Goal: Task Accomplishment & Management: Use online tool/utility

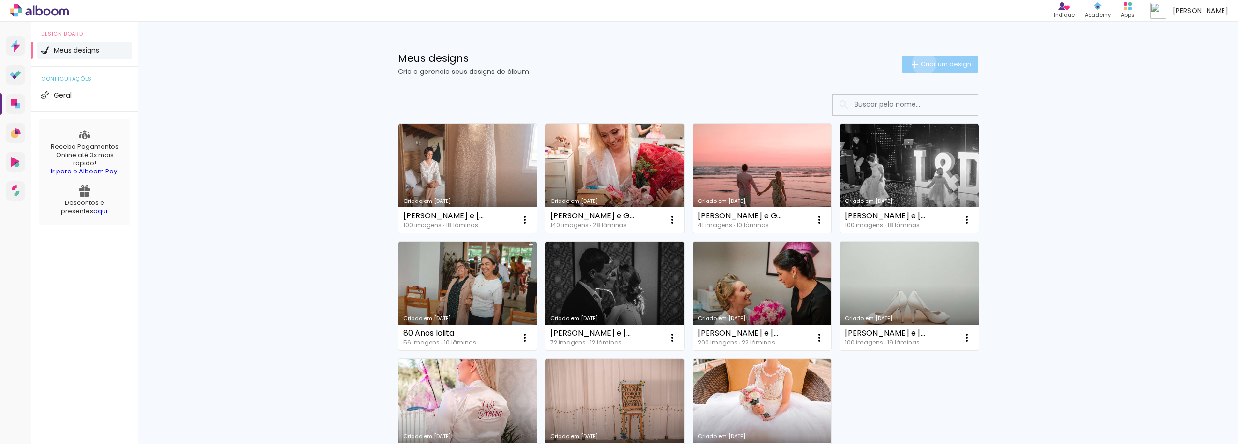
click at [921, 63] on span "Criar um design" at bounding box center [946, 64] width 50 height 6
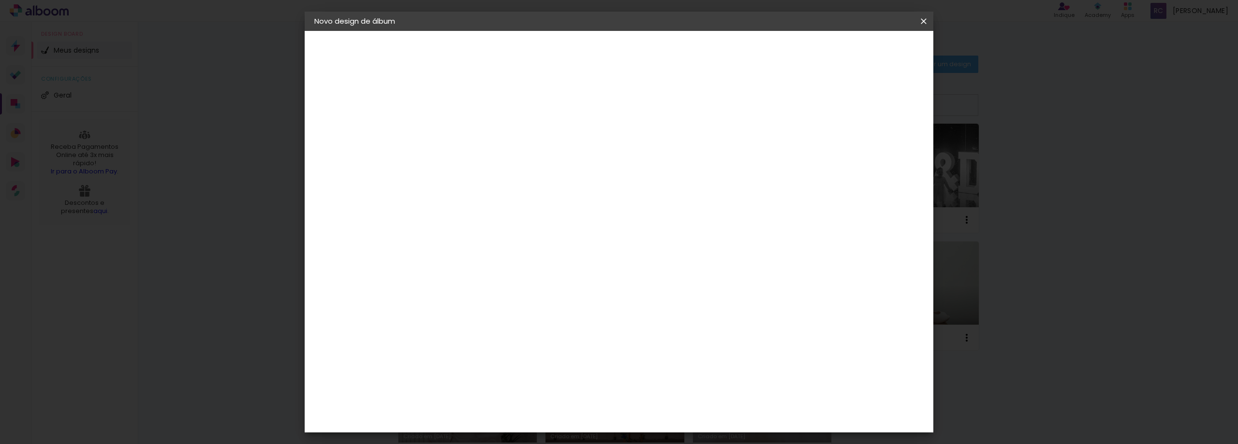
click at [476, 139] on paper-input-container "Título do álbum" at bounding box center [472, 130] width 7 height 25
type input "Taiz e [PERSON_NAME]"
type paper-input "Taiz e [PERSON_NAME]"
click at [572, 53] on paper-button "Avançar" at bounding box center [547, 51] width 47 height 16
click at [482, 183] on input at bounding box center [497, 184] width 98 height 12
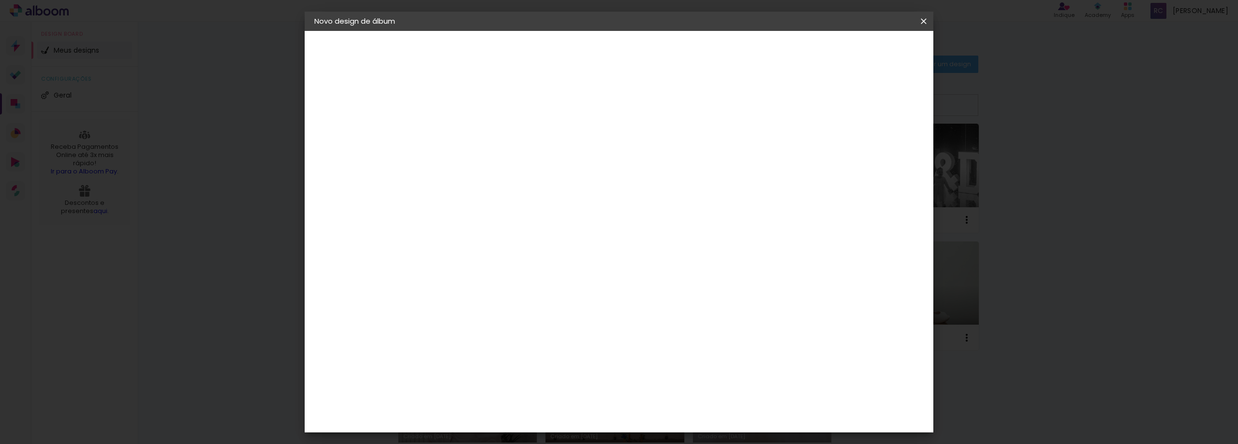
type input "s"
type input "click"
type paper-input "click"
click at [488, 251] on div "SóClick" at bounding box center [480, 255] width 28 height 8
click at [628, 118] on h3 "Avançado" at bounding box center [585, 118] width 86 height 11
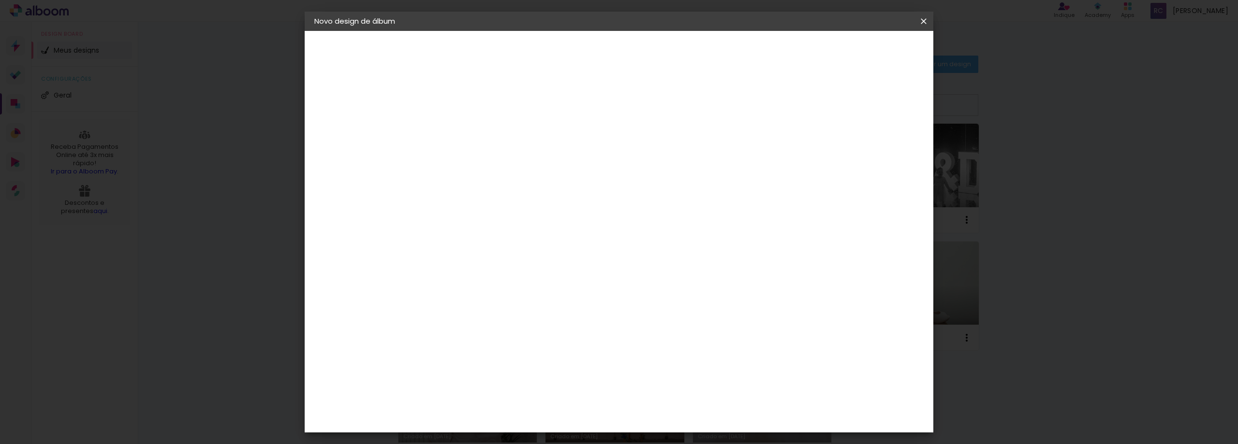
click at [0, 0] on slot "Avançar" at bounding box center [0, 0] width 0 height 0
click at [538, 404] on span "30 × 30" at bounding box center [515, 417] width 45 height 26
click at [0, 0] on slot "Avançar" at bounding box center [0, 0] width 0 height 0
click at [863, 52] on span "Iniciar design" at bounding box center [841, 51] width 44 height 7
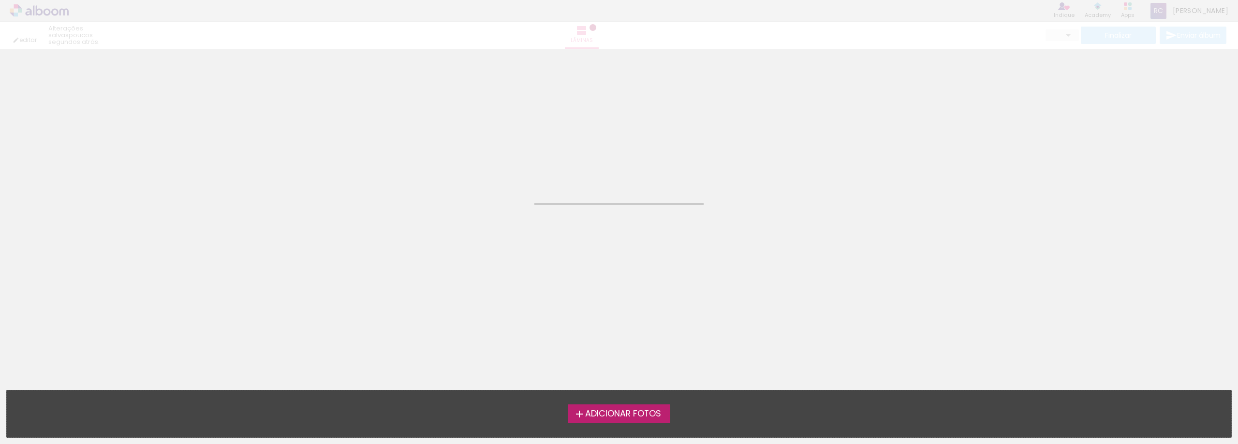
click at [575, 419] on iron-icon at bounding box center [580, 415] width 12 height 12
click at [0, 0] on input "file" at bounding box center [0, 0] width 0 height 0
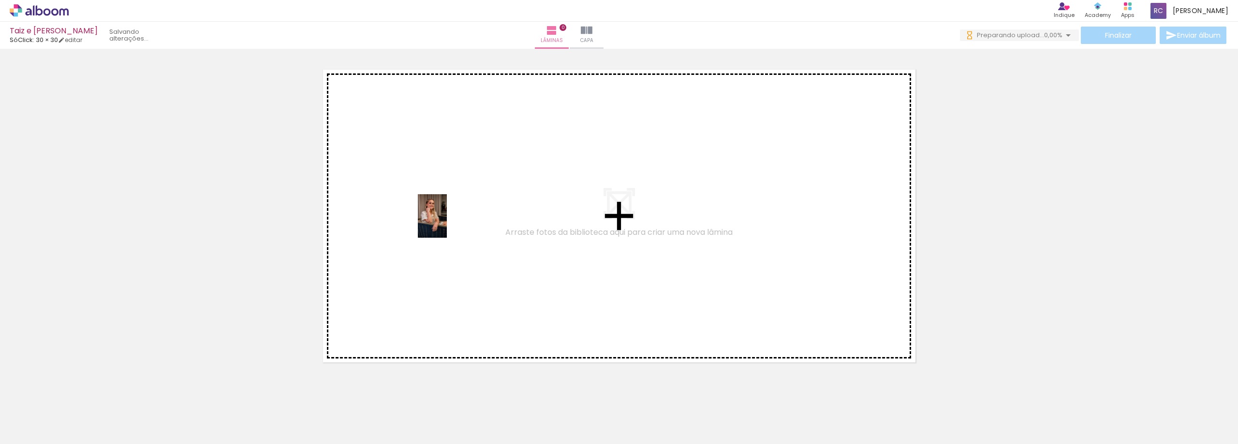
drag, startPoint x: 111, startPoint y: 414, endPoint x: 447, endPoint y: 223, distance: 386.4
click at [447, 223] on quentale-workspace at bounding box center [619, 222] width 1238 height 444
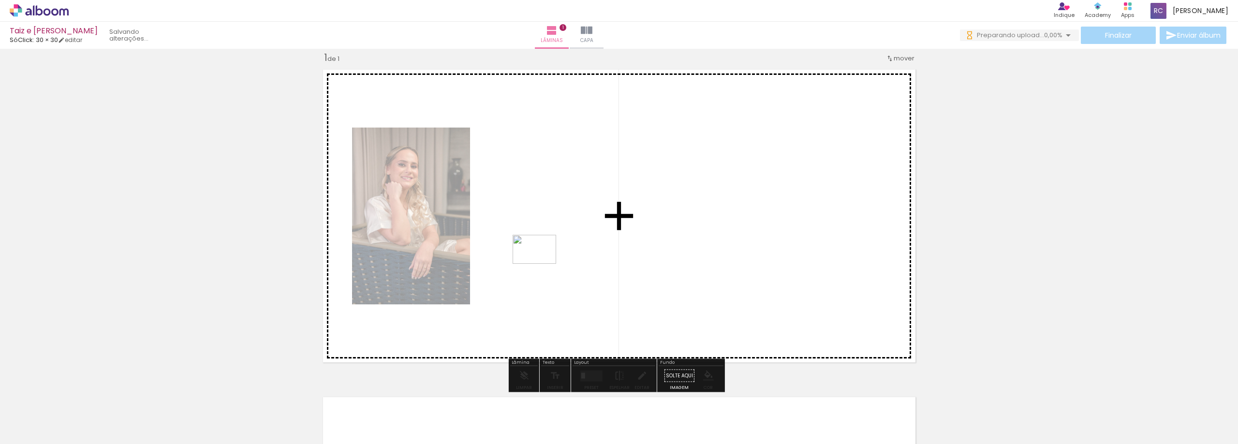
drag, startPoint x: 320, startPoint y: 419, endPoint x: 437, endPoint y: 366, distance: 129.0
click at [595, 228] on quentale-workspace at bounding box center [619, 222] width 1238 height 444
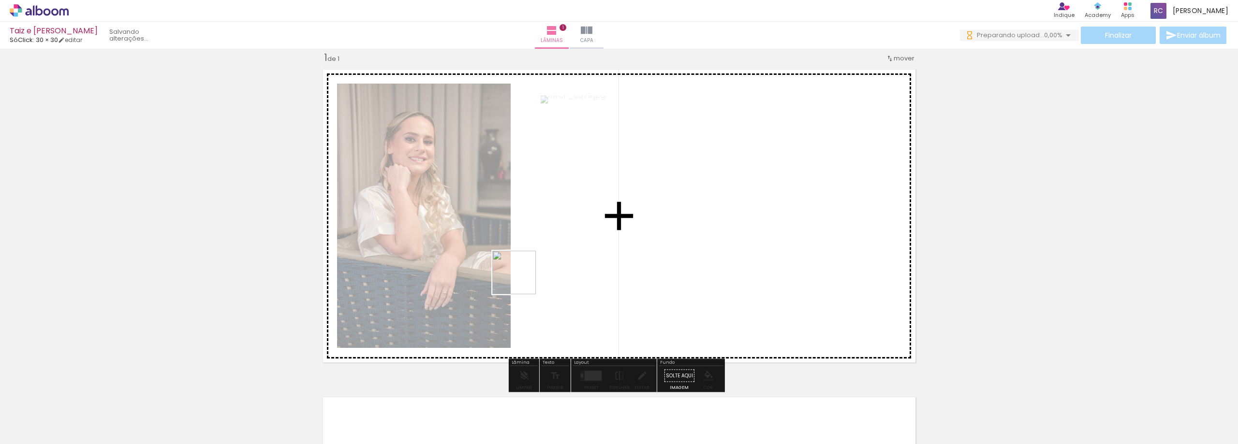
drag, startPoint x: 469, startPoint y: 337, endPoint x: 418, endPoint y: 429, distance: 105.4
click at [538, 258] on quentale-workspace at bounding box center [619, 222] width 1238 height 444
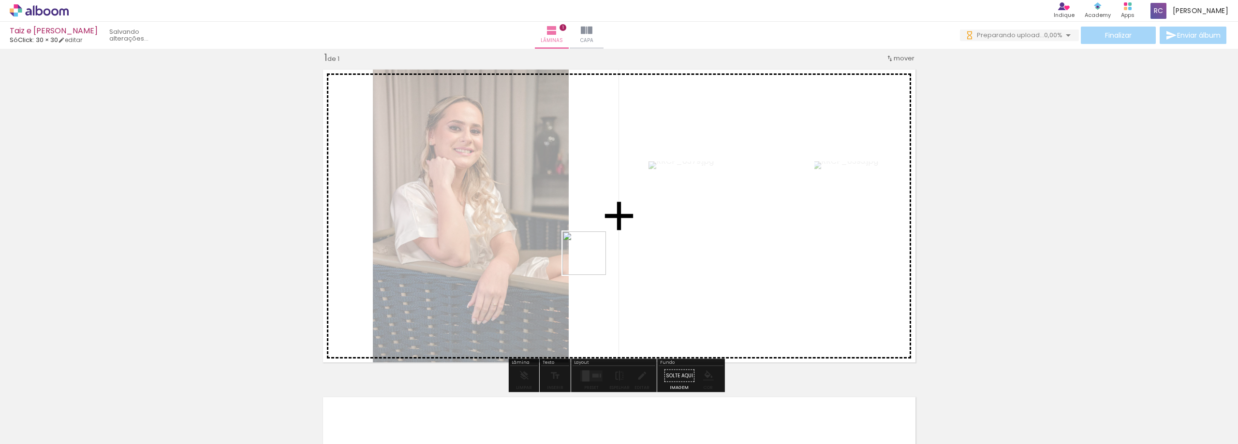
drag, startPoint x: 573, startPoint y: 278, endPoint x: 529, endPoint y: 357, distance: 91.1
click at [595, 257] on quentale-workspace at bounding box center [619, 222] width 1238 height 444
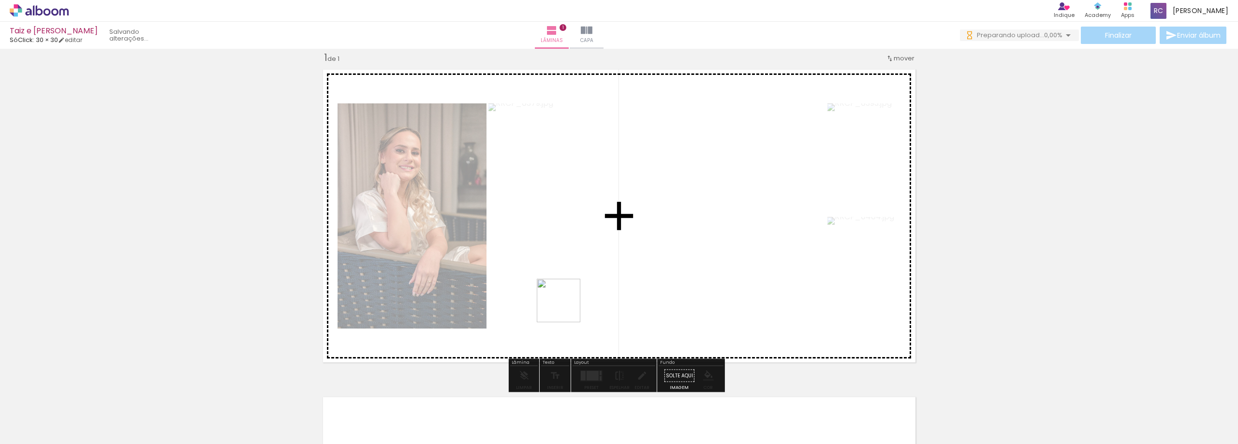
drag, startPoint x: 542, startPoint y: 338, endPoint x: 570, endPoint y: 303, distance: 44.7
click at [570, 303] on quentale-workspace at bounding box center [619, 222] width 1238 height 444
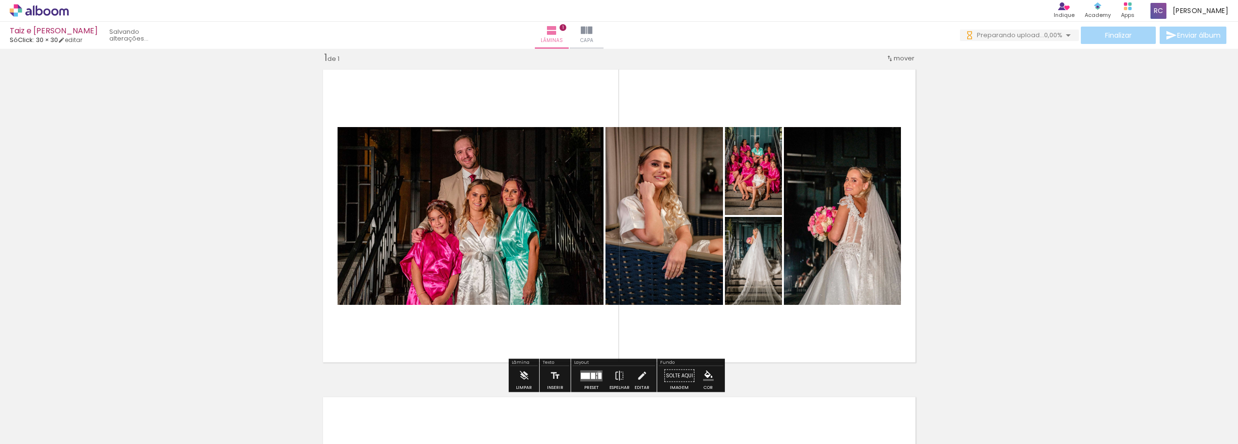
click at [598, 373] on div at bounding box center [599, 376] width 3 height 6
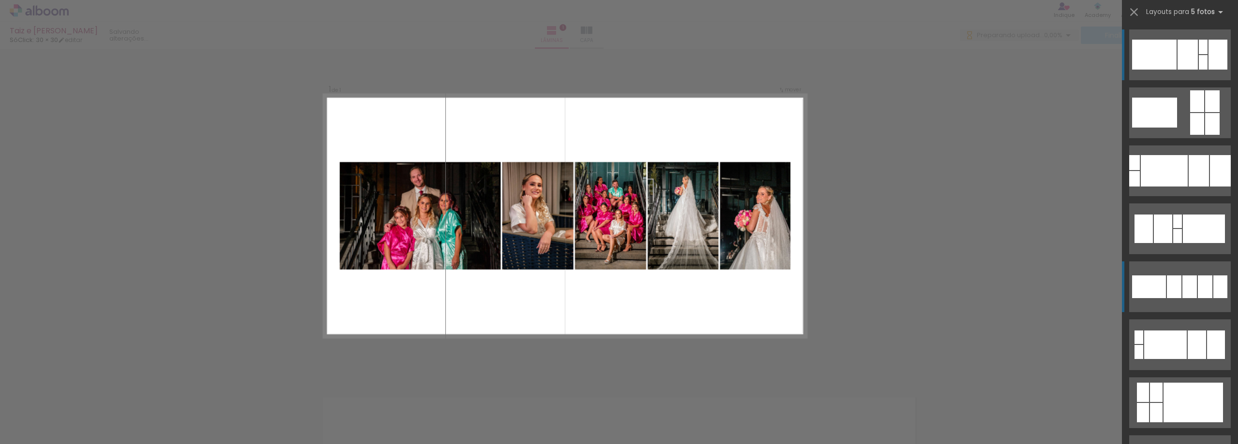
click at [1187, 295] on div at bounding box center [1190, 287] width 15 height 23
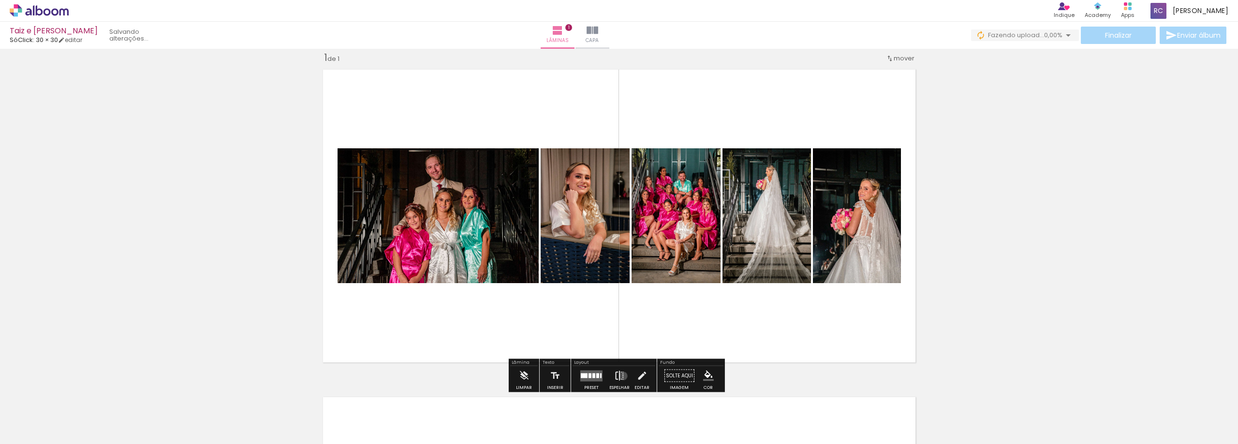
click at [621, 376] on iron-icon at bounding box center [619, 376] width 11 height 19
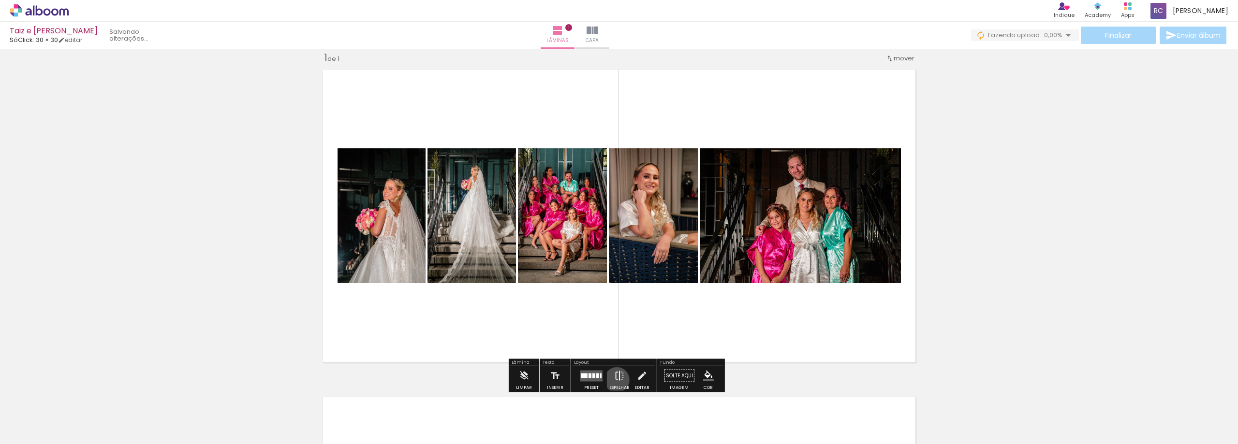
click at [615, 380] on iron-icon at bounding box center [619, 376] width 11 height 19
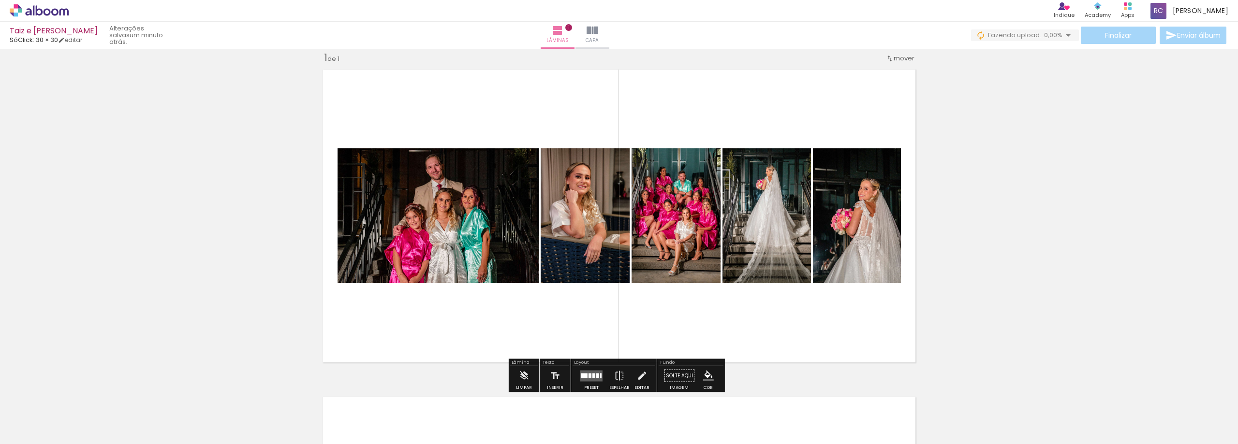
click at [589, 266] on quentale-photo at bounding box center [585, 215] width 89 height 135
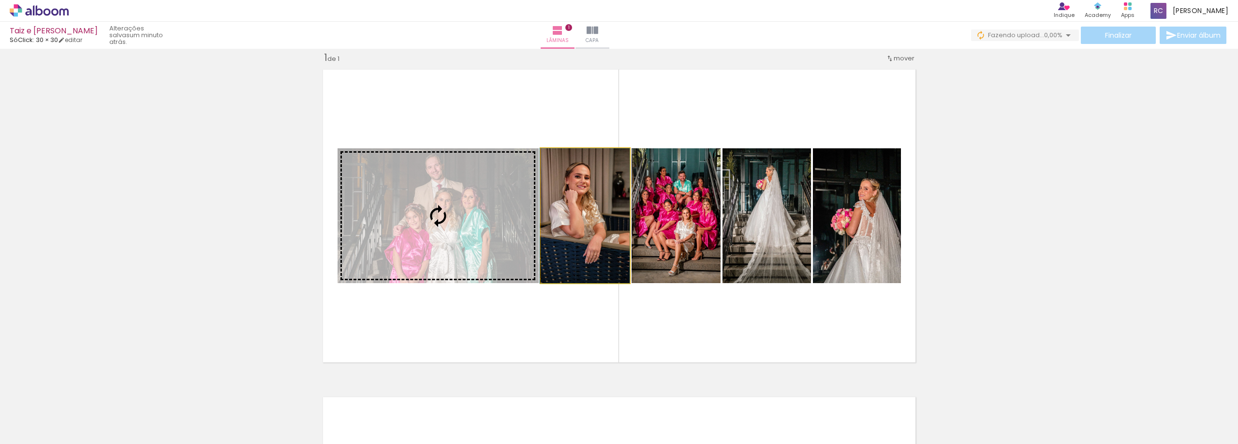
drag, startPoint x: 580, startPoint y: 245, endPoint x: 531, endPoint y: 244, distance: 49.4
click at [0, 0] on slot at bounding box center [0, 0] width 0 height 0
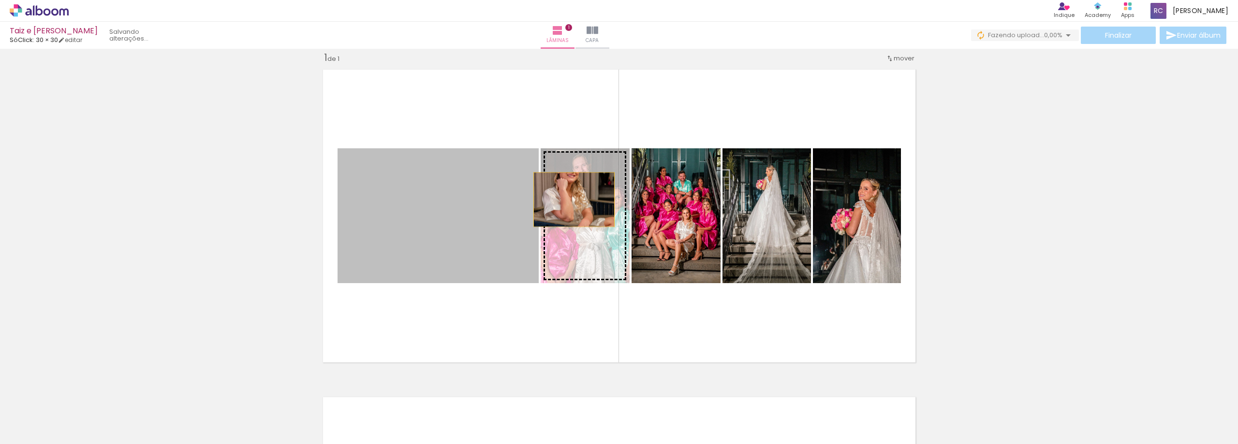
drag, startPoint x: 365, startPoint y: 196, endPoint x: 571, endPoint y: 200, distance: 205.6
click at [0, 0] on slot at bounding box center [0, 0] width 0 height 0
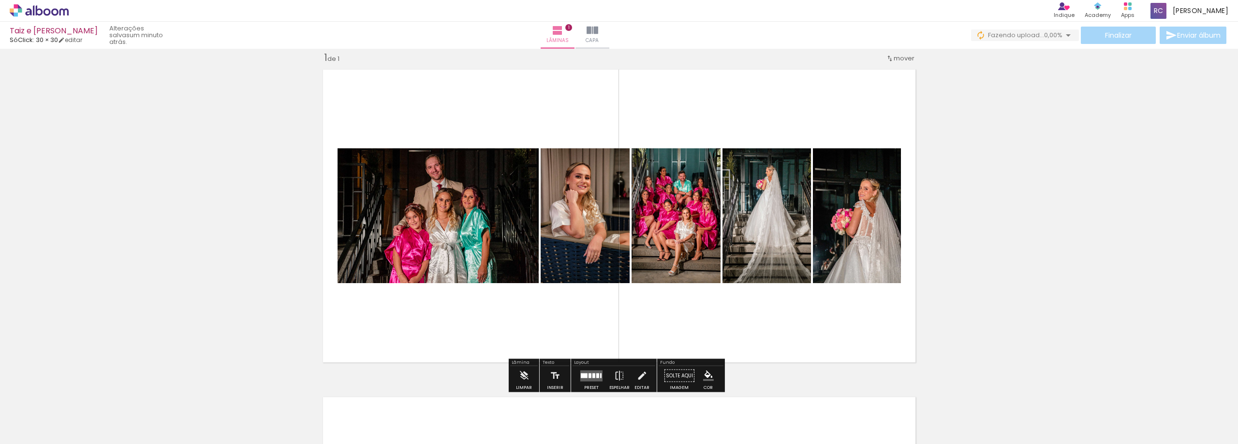
click at [568, 100] on quentale-layouter at bounding box center [619, 216] width 603 height 304
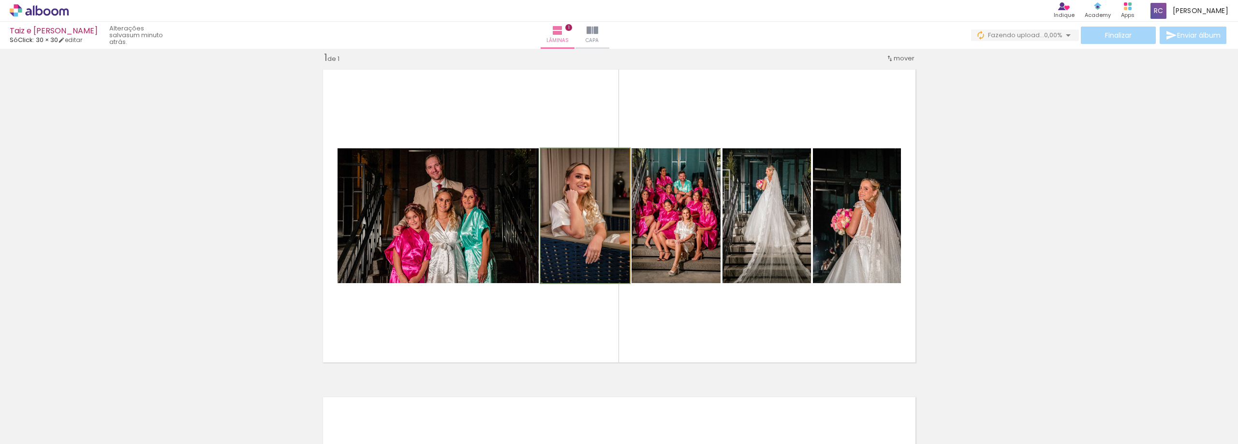
click at [564, 185] on quentale-photo at bounding box center [585, 215] width 89 height 135
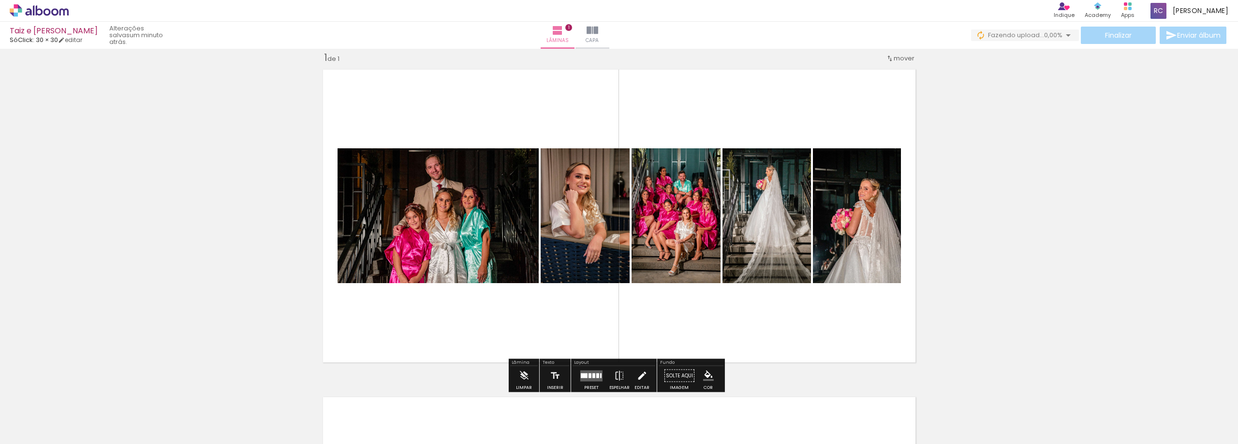
click at [639, 378] on iron-icon at bounding box center [641, 376] width 11 height 19
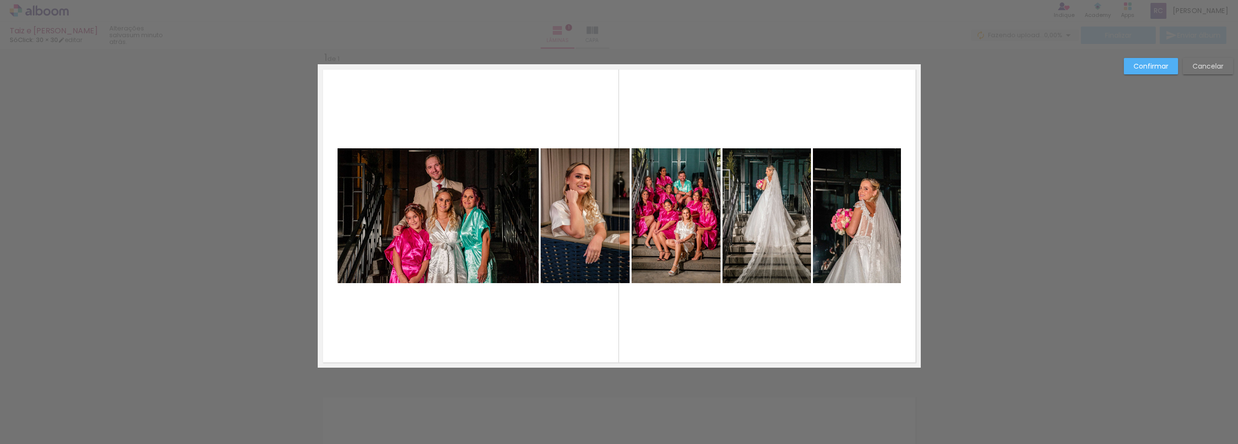
click at [557, 207] on quentale-photo at bounding box center [585, 215] width 89 height 135
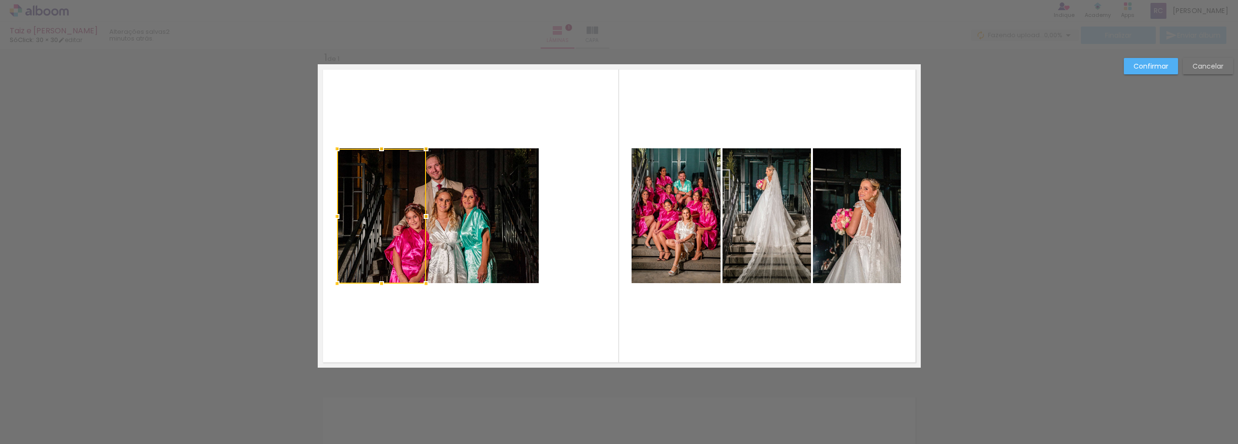
drag, startPoint x: 551, startPoint y: 163, endPoint x: 347, endPoint y: 163, distance: 203.6
click at [347, 163] on div at bounding box center [381, 216] width 89 height 135
click at [492, 184] on quentale-photo at bounding box center [438, 215] width 201 height 135
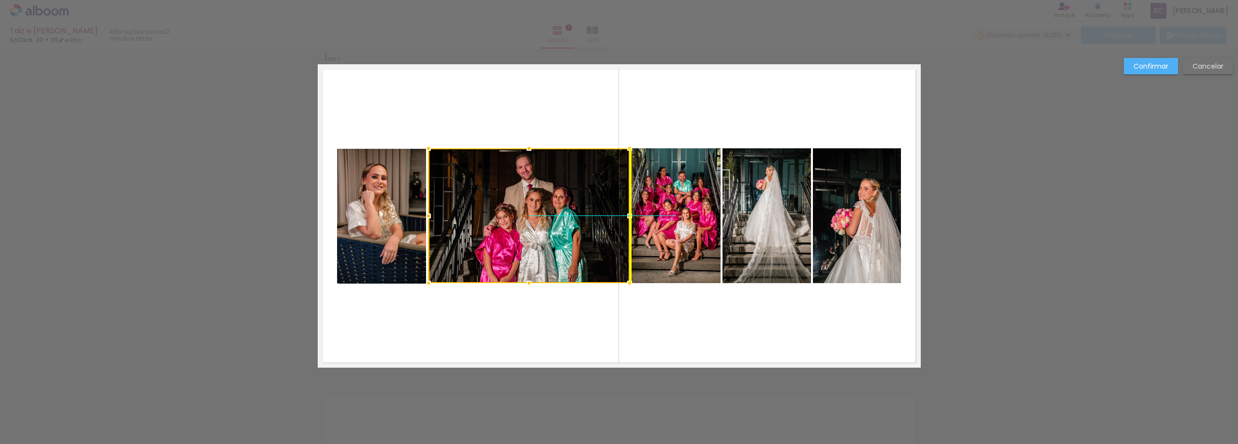
drag, startPoint x: 486, startPoint y: 190, endPoint x: 579, endPoint y: 192, distance: 93.4
click at [579, 192] on div at bounding box center [529, 215] width 201 height 135
click at [266, 169] on div "Confirmar Cancelar" at bounding box center [619, 375] width 1238 height 679
click at [570, 123] on quentale-layouter at bounding box center [619, 216] width 603 height 304
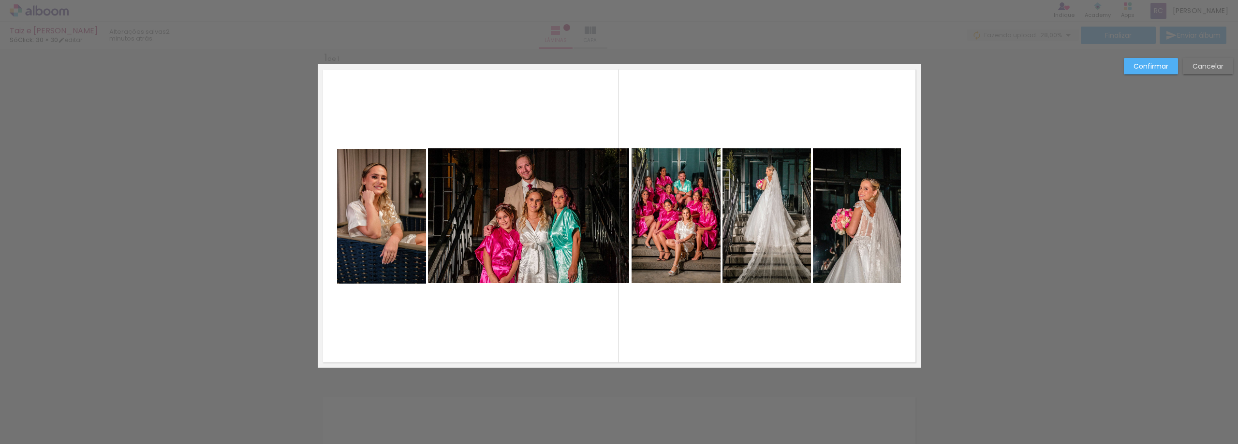
click at [354, 181] on quentale-photo at bounding box center [381, 216] width 89 height 135
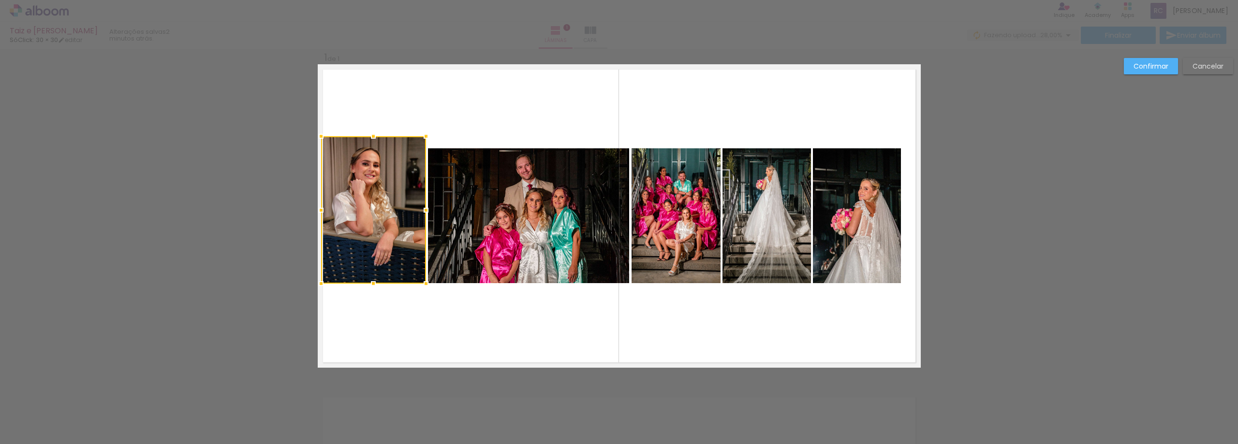
drag, startPoint x: 332, startPoint y: 149, endPoint x: 315, endPoint y: 135, distance: 22.7
click at [315, 135] on div at bounding box center [320, 136] width 19 height 19
click at [279, 153] on div "Confirmar Cancelar" at bounding box center [619, 375] width 1238 height 679
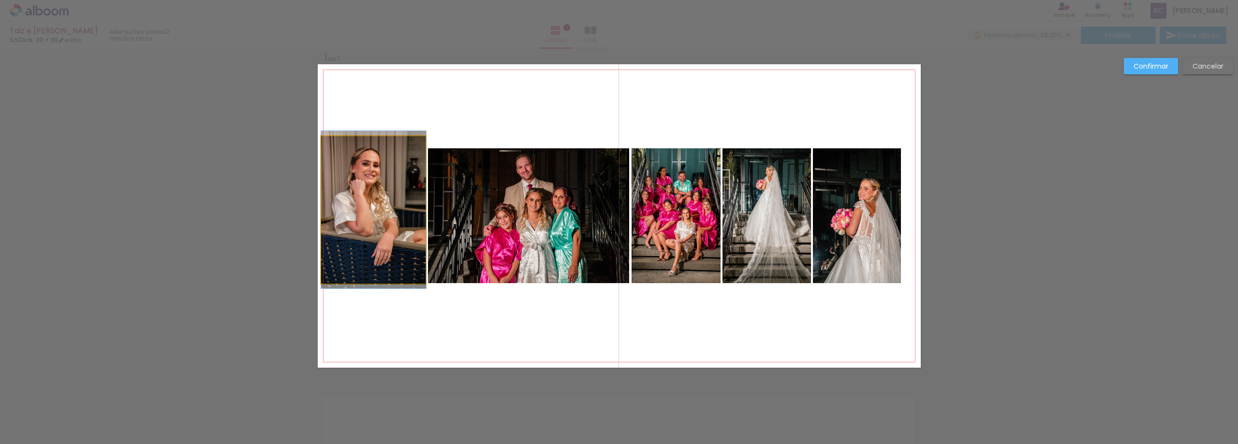
click at [345, 185] on quentale-photo at bounding box center [373, 210] width 105 height 148
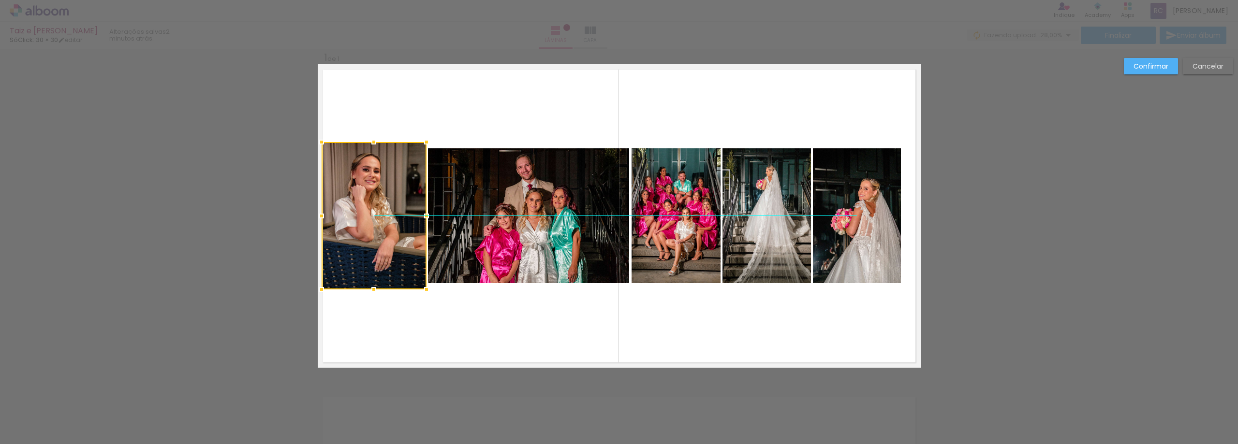
drag, startPoint x: 357, startPoint y: 184, endPoint x: 357, endPoint y: 190, distance: 5.8
click at [357, 190] on div at bounding box center [374, 216] width 105 height 148
click at [476, 206] on quentale-photo at bounding box center [528, 215] width 201 height 135
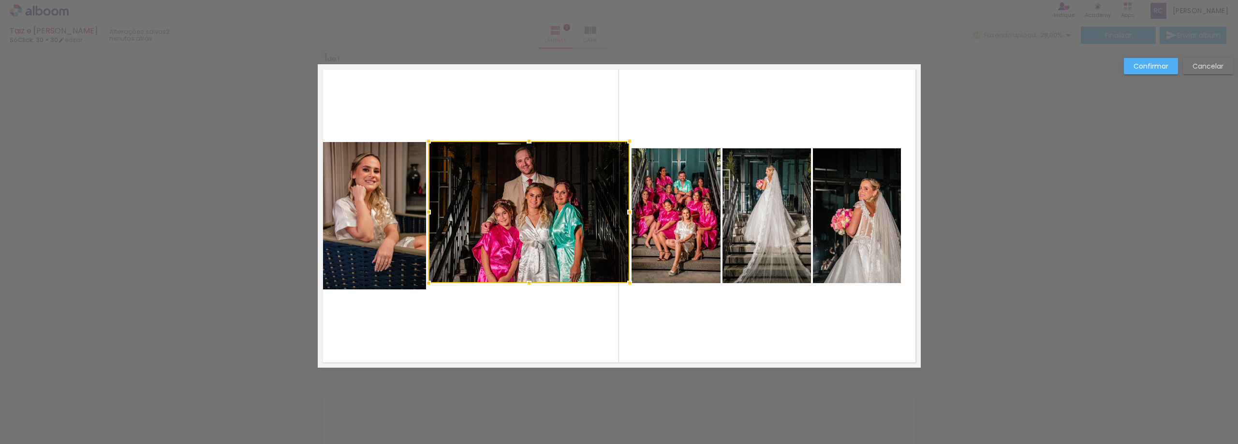
drag, startPoint x: 524, startPoint y: 151, endPoint x: 525, endPoint y: 144, distance: 7.3
click at [525, 144] on div at bounding box center [528, 141] width 19 height 19
click at [455, 331] on quentale-layouter at bounding box center [619, 216] width 603 height 304
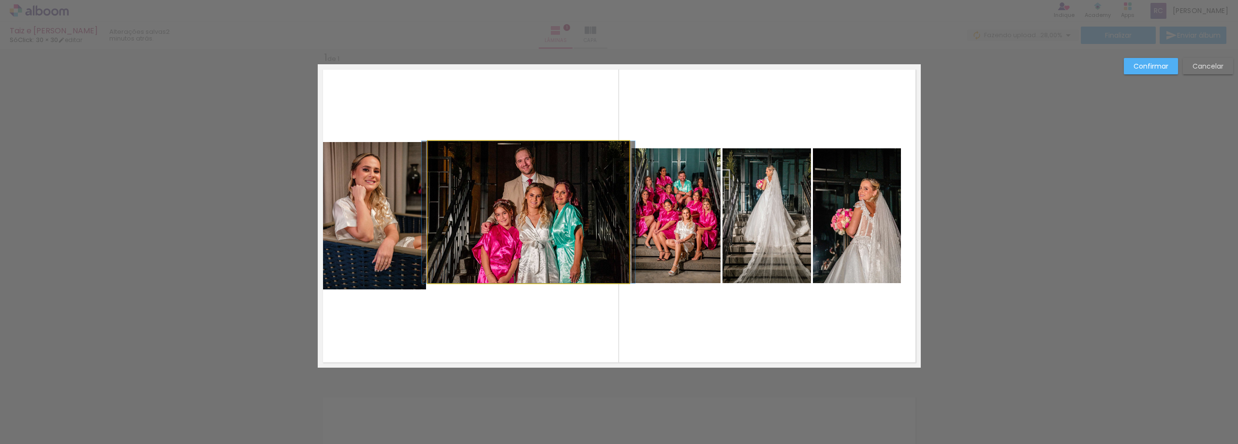
click at [513, 250] on quentale-photo at bounding box center [528, 212] width 201 height 142
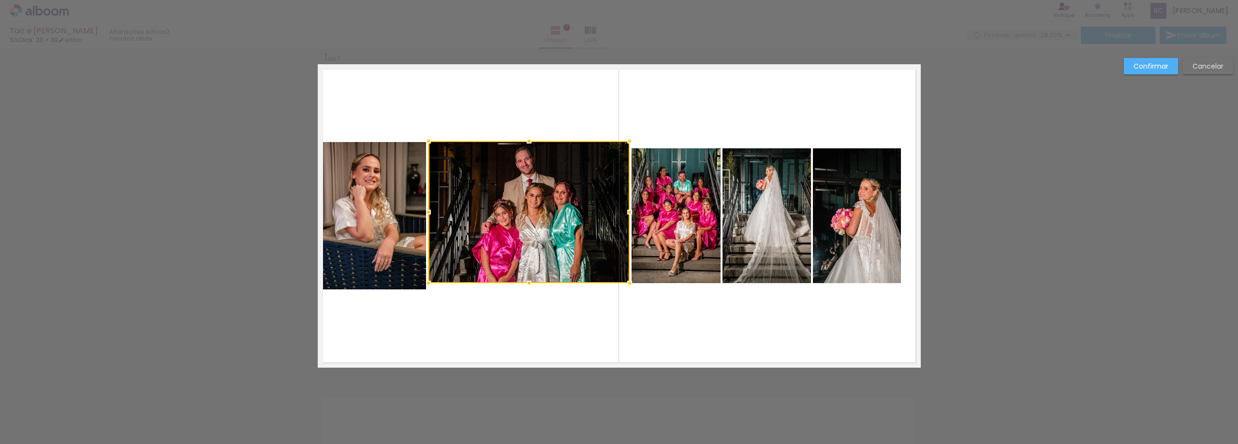
scroll to position [32, 0]
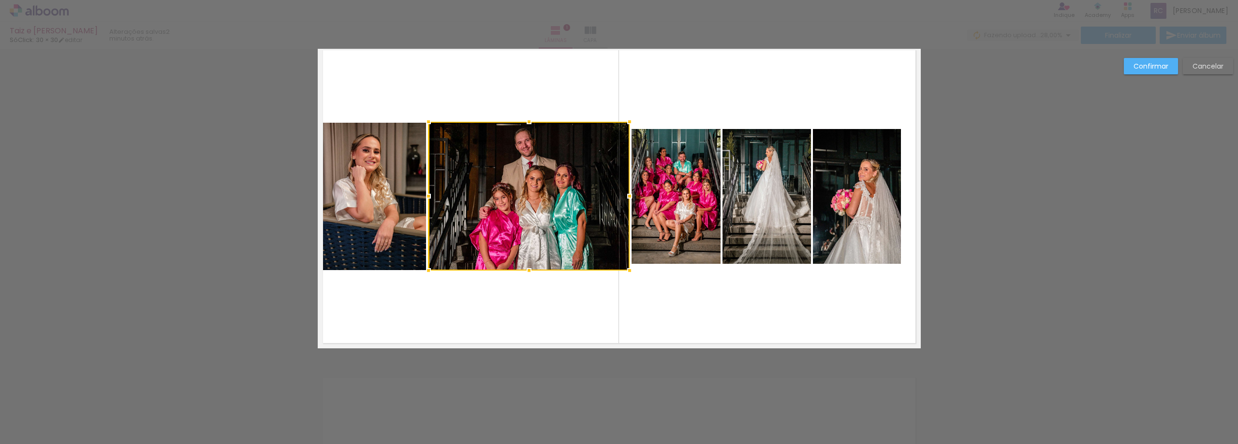
drag, startPoint x: 524, startPoint y: 261, endPoint x: 524, endPoint y: 268, distance: 6.8
click at [524, 268] on div at bounding box center [528, 270] width 19 height 19
click at [474, 338] on quentale-layouter at bounding box center [619, 197] width 603 height 304
click at [544, 200] on quentale-photo at bounding box center [528, 196] width 201 height 149
click at [524, 122] on div at bounding box center [528, 123] width 19 height 19
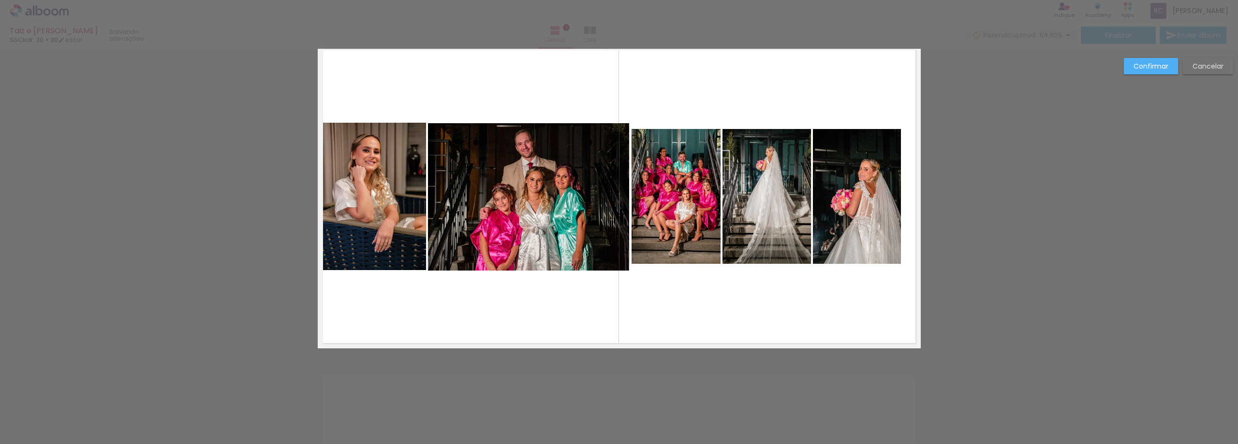
click at [524, 122] on quentale-layouter at bounding box center [619, 197] width 603 height 304
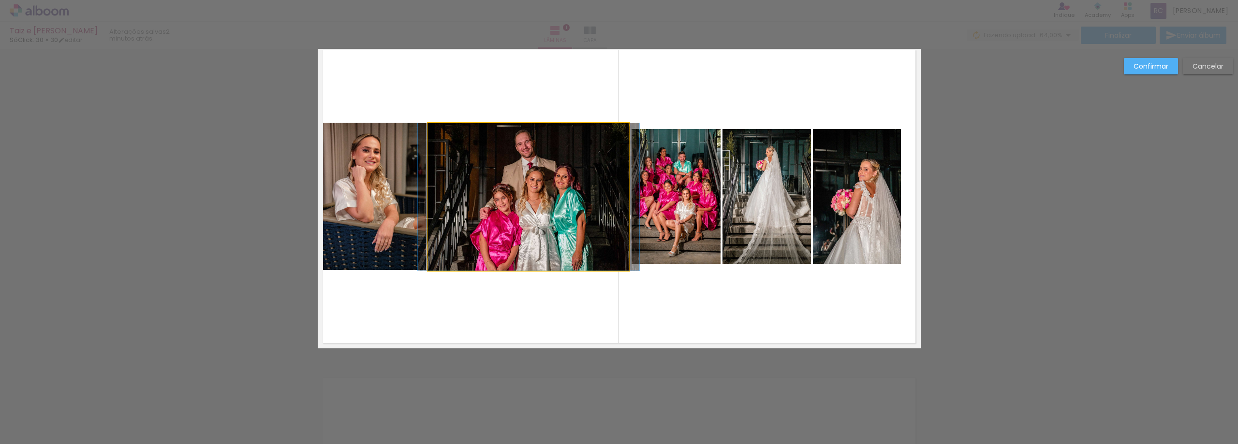
drag, startPoint x: 583, startPoint y: 188, endPoint x: 606, endPoint y: 195, distance: 24.0
click at [584, 188] on quentale-photo at bounding box center [528, 197] width 201 height 148
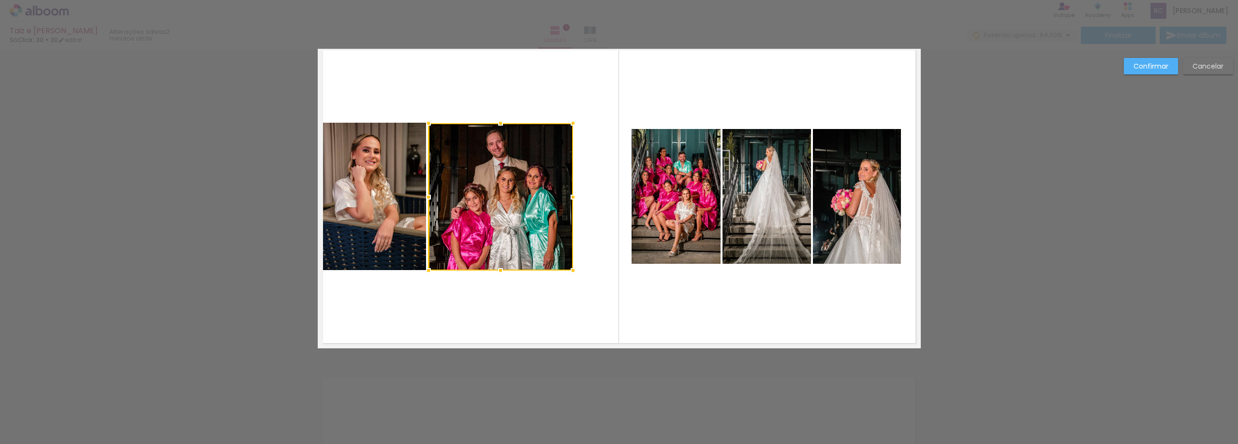
drag, startPoint x: 628, startPoint y: 200, endPoint x: 572, endPoint y: 198, distance: 56.6
click at [572, 198] on div at bounding box center [572, 197] width 19 height 19
click at [596, 96] on quentale-layouter at bounding box center [619, 197] width 603 height 304
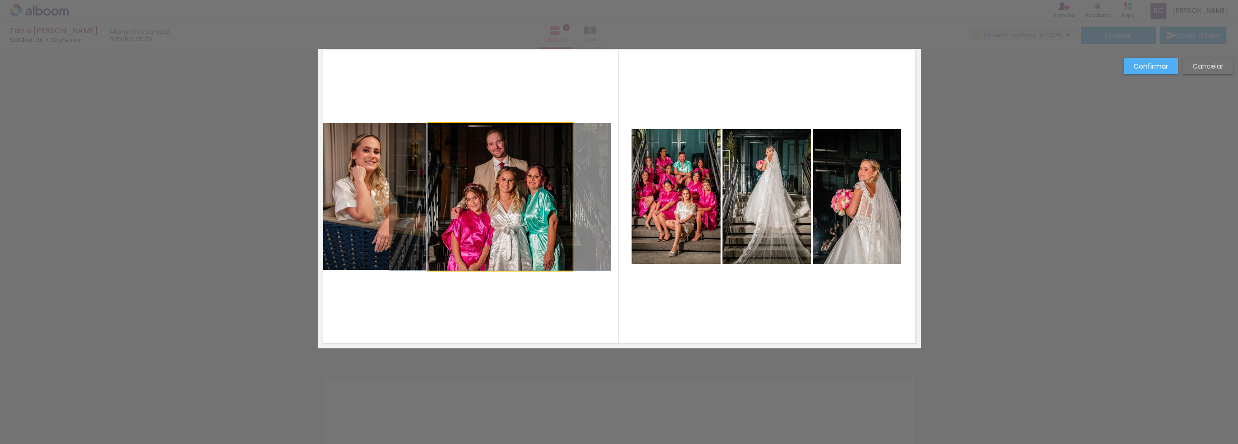
click at [515, 206] on quentale-photo at bounding box center [500, 197] width 145 height 148
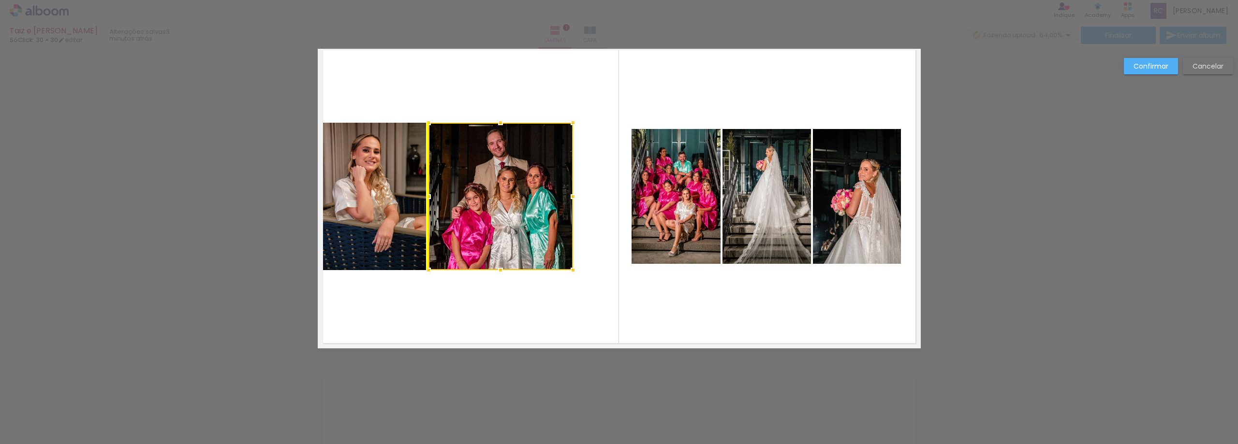
click at [511, 204] on div at bounding box center [501, 197] width 145 height 148
click at [511, 204] on div at bounding box center [502, 197] width 145 height 148
click at [502, 115] on div at bounding box center [501, 122] width 19 height 19
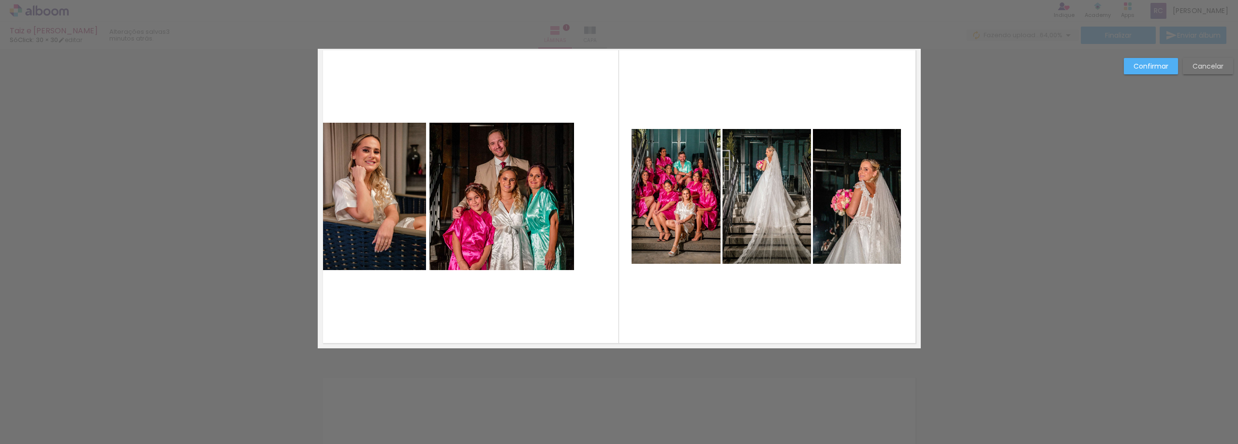
click at [501, 169] on quentale-photo at bounding box center [501, 197] width 145 height 148
click at [498, 175] on div at bounding box center [501, 197] width 145 height 148
click at [610, 142] on quentale-layouter at bounding box center [619, 197] width 603 height 304
click at [665, 163] on quentale-photo at bounding box center [676, 196] width 89 height 135
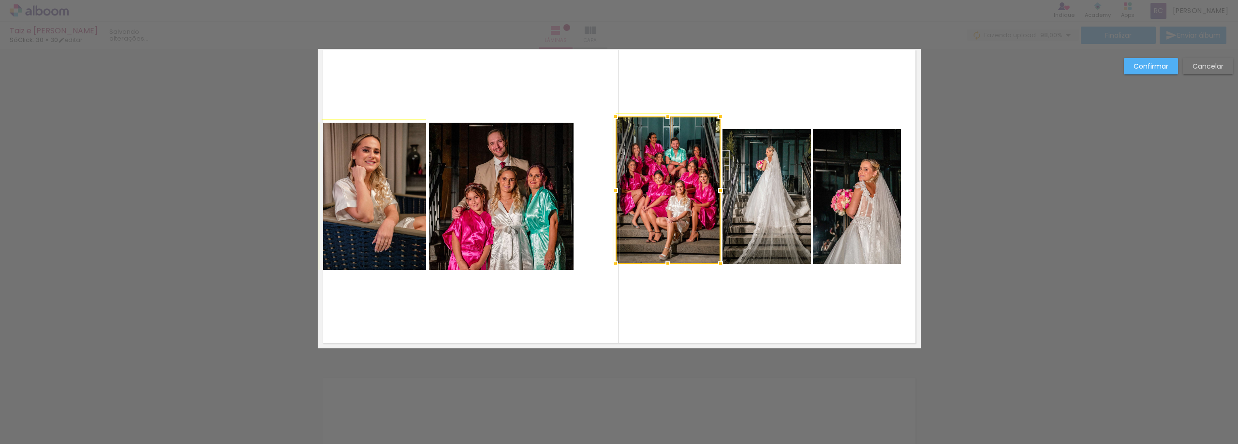
drag, startPoint x: 627, startPoint y: 130, endPoint x: 617, endPoint y: 124, distance: 11.7
click at [617, 124] on div at bounding box center [615, 116] width 19 height 19
click at [649, 85] on quentale-layouter at bounding box center [619, 197] width 603 height 304
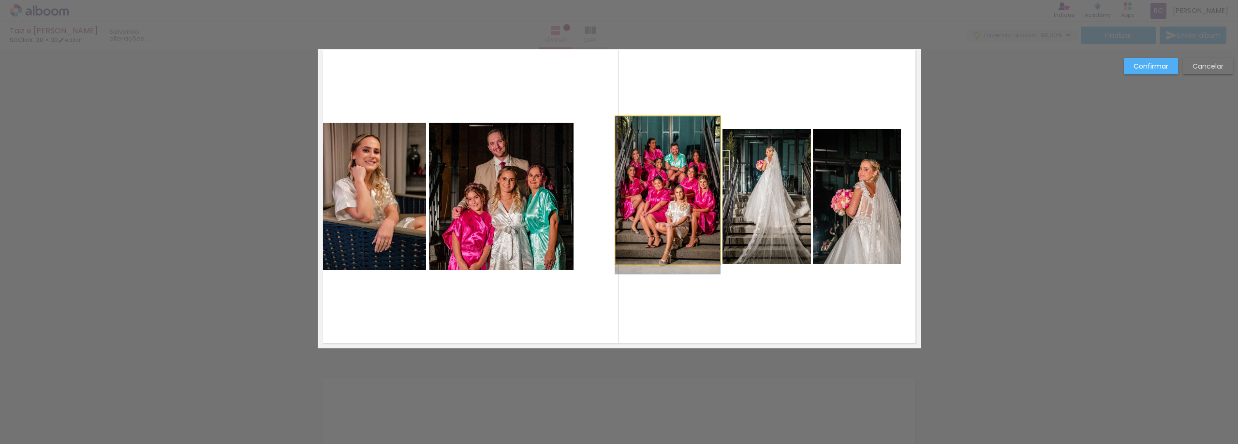
drag, startPoint x: 642, startPoint y: 182, endPoint x: 614, endPoint y: 188, distance: 29.2
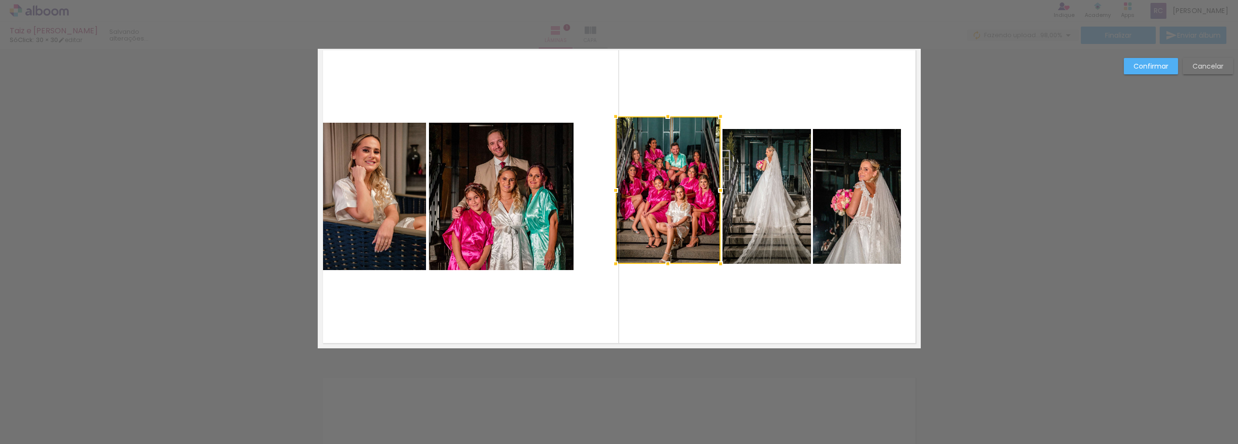
click at [727, 87] on quentale-layouter at bounding box center [619, 197] width 603 height 304
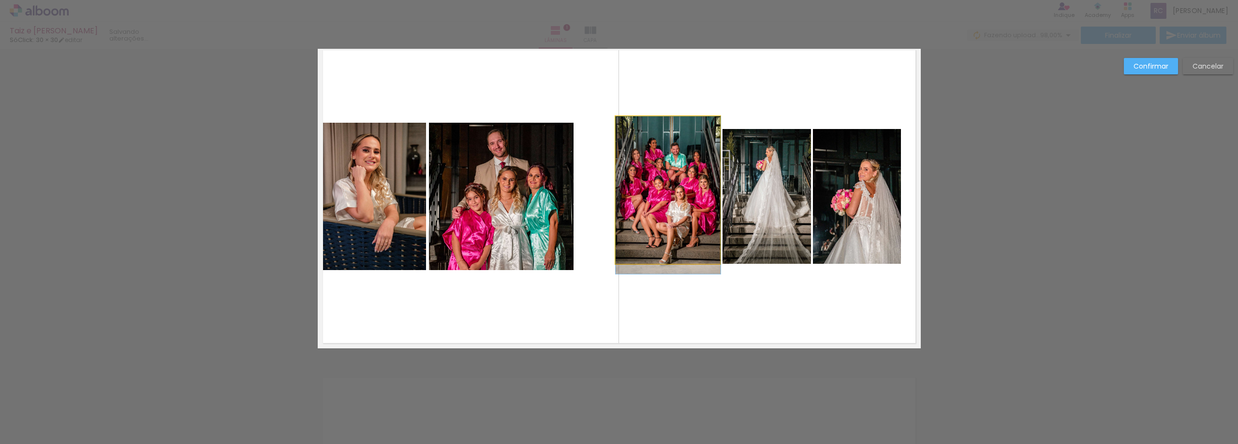
click at [652, 169] on quentale-photo at bounding box center [668, 191] width 105 height 148
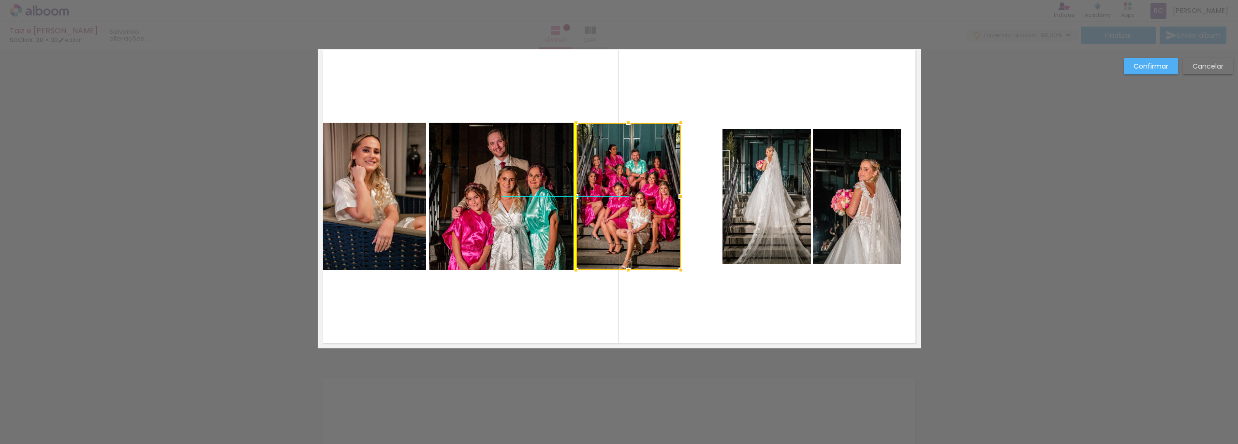
drag, startPoint x: 655, startPoint y: 156, endPoint x: 617, endPoint y: 161, distance: 38.0
click at [617, 161] on div at bounding box center [628, 197] width 105 height 148
click at [689, 84] on quentale-layouter at bounding box center [619, 197] width 603 height 304
click at [747, 173] on quentale-photo at bounding box center [767, 196] width 89 height 135
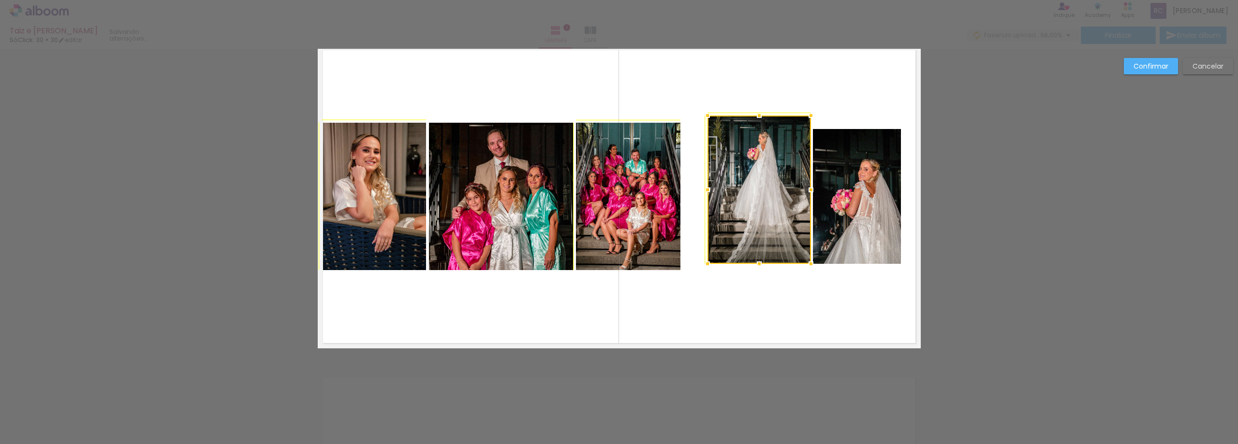
drag, startPoint x: 719, startPoint y: 129, endPoint x: 709, endPoint y: 127, distance: 10.4
click at [707, 124] on div at bounding box center [707, 115] width 19 height 19
click at [755, 96] on quentale-layouter at bounding box center [619, 197] width 603 height 304
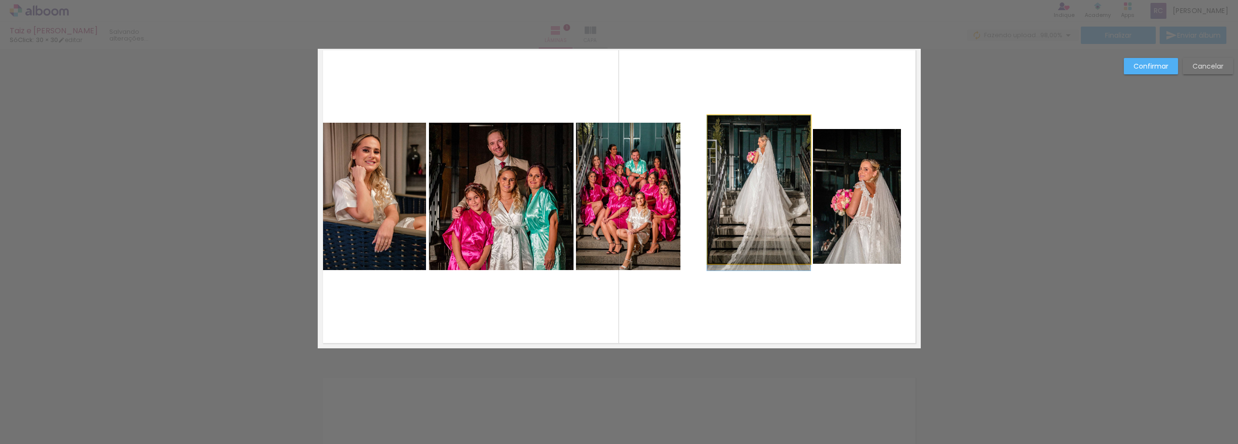
drag, startPoint x: 730, startPoint y: 137, endPoint x: 723, endPoint y: 154, distance: 18.4
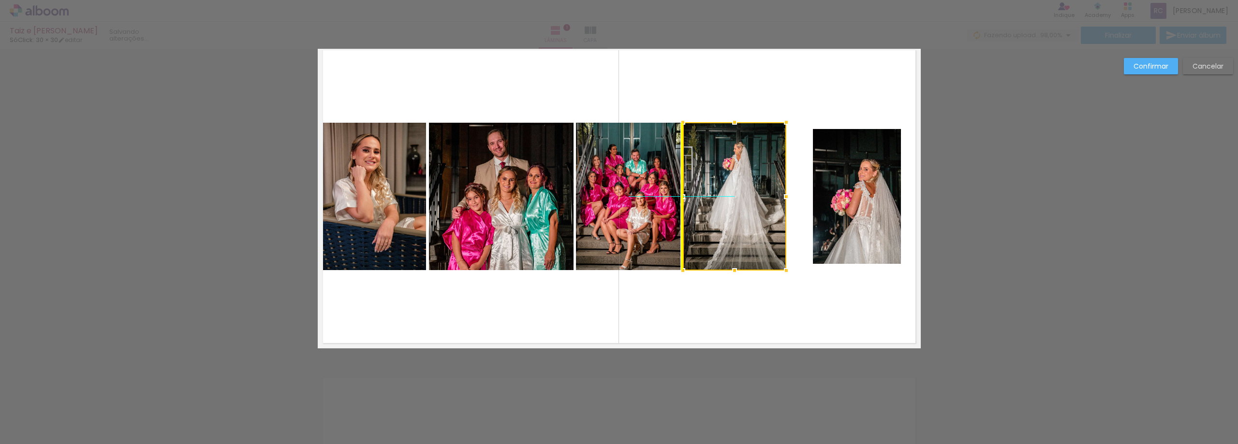
drag, startPoint x: 734, startPoint y: 172, endPoint x: 713, endPoint y: 177, distance: 21.4
click at [713, 177] on div at bounding box center [735, 196] width 104 height 148
click at [719, 88] on quentale-layouter at bounding box center [619, 197] width 603 height 304
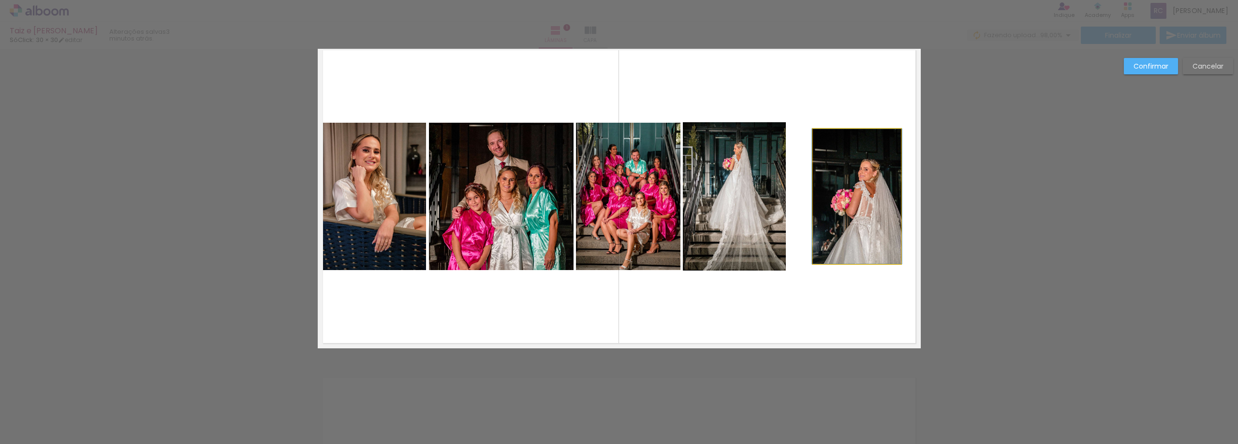
click at [853, 193] on quentale-photo at bounding box center [857, 196] width 88 height 135
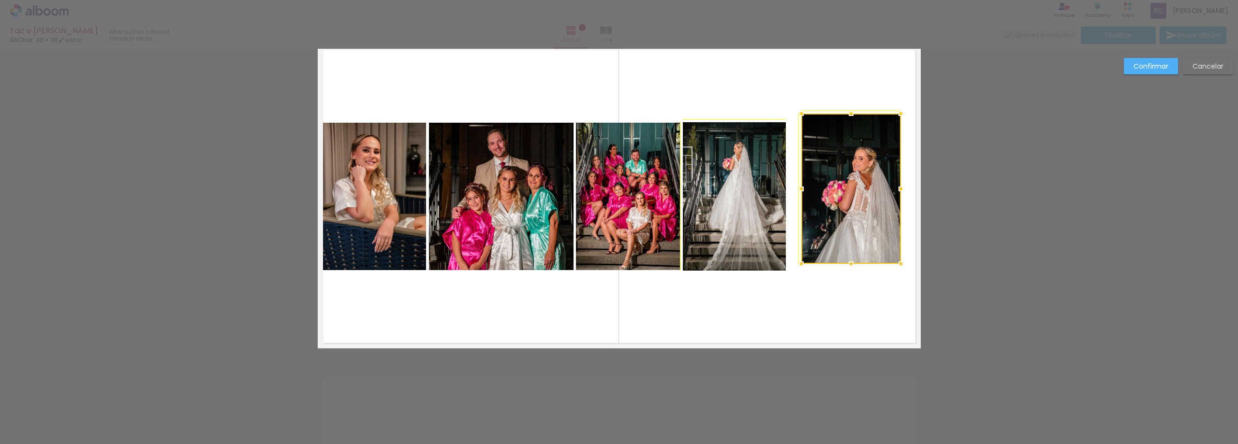
drag, startPoint x: 810, startPoint y: 132, endPoint x: 800, endPoint y: 125, distance: 11.1
click at [801, 125] on div at bounding box center [851, 189] width 100 height 150
click at [826, 82] on quentale-layouter at bounding box center [619, 197] width 603 height 304
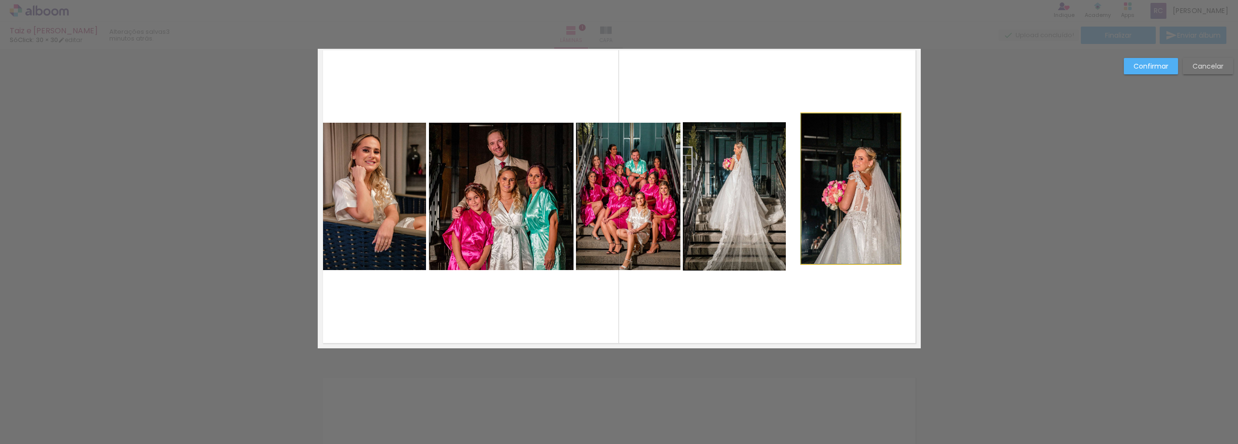
drag, startPoint x: 834, startPoint y: 156, endPoint x: 834, endPoint y: 169, distance: 13.5
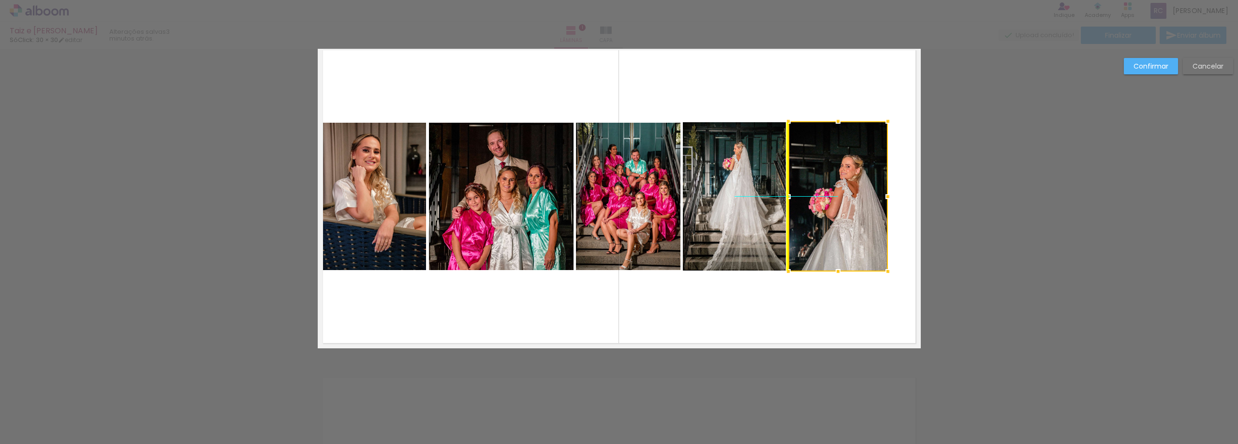
drag, startPoint x: 836, startPoint y: 158, endPoint x: 835, endPoint y: 171, distance: 13.6
click at [835, 171] on div at bounding box center [838, 196] width 100 height 150
click at [826, 96] on quentale-layouter at bounding box center [619, 197] width 603 height 304
click at [872, 238] on quentale-photo at bounding box center [838, 196] width 100 height 150
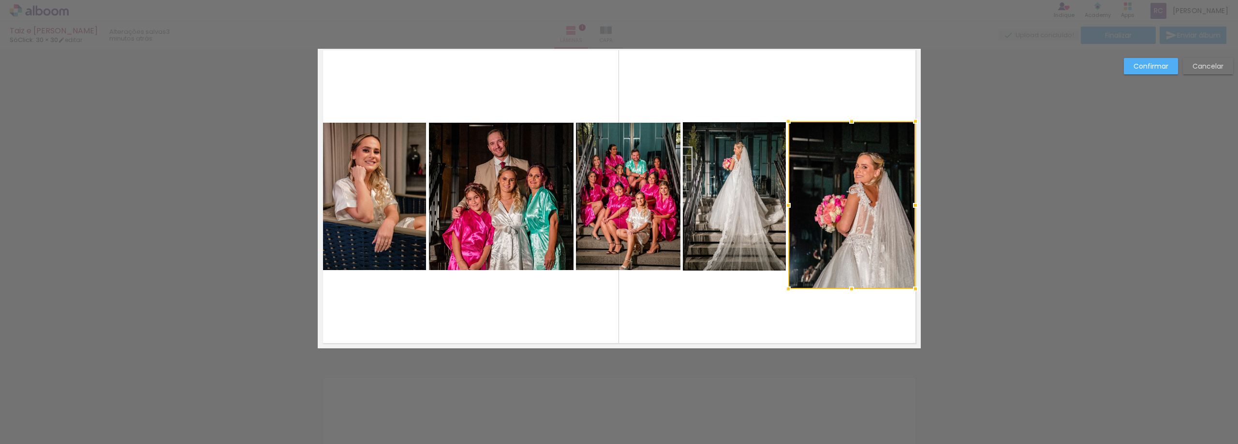
drag, startPoint x: 886, startPoint y: 270, endPoint x: 901, endPoint y: 281, distance: 19.3
click at [901, 281] on div at bounding box center [851, 205] width 127 height 168
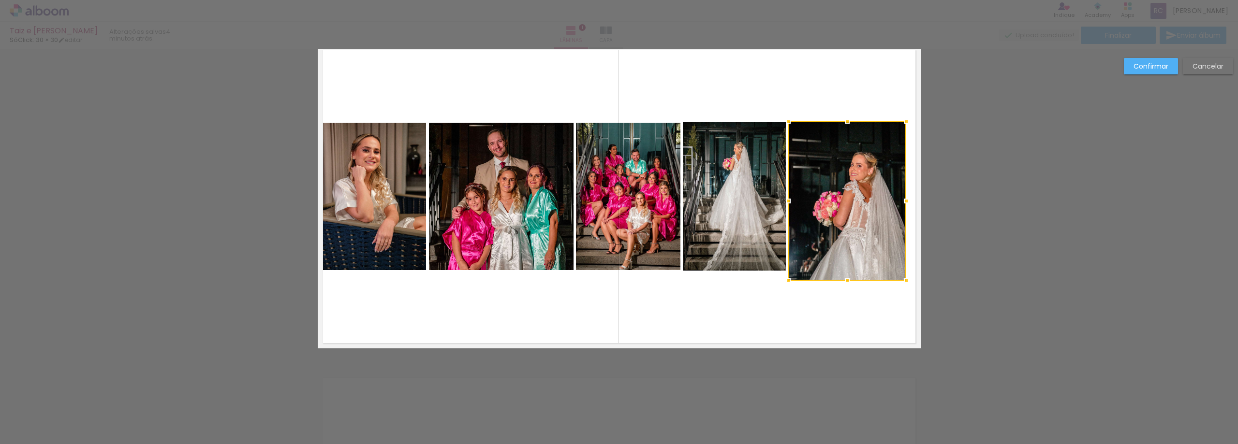
drag, startPoint x: 909, startPoint y: 289, endPoint x: 900, endPoint y: 281, distance: 12.3
click at [900, 281] on div at bounding box center [906, 280] width 19 height 19
click at [790, 82] on quentale-layouter at bounding box center [619, 197] width 603 height 304
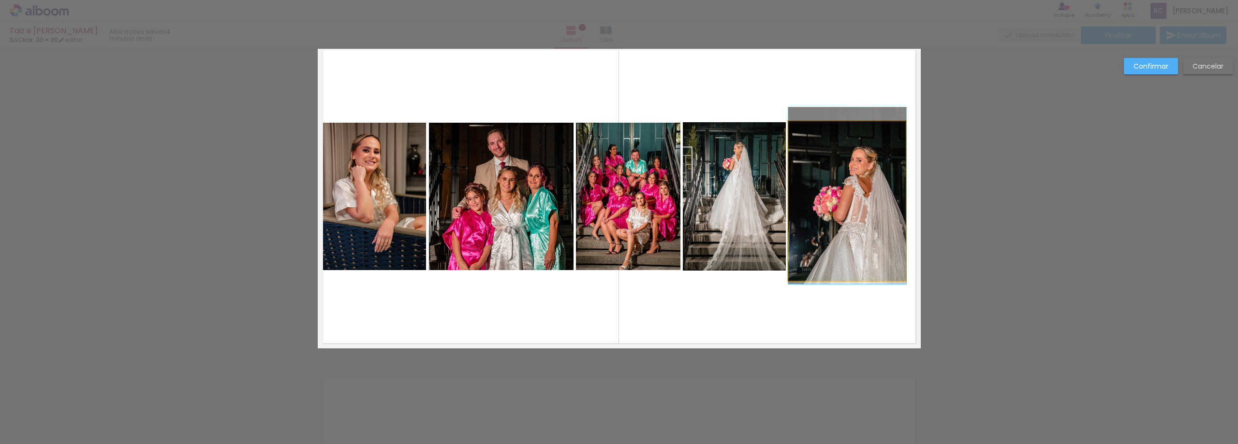
drag, startPoint x: 820, startPoint y: 168, endPoint x: 824, endPoint y: 163, distance: 6.6
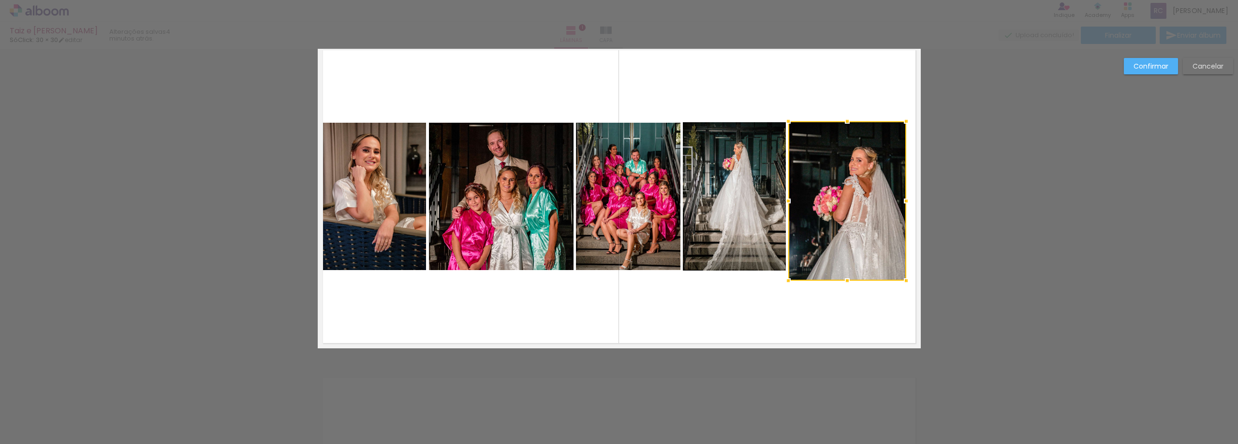
click at [825, 183] on div at bounding box center [847, 201] width 118 height 160
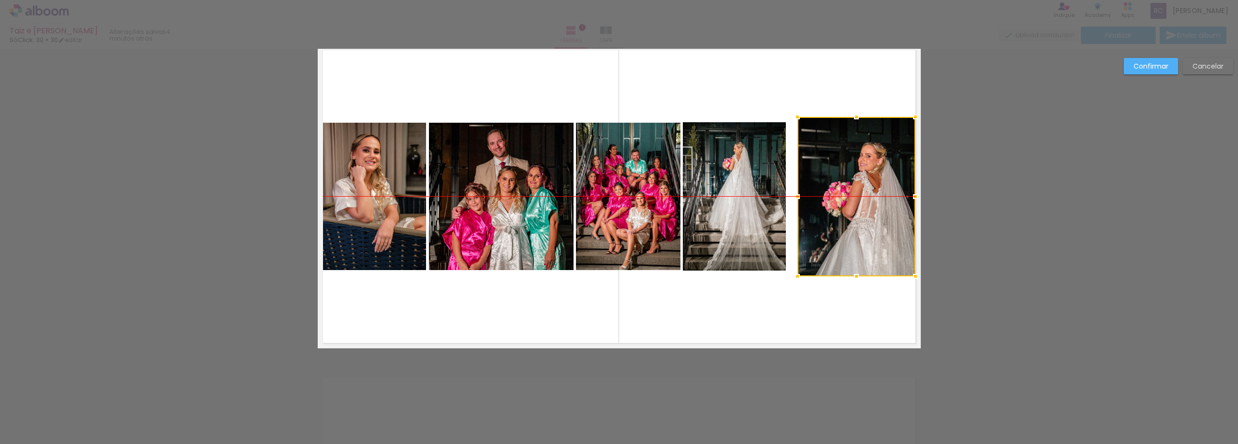
drag, startPoint x: 828, startPoint y: 189, endPoint x: 837, endPoint y: 187, distance: 9.4
click at [837, 187] on div at bounding box center [857, 197] width 118 height 160
click at [808, 106] on quentale-layouter at bounding box center [619, 197] width 603 height 304
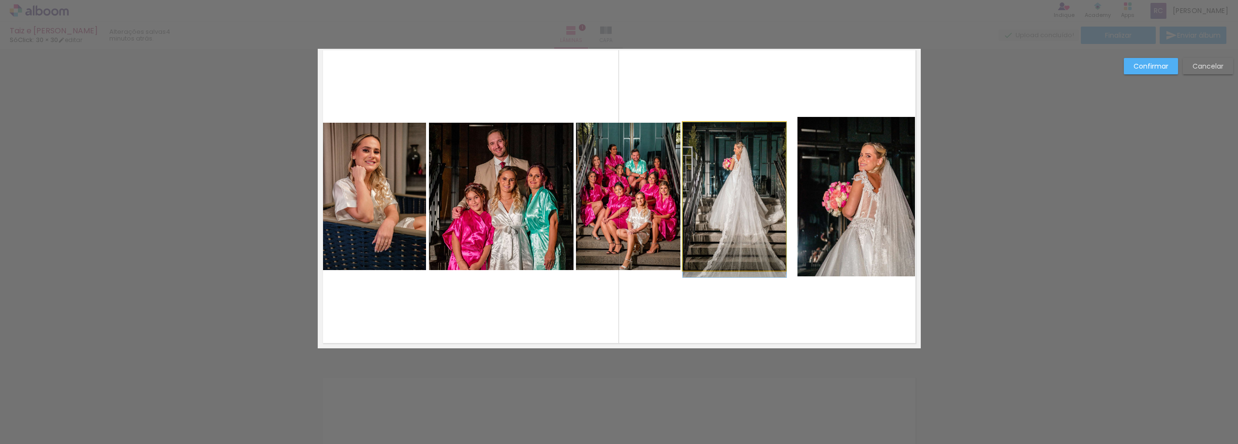
click at [753, 146] on quentale-photo at bounding box center [735, 196] width 104 height 148
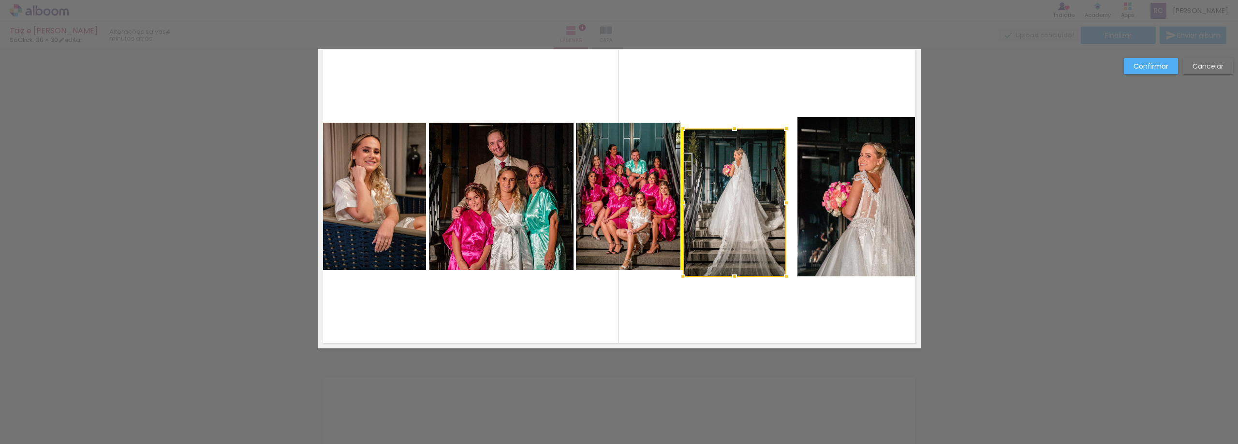
drag, startPoint x: 751, startPoint y: 229, endPoint x: 751, endPoint y: 235, distance: 6.3
click at [751, 235] on div at bounding box center [735, 203] width 104 height 148
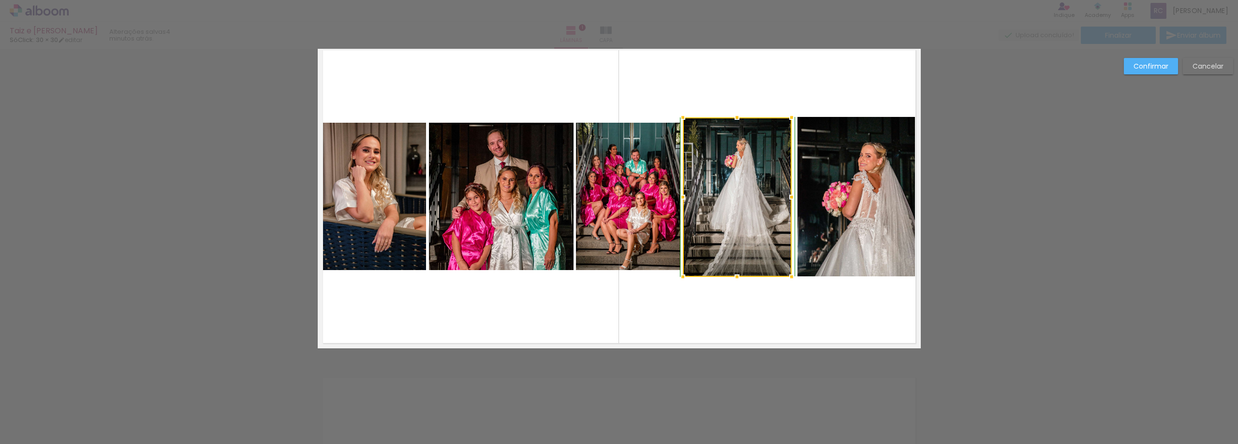
drag, startPoint x: 783, startPoint y: 131, endPoint x: 787, endPoint y: 120, distance: 11.2
click at [787, 120] on div at bounding box center [791, 117] width 19 height 19
click at [787, 87] on quentale-layouter at bounding box center [619, 197] width 603 height 304
drag, startPoint x: 714, startPoint y: 175, endPoint x: 730, endPoint y: 175, distance: 15.5
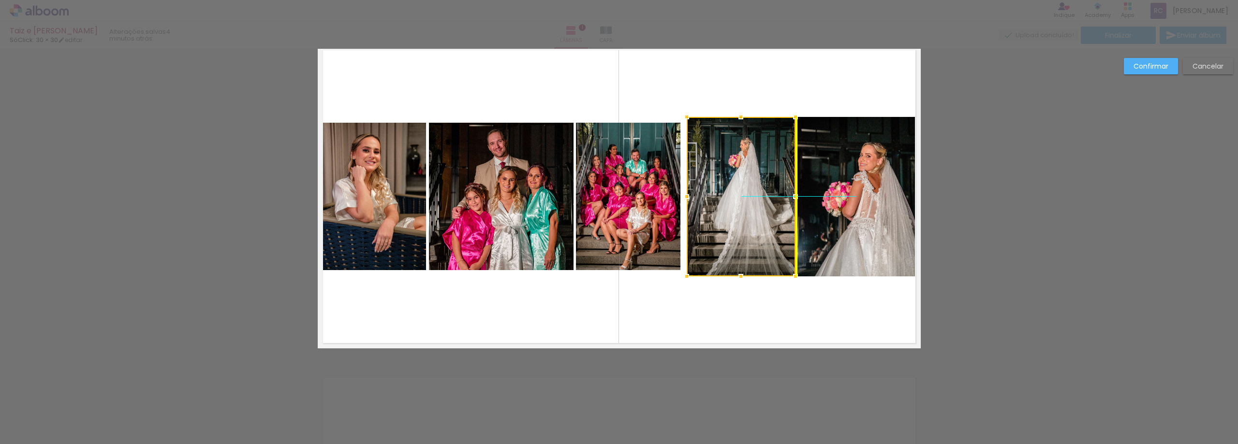
click at [736, 187] on div at bounding box center [741, 197] width 109 height 160
click at [730, 89] on quentale-layouter at bounding box center [619, 197] width 603 height 304
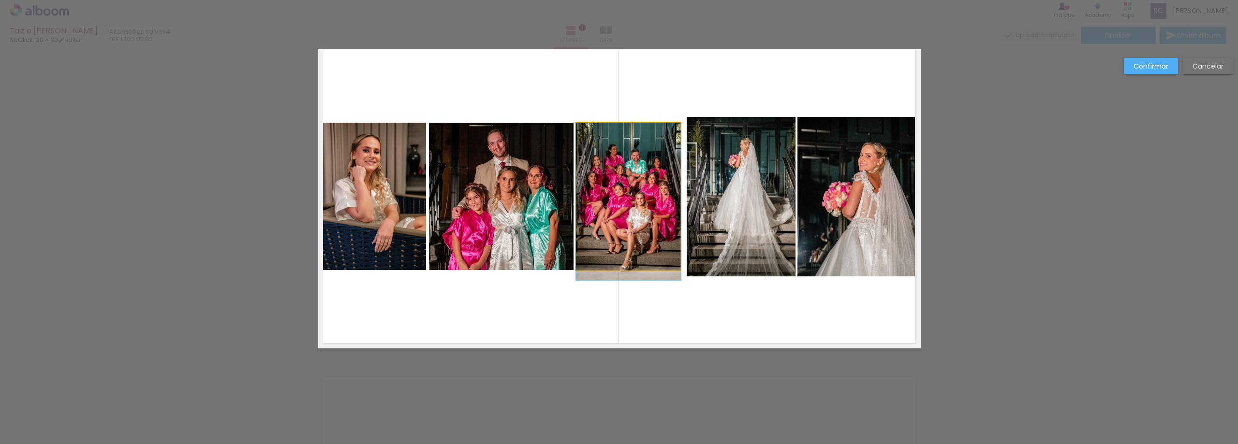
click at [644, 146] on quentale-photo at bounding box center [628, 197] width 105 height 148
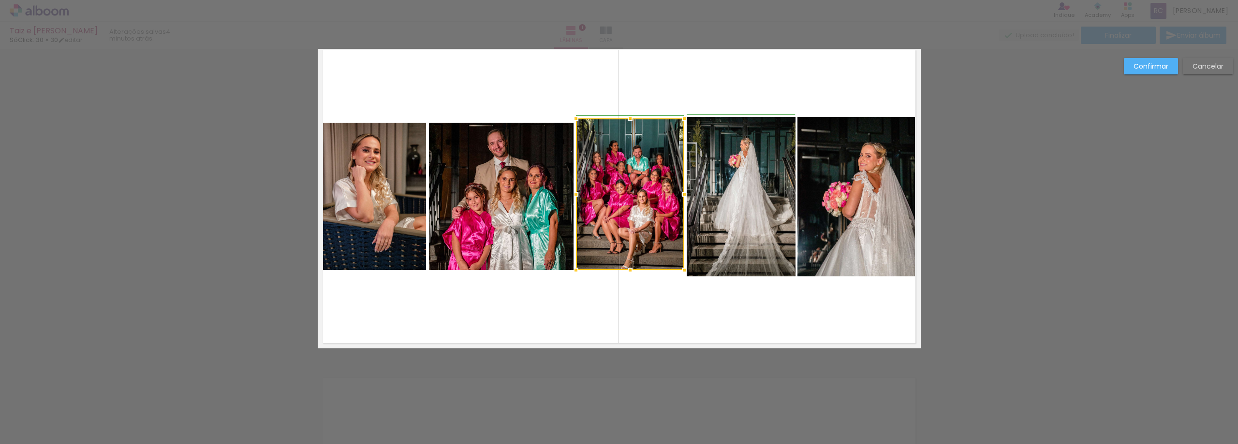
drag, startPoint x: 676, startPoint y: 122, endPoint x: 680, endPoint y: 117, distance: 6.9
click at [680, 117] on div at bounding box center [684, 118] width 19 height 19
click at [605, 251] on quentale-photo at bounding box center [630, 194] width 108 height 152
drag, startPoint x: 625, startPoint y: 269, endPoint x: 626, endPoint y: 276, distance: 6.8
click at [626, 276] on div at bounding box center [630, 277] width 19 height 19
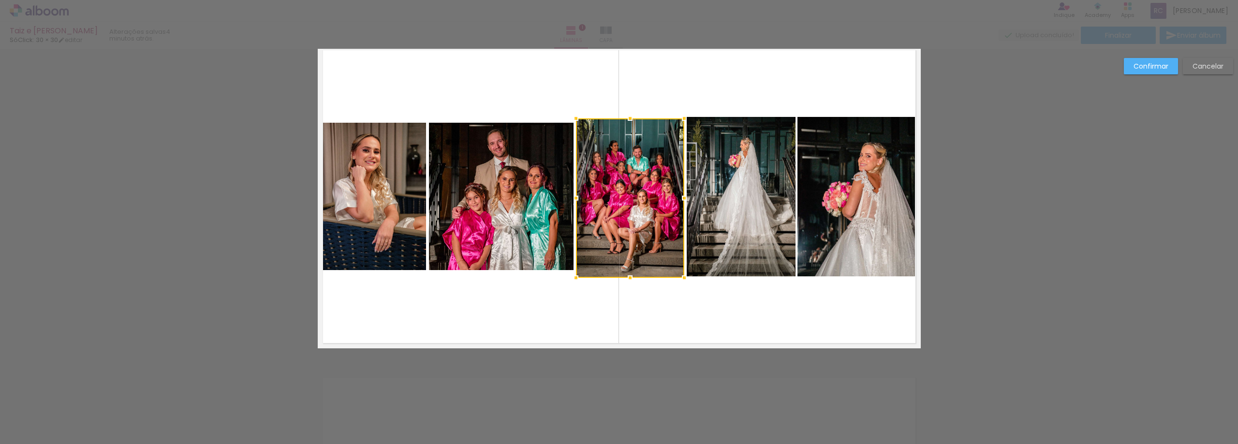
click at [617, 73] on quentale-layouter at bounding box center [619, 197] width 603 height 304
click at [628, 158] on quentale-photo at bounding box center [630, 198] width 108 height 160
click at [627, 118] on div at bounding box center [630, 117] width 19 height 19
click at [635, 89] on quentale-layouter at bounding box center [619, 197] width 603 height 304
click at [528, 150] on quentale-photo at bounding box center [501, 197] width 145 height 148
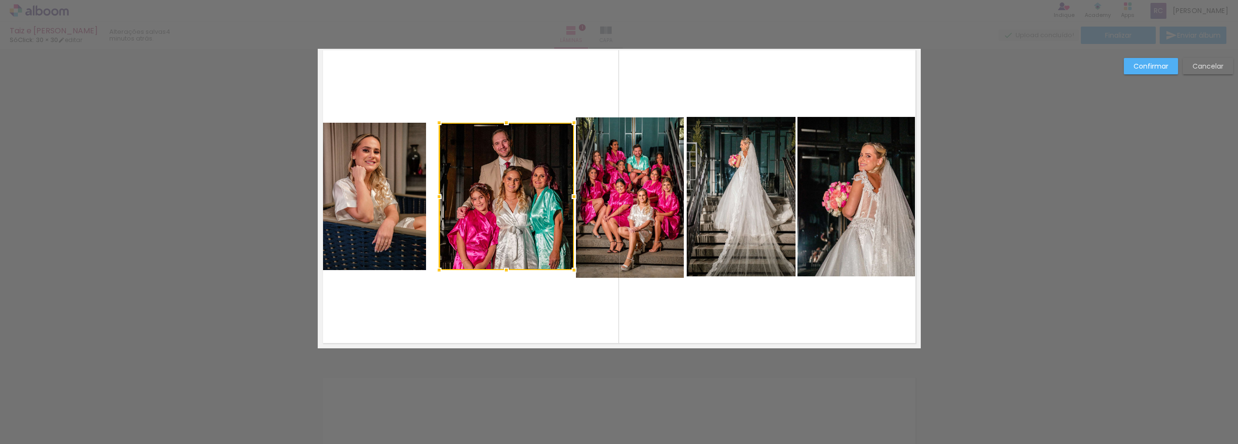
drag, startPoint x: 426, startPoint y: 195, endPoint x: 436, endPoint y: 197, distance: 10.0
click at [436, 197] on div at bounding box center [438, 196] width 19 height 19
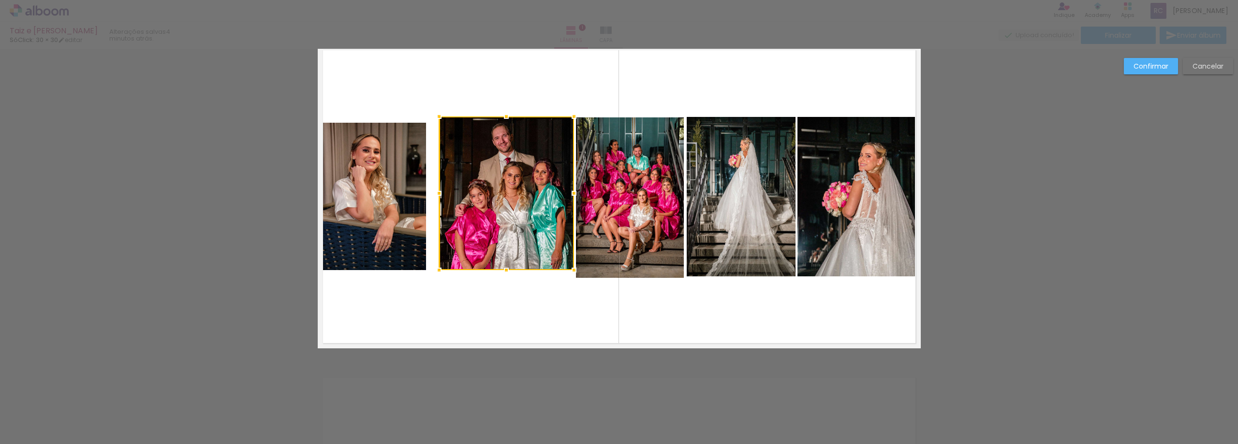
drag, startPoint x: 506, startPoint y: 123, endPoint x: 507, endPoint y: 117, distance: 6.4
click at [507, 117] on div at bounding box center [506, 116] width 19 height 19
click at [520, 265] on quentale-photo at bounding box center [506, 194] width 135 height 154
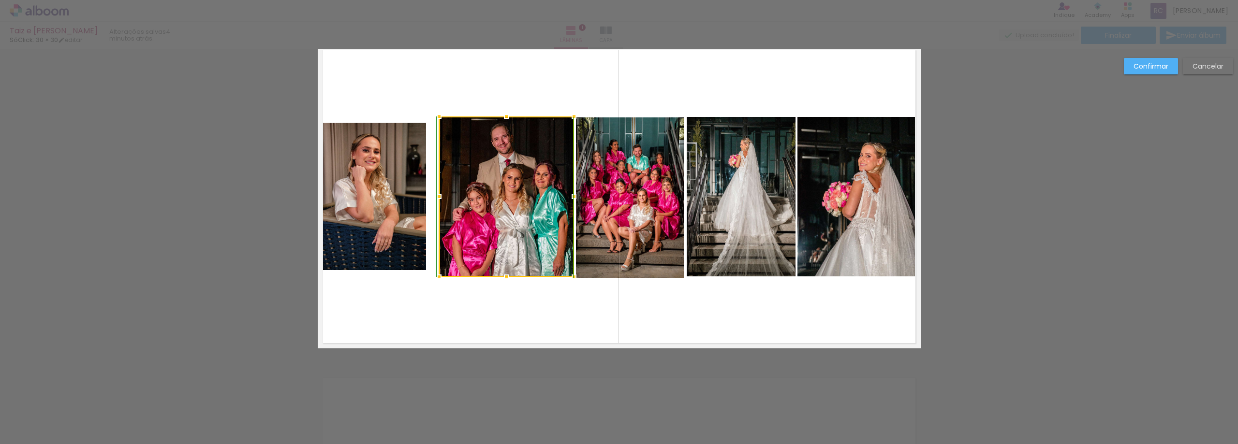
drag, startPoint x: 505, startPoint y: 266, endPoint x: 505, endPoint y: 278, distance: 11.6
click at [505, 278] on div at bounding box center [506, 276] width 19 height 19
click at [520, 326] on quentale-layouter at bounding box center [619, 197] width 603 height 304
click at [514, 244] on quentale-photo at bounding box center [506, 197] width 135 height 161
click at [532, 313] on quentale-layouter at bounding box center [619, 197] width 603 height 304
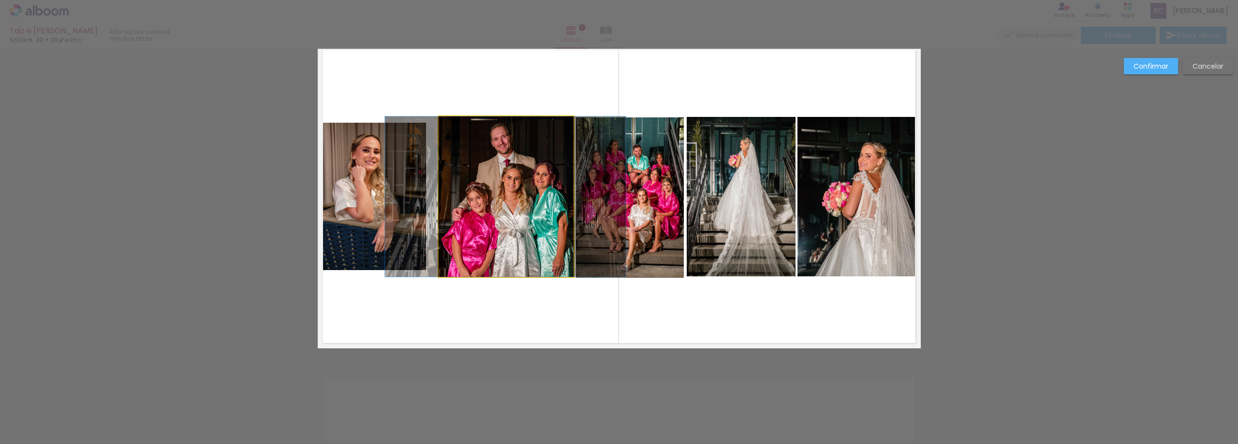
drag, startPoint x: 505, startPoint y: 172, endPoint x: 505, endPoint y: 179, distance: 7.3
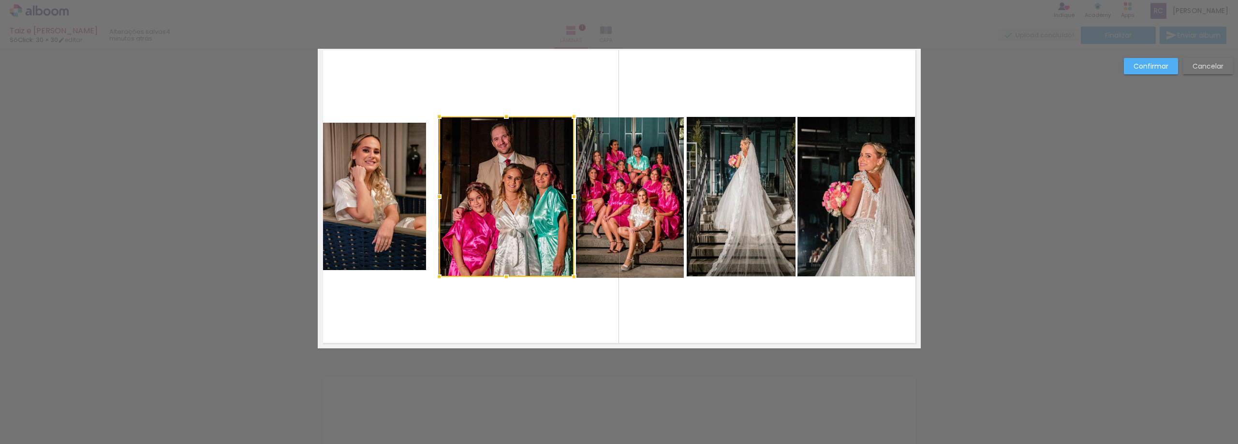
click at [514, 187] on div at bounding box center [506, 197] width 135 height 161
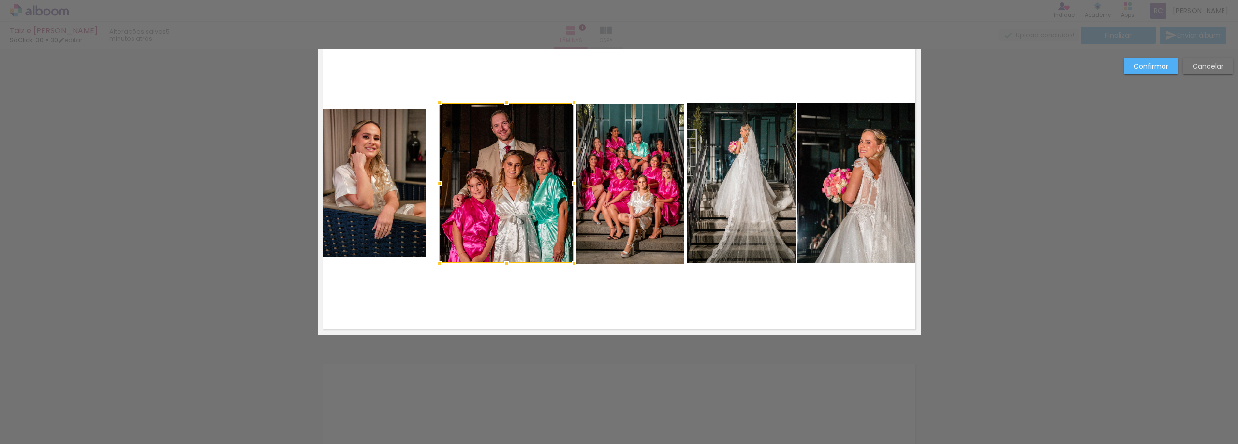
scroll to position [22, 0]
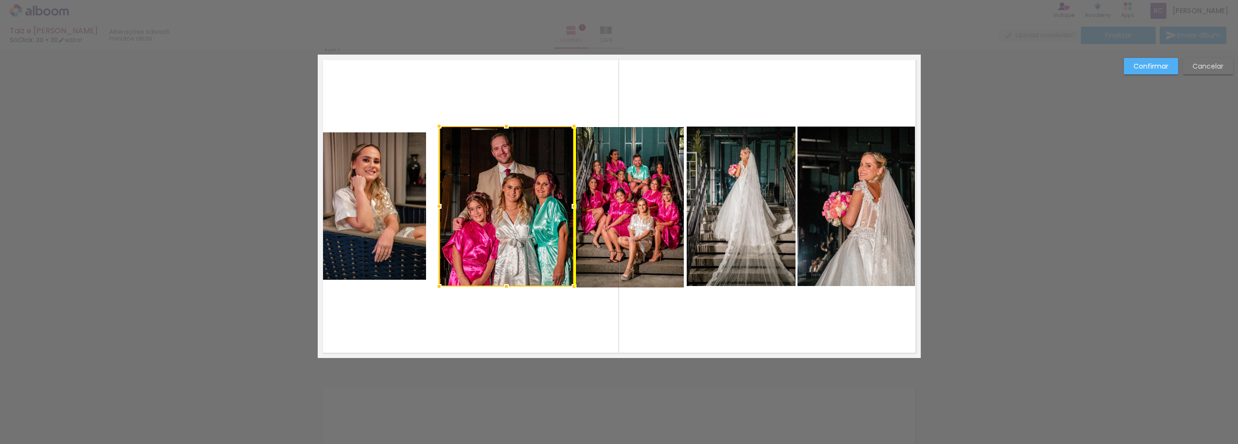
click at [509, 176] on div at bounding box center [506, 206] width 135 height 161
click at [522, 87] on quentale-layouter at bounding box center [619, 207] width 603 height 304
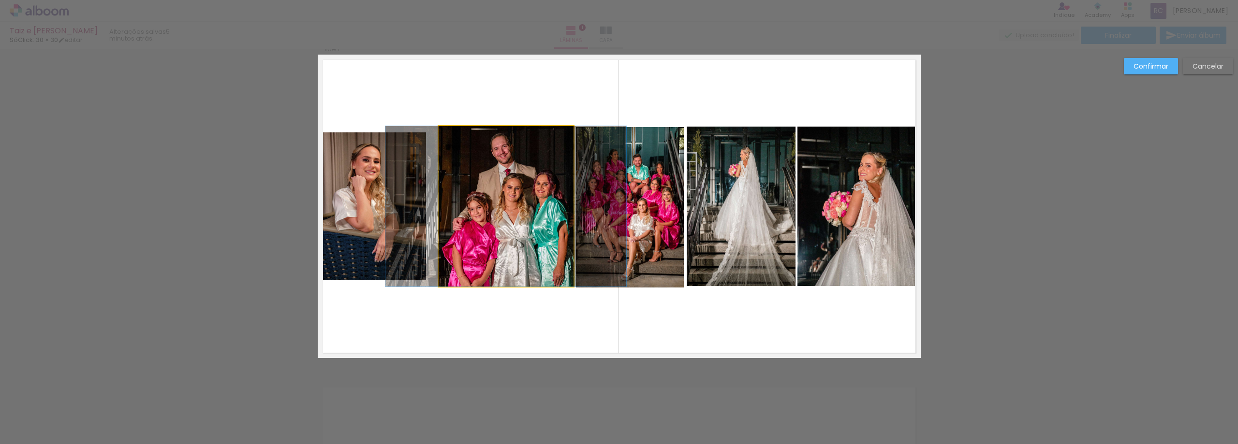
click at [523, 148] on quentale-photo at bounding box center [506, 206] width 135 height 161
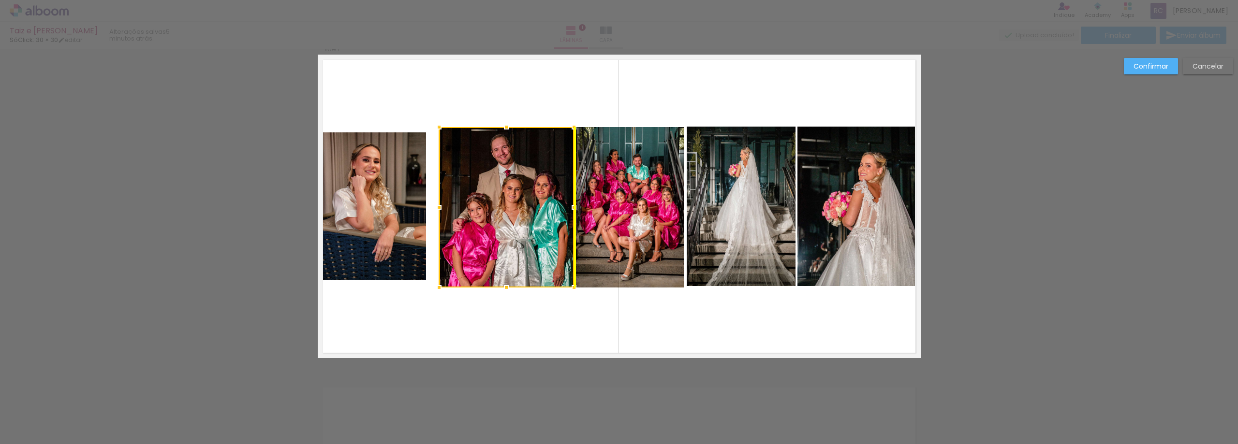
click at [526, 141] on div at bounding box center [506, 207] width 135 height 161
click at [539, 84] on quentale-layouter at bounding box center [619, 207] width 603 height 304
click at [389, 174] on quentale-photo at bounding box center [374, 207] width 105 height 148
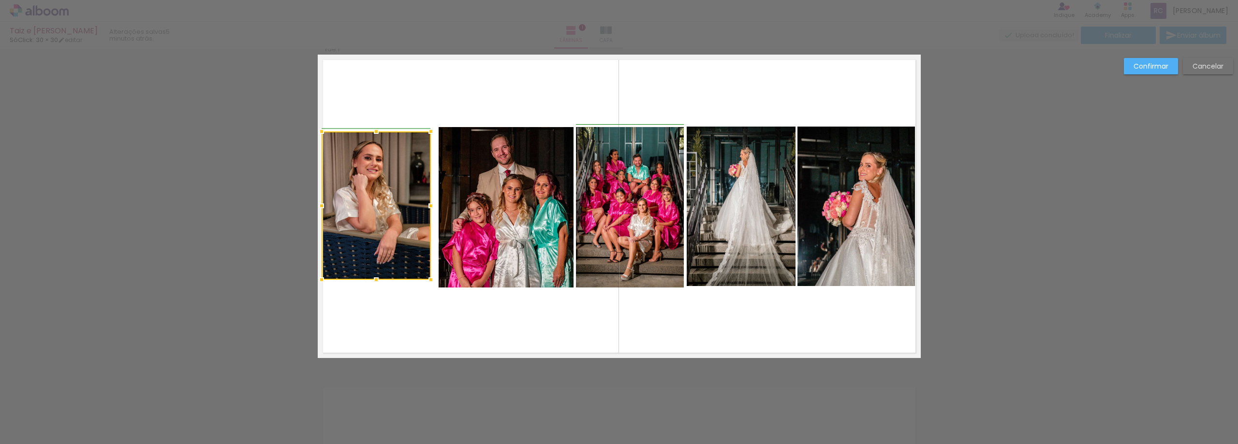
click at [422, 131] on div at bounding box center [430, 131] width 19 height 19
click at [409, 259] on quentale-photo at bounding box center [376, 206] width 109 height 148
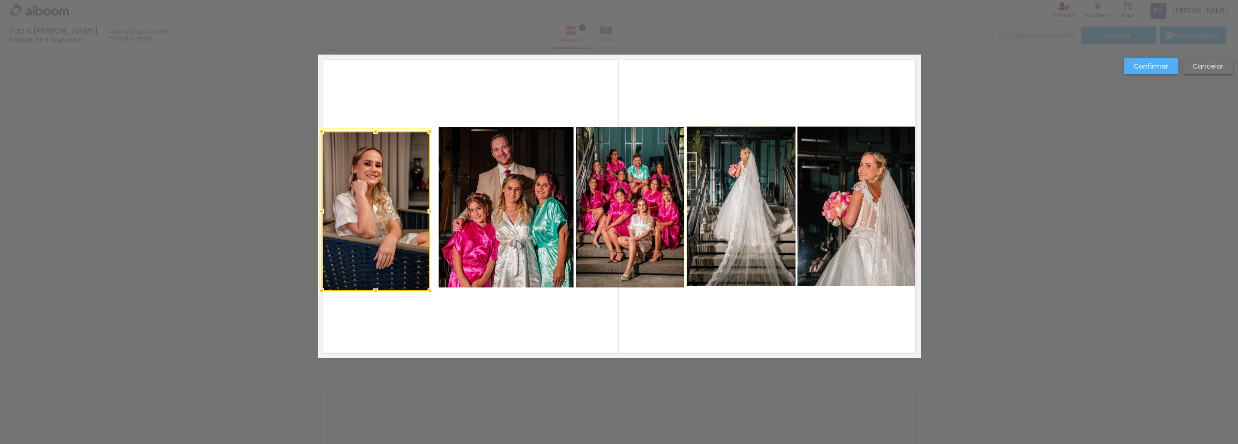
click at [426, 282] on div at bounding box center [429, 290] width 19 height 19
click at [394, 340] on quentale-layouter at bounding box center [619, 207] width 603 height 304
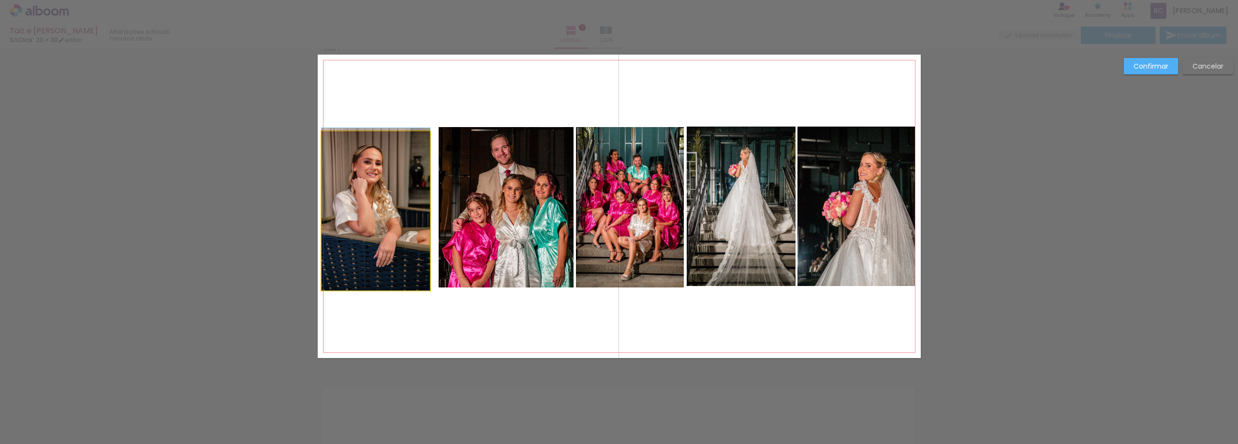
drag, startPoint x: 381, startPoint y: 214, endPoint x: 381, endPoint y: 205, distance: 8.7
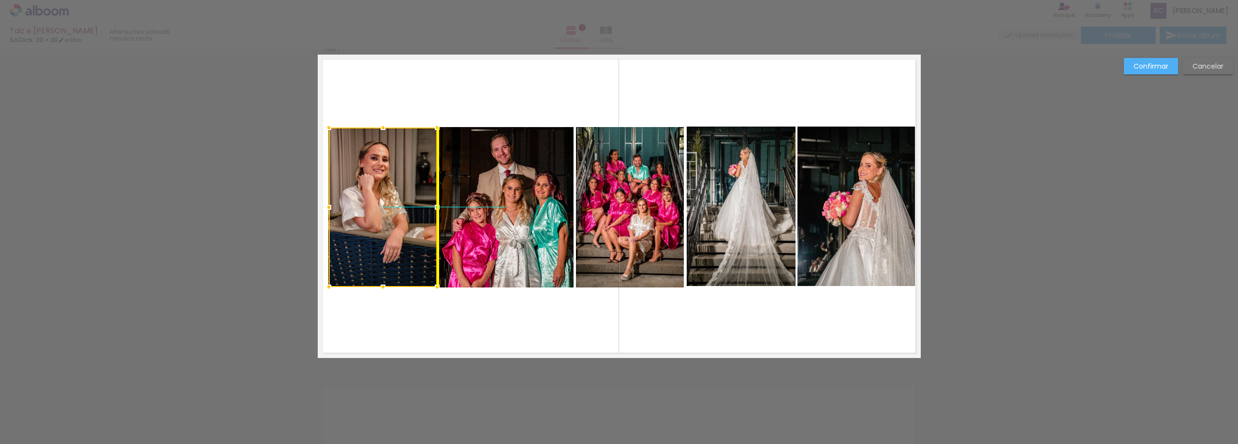
drag, startPoint x: 380, startPoint y: 212, endPoint x: 380, endPoint y: 203, distance: 9.2
click at [380, 203] on div at bounding box center [383, 208] width 108 height 160
click at [397, 68] on quentale-layouter at bounding box center [619, 207] width 603 height 304
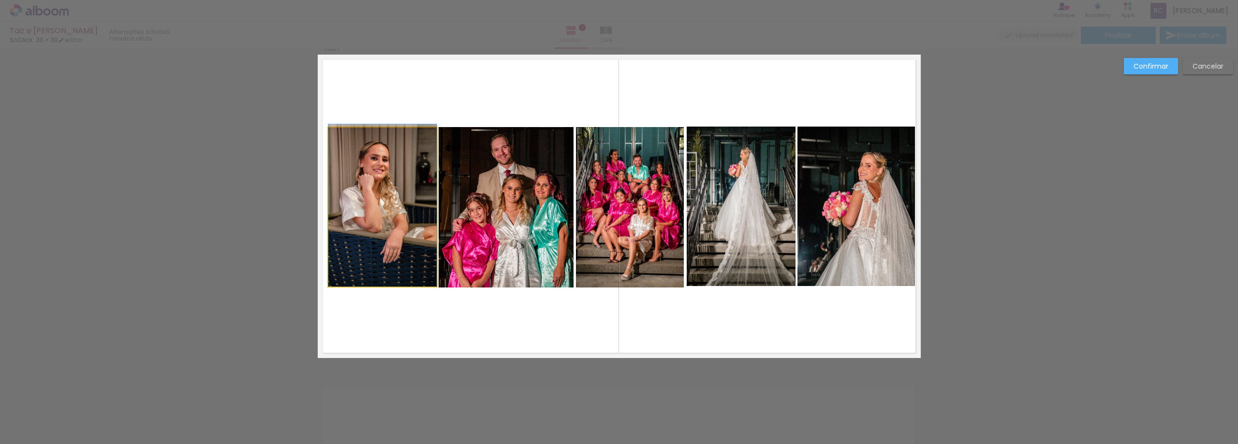
click at [393, 149] on quentale-photo at bounding box center [382, 208] width 108 height 160
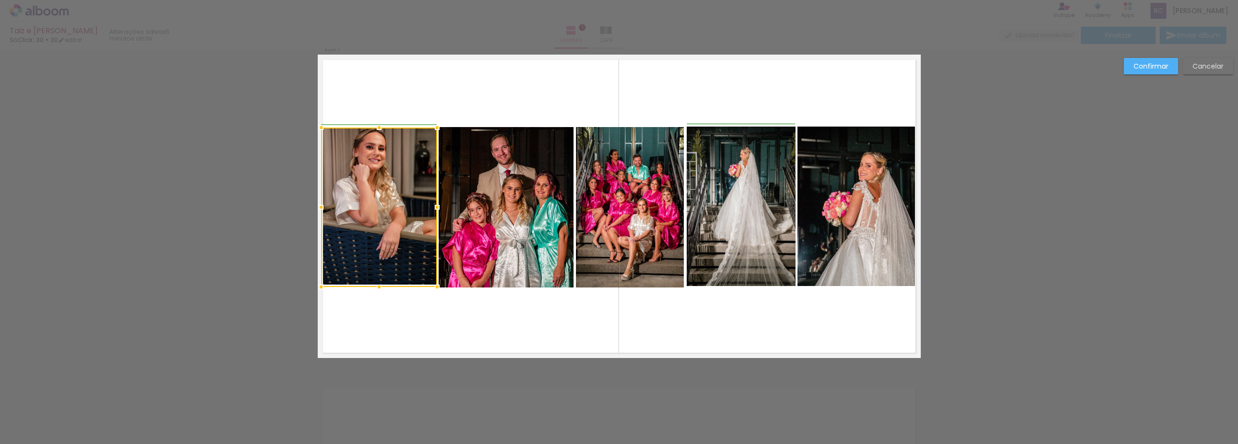
click at [322, 209] on div at bounding box center [320, 207] width 19 height 19
click at [299, 184] on div "Confirmar Cancelar" at bounding box center [619, 366] width 1238 height 679
click at [398, 75] on quentale-layouter at bounding box center [619, 207] width 603 height 304
click at [375, 174] on quentale-photo at bounding box center [379, 208] width 116 height 160
click at [373, 187] on div at bounding box center [379, 207] width 116 height 160
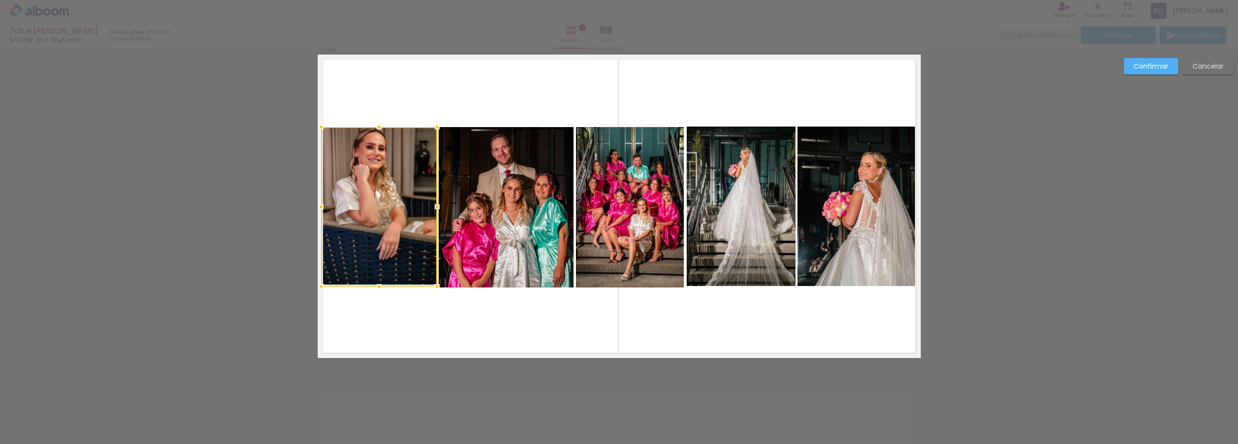
click at [399, 59] on quentale-layouter at bounding box center [619, 207] width 603 height 304
click at [378, 156] on quentale-photo at bounding box center [379, 208] width 116 height 160
click at [378, 156] on div at bounding box center [379, 207] width 116 height 160
click at [378, 155] on div at bounding box center [379, 207] width 116 height 160
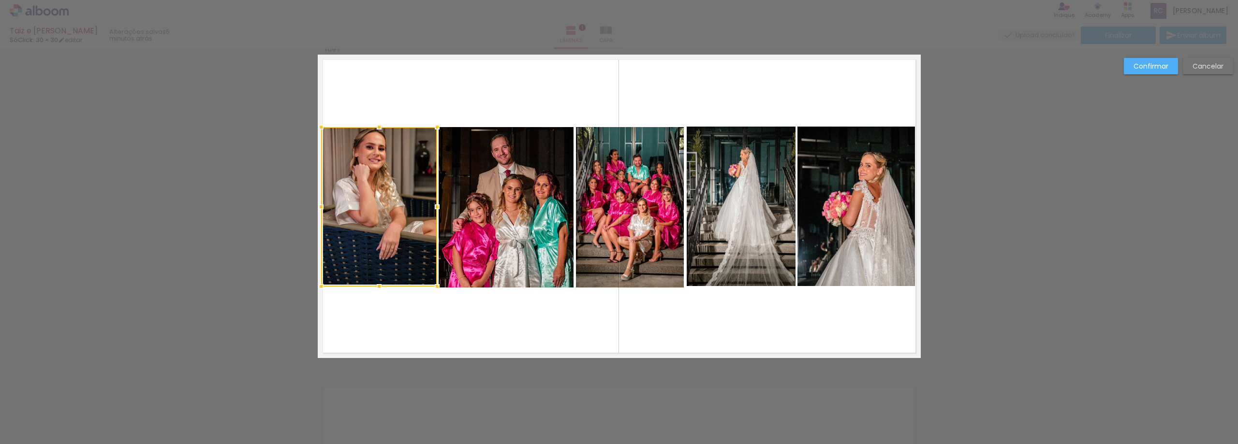
click at [395, 93] on quentale-layouter at bounding box center [619, 207] width 603 height 304
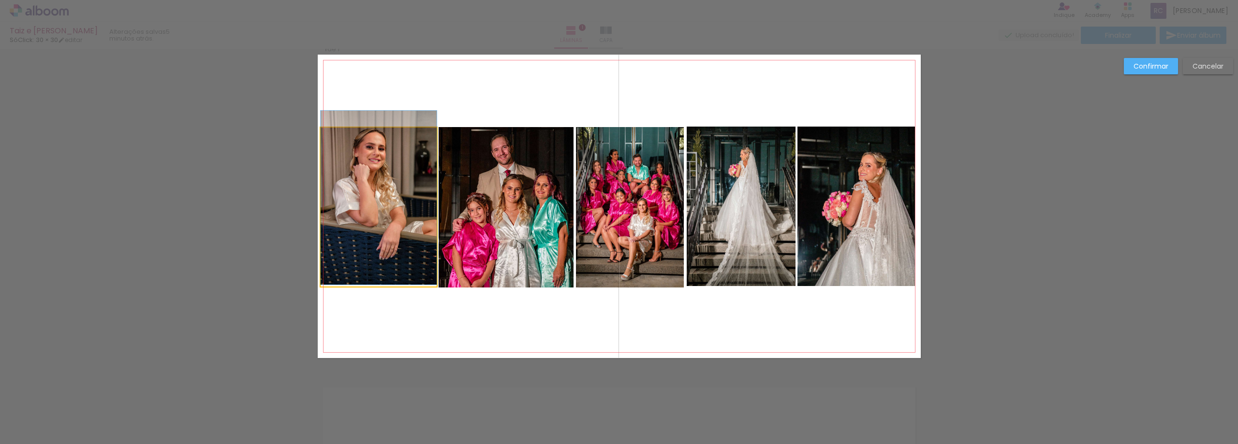
click at [386, 155] on quentale-photo at bounding box center [379, 208] width 116 height 160
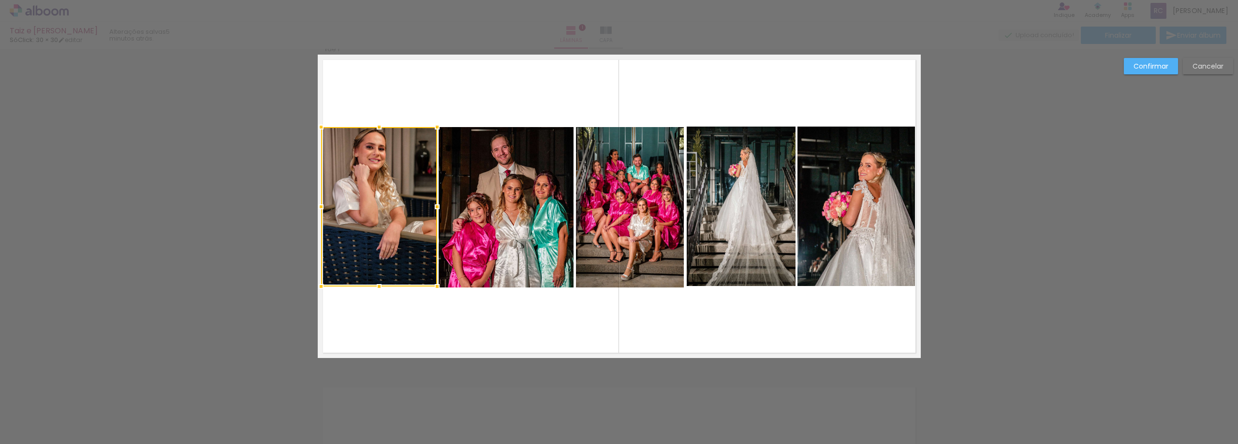
click at [386, 155] on div at bounding box center [379, 207] width 116 height 160
click at [393, 89] on quentale-layouter at bounding box center [619, 207] width 603 height 304
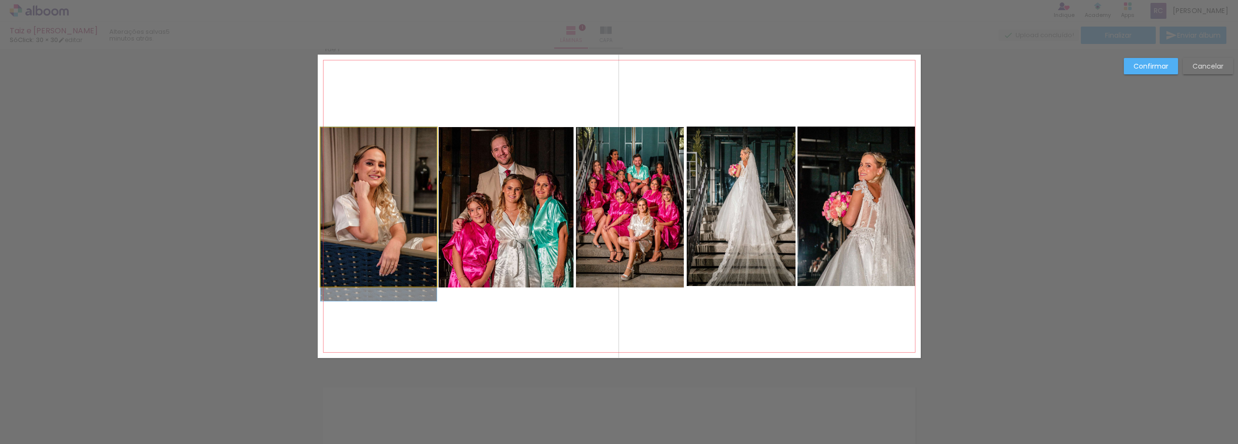
drag, startPoint x: 378, startPoint y: 151, endPoint x: 378, endPoint y: 167, distance: 16.4
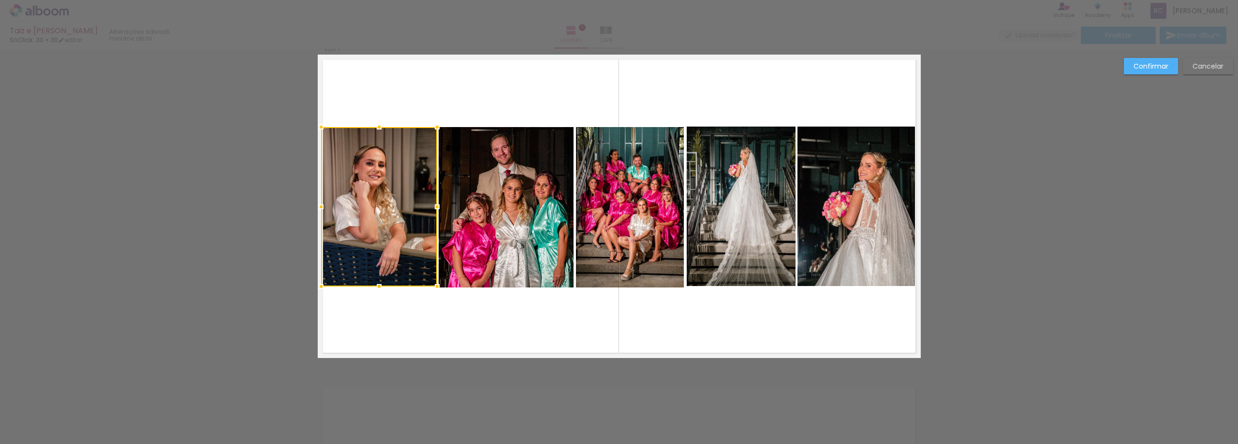
click at [284, 170] on div "Confirmar Cancelar" at bounding box center [619, 366] width 1238 height 679
click at [285, 169] on div "Confirmar Cancelar" at bounding box center [619, 366] width 1238 height 679
click at [360, 85] on quentale-layouter at bounding box center [619, 207] width 603 height 304
click at [0, 0] on slot "Confirmar" at bounding box center [0, 0] width 0 height 0
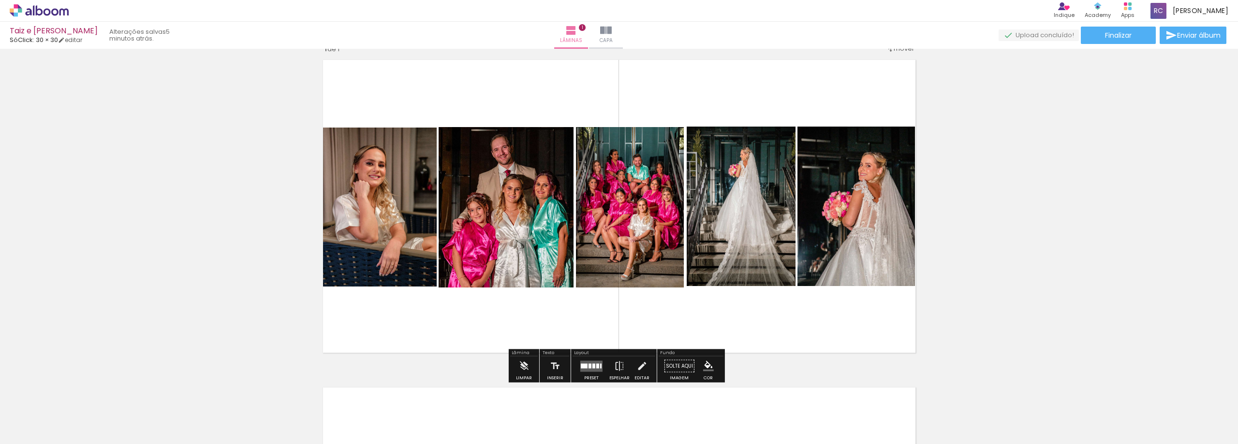
click at [468, 250] on quentale-photo at bounding box center [506, 207] width 135 height 161
click at [641, 369] on iron-icon at bounding box center [641, 366] width 11 height 19
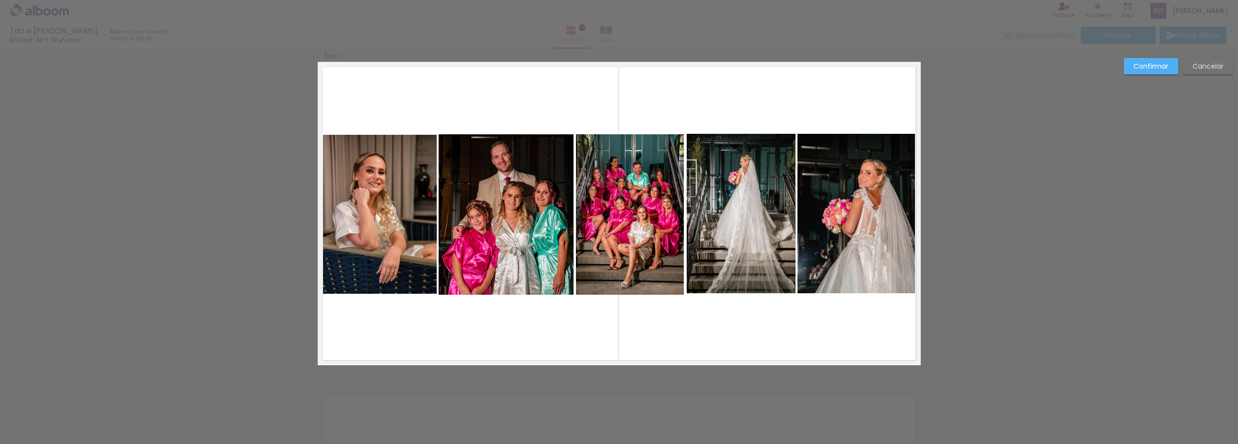
scroll to position [13, 0]
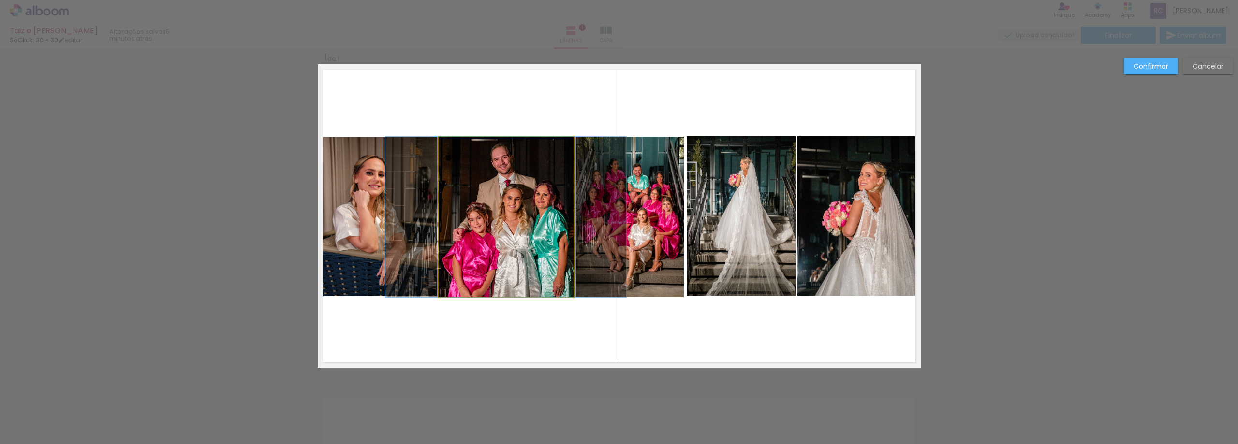
click at [477, 261] on quentale-photo at bounding box center [506, 217] width 135 height 161
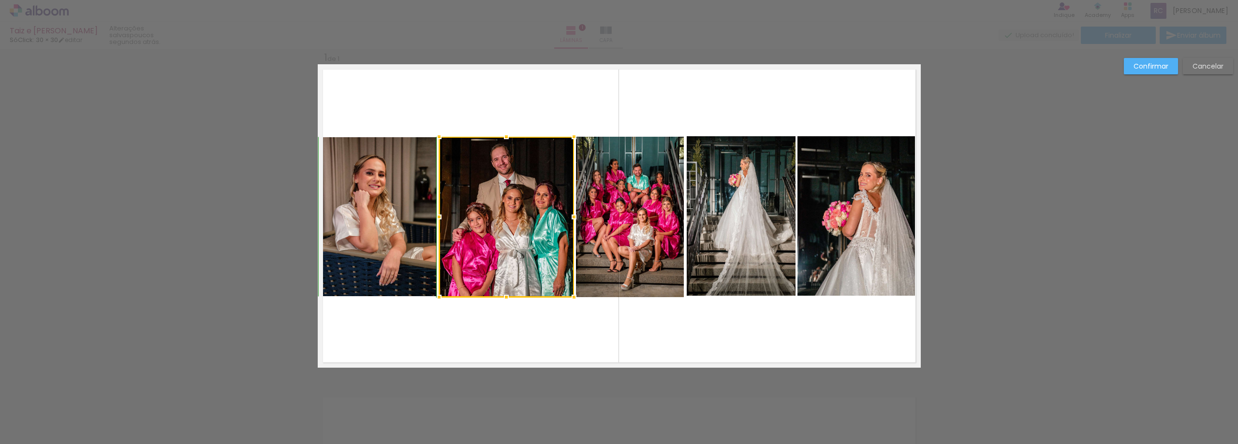
click at [503, 293] on div at bounding box center [506, 297] width 19 height 19
click at [507, 319] on quentale-layouter at bounding box center [619, 216] width 603 height 304
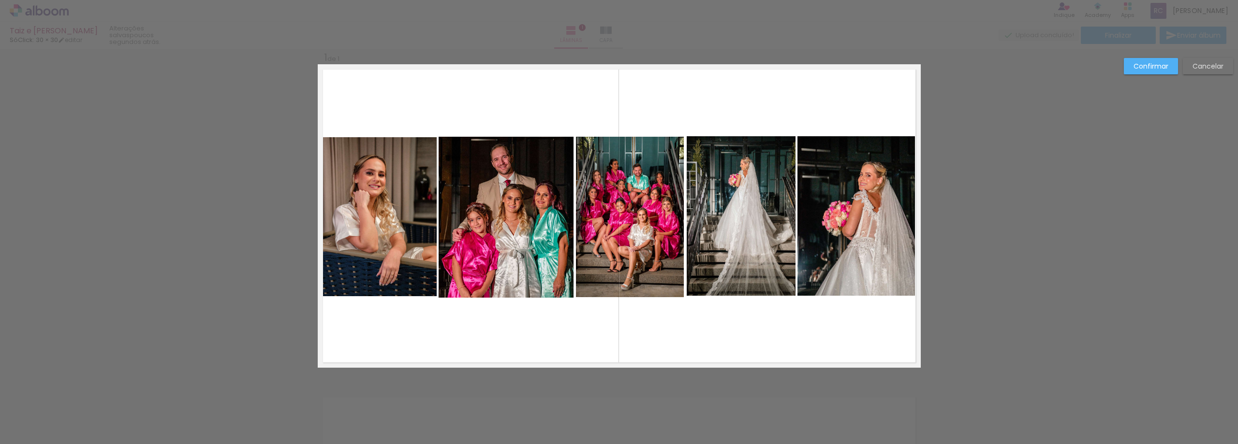
click at [379, 260] on quentale-photo at bounding box center [379, 217] width 116 height 160
drag, startPoint x: 376, startPoint y: 296, endPoint x: 373, endPoint y: 301, distance: 5.9
click at [373, 301] on div at bounding box center [379, 295] width 19 height 19
click at [410, 328] on quentale-layouter at bounding box center [619, 216] width 603 height 304
click at [479, 283] on quentale-photo at bounding box center [506, 217] width 135 height 161
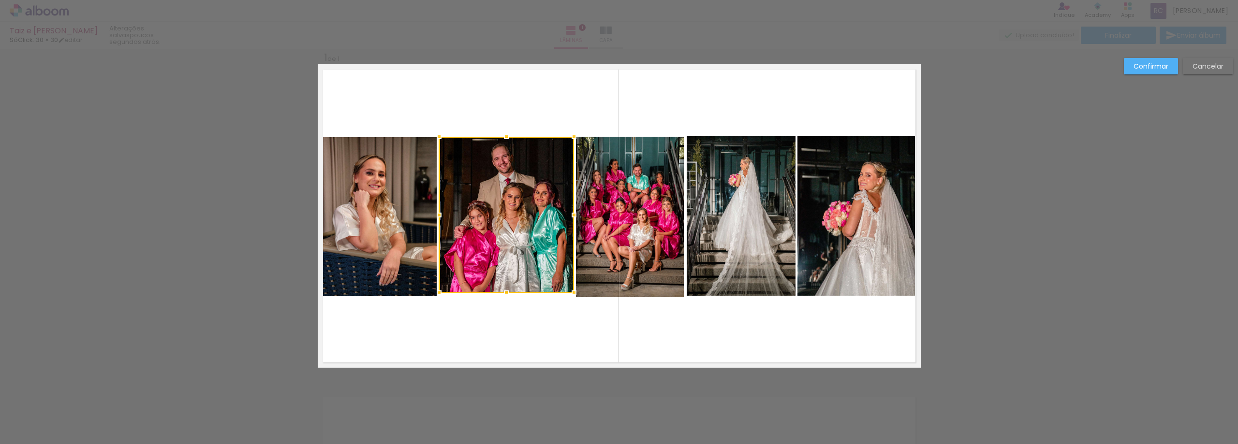
drag, startPoint x: 504, startPoint y: 297, endPoint x: 503, endPoint y: 289, distance: 8.3
click at [503, 289] on div at bounding box center [506, 292] width 19 height 19
click at [491, 325] on quentale-layouter at bounding box center [619, 216] width 603 height 304
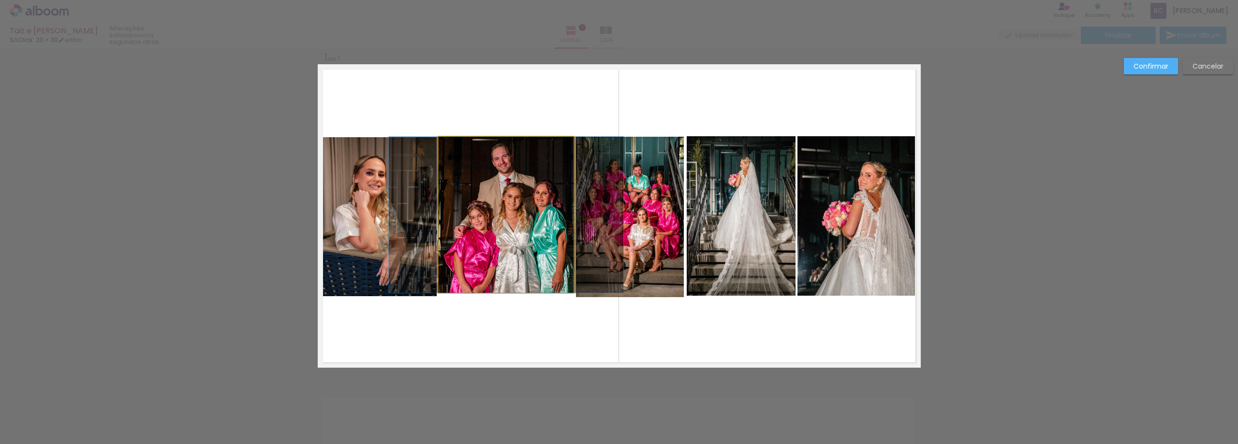
click at [511, 272] on quentale-photo at bounding box center [506, 215] width 135 height 156
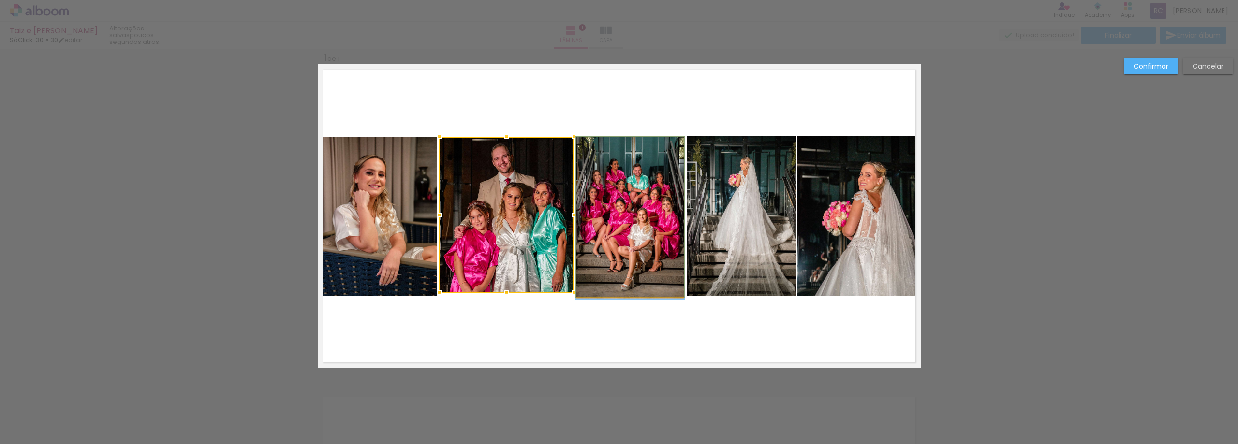
click at [600, 283] on quentale-photo at bounding box center [630, 217] width 108 height 161
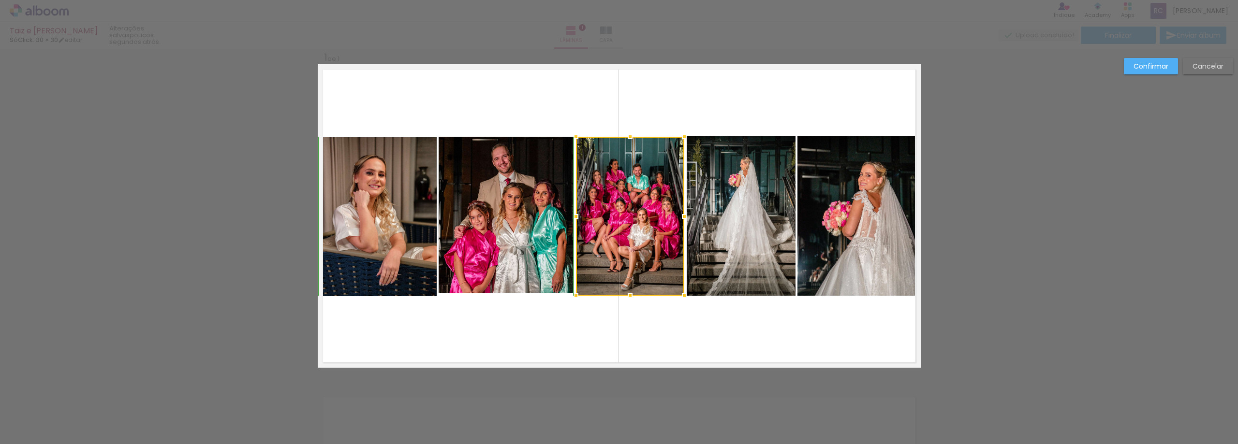
click at [622, 293] on div at bounding box center [630, 295] width 19 height 19
click at [517, 317] on quentale-layouter at bounding box center [619, 216] width 603 height 304
click at [509, 284] on quentale-photo at bounding box center [506, 215] width 135 height 156
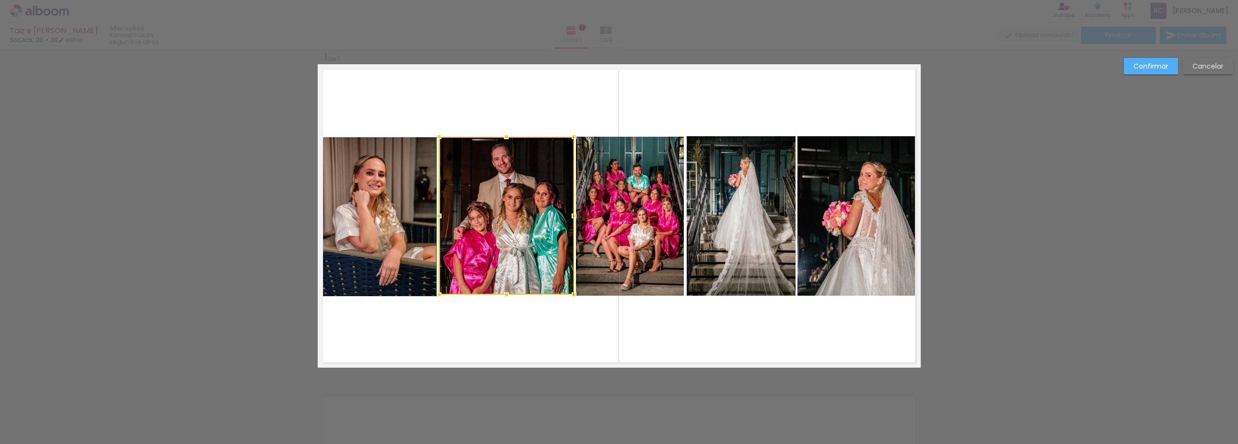
click at [509, 294] on div at bounding box center [506, 294] width 19 height 19
click at [508, 313] on quentale-layouter at bounding box center [619, 216] width 603 height 304
click at [499, 277] on quentale-photo at bounding box center [506, 216] width 135 height 158
drag, startPoint x: 504, startPoint y: 296, endPoint x: 508, endPoint y: 302, distance: 6.9
click at [508, 302] on div at bounding box center [506, 294] width 19 height 19
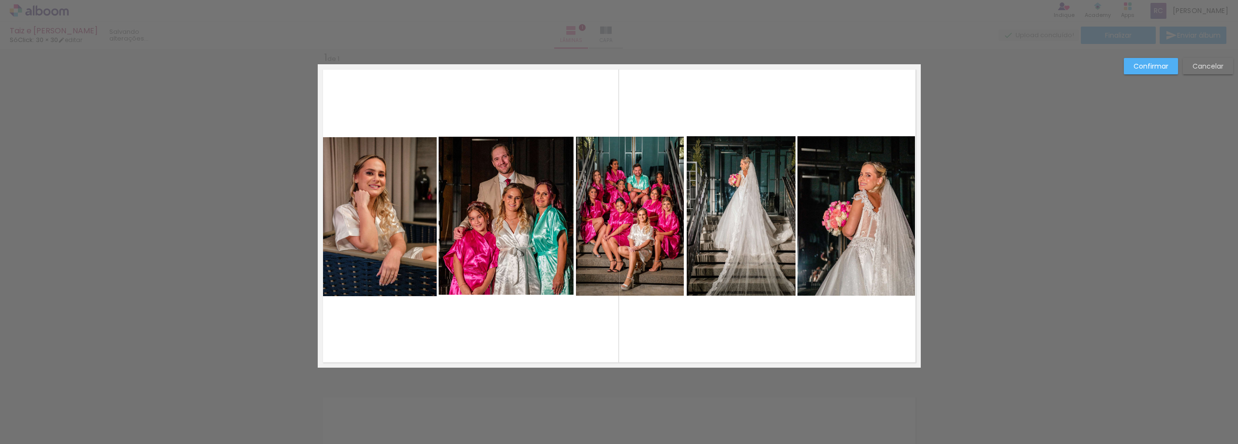
click at [494, 331] on quentale-layouter at bounding box center [619, 216] width 603 height 304
click at [496, 199] on quentale-photo at bounding box center [506, 216] width 135 height 158
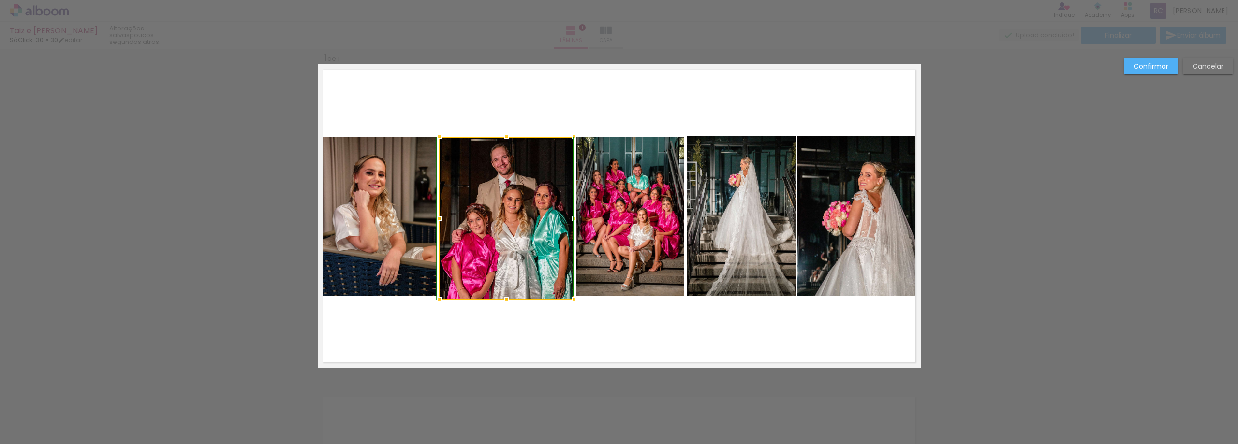
click at [501, 293] on div at bounding box center [506, 299] width 19 height 19
click at [489, 307] on quentale-layouter at bounding box center [619, 216] width 603 height 304
click at [443, 296] on quentale-photo at bounding box center [506, 218] width 135 height 163
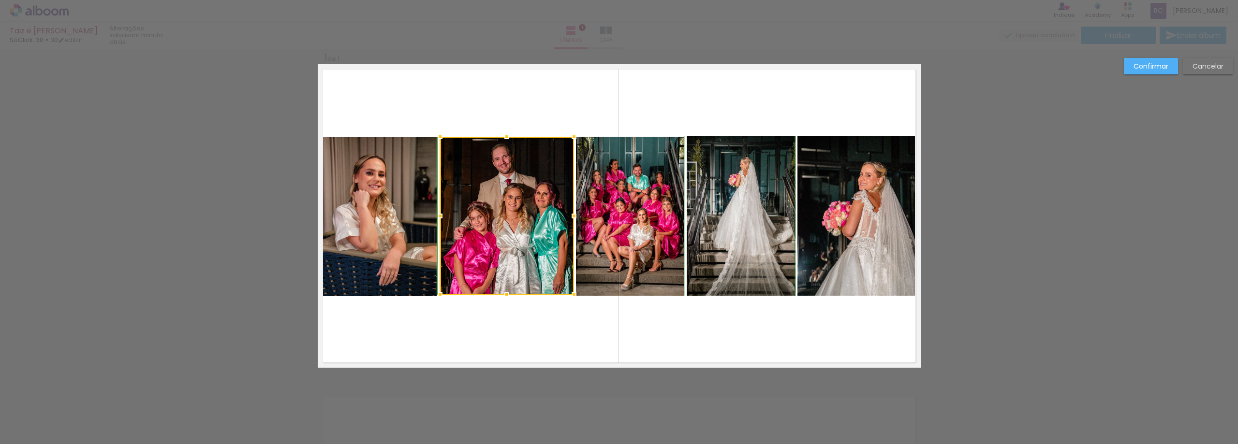
click at [440, 298] on div at bounding box center [439, 294] width 19 height 19
click at [441, 306] on quentale-layouter at bounding box center [619, 216] width 603 height 304
click at [460, 287] on quentale-photo at bounding box center [507, 216] width 134 height 158
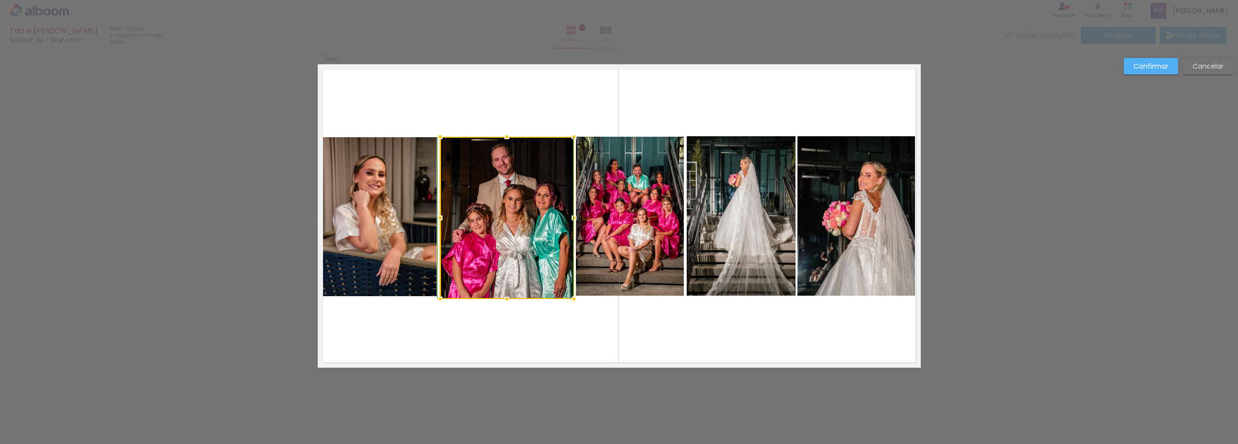
click at [505, 293] on div at bounding box center [506, 299] width 19 height 19
click at [502, 317] on quentale-layouter at bounding box center [619, 216] width 603 height 304
click at [630, 275] on quentale-photo at bounding box center [630, 216] width 108 height 159
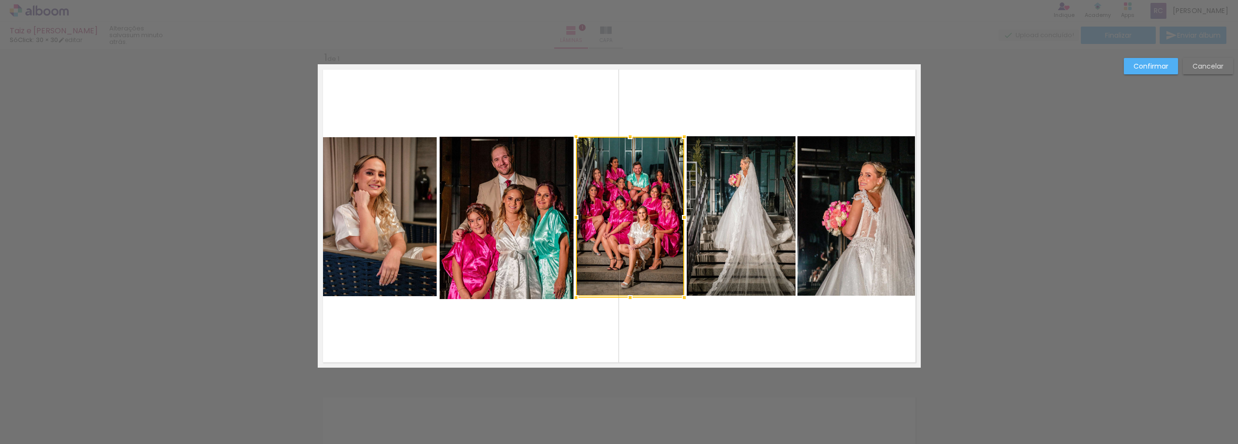
drag, startPoint x: 627, startPoint y: 296, endPoint x: 631, endPoint y: 308, distance: 12.9
click at [631, 308] on album-spread "1 de 1" at bounding box center [619, 216] width 603 height 304
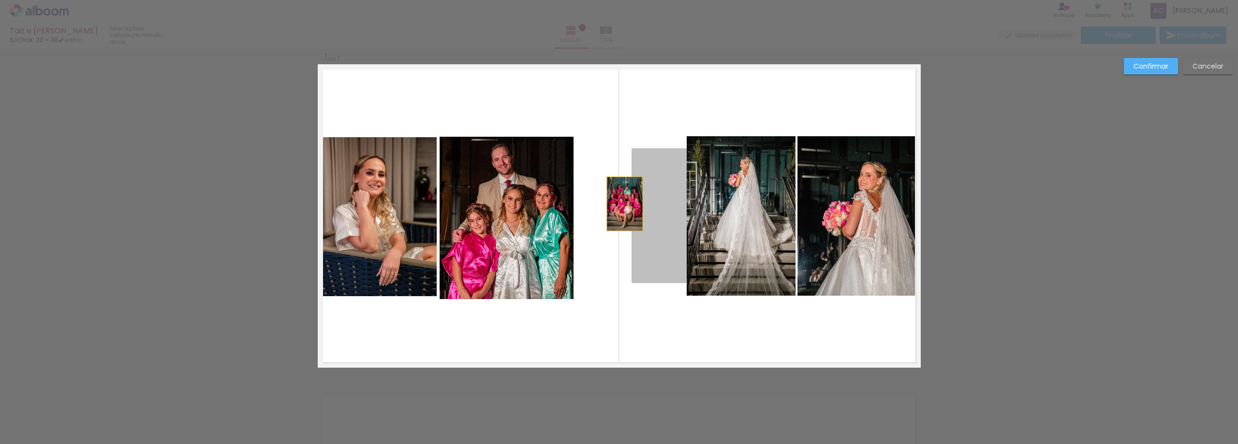
drag, startPoint x: 661, startPoint y: 216, endPoint x: 621, endPoint y: 204, distance: 41.3
click at [621, 204] on album-spread "1 de 1" at bounding box center [619, 216] width 603 height 304
drag, startPoint x: 642, startPoint y: 186, endPoint x: 602, endPoint y: 175, distance: 42.0
click at [602, 176] on album-spread "1 de 1" at bounding box center [619, 216] width 603 height 304
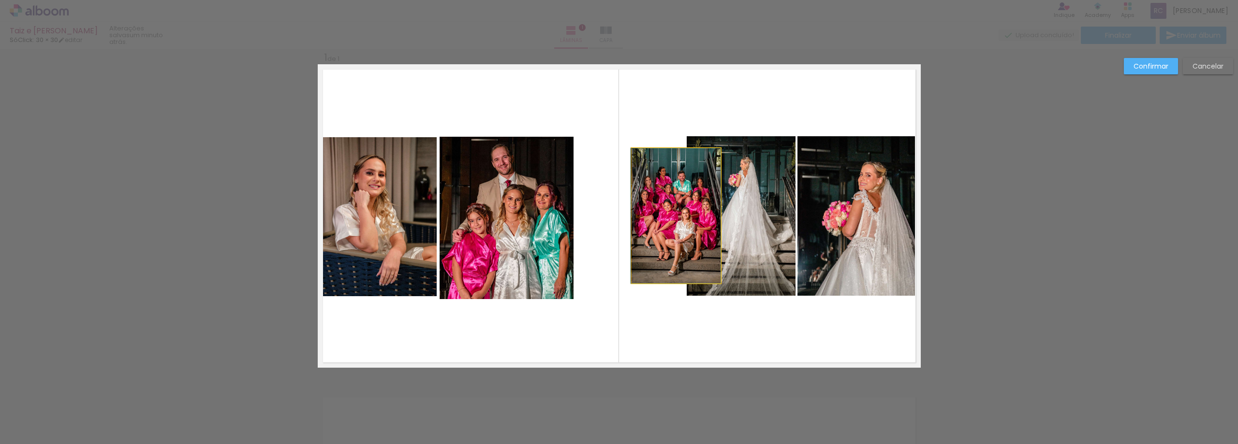
click at [676, 179] on quentale-photo at bounding box center [676, 215] width 89 height 135
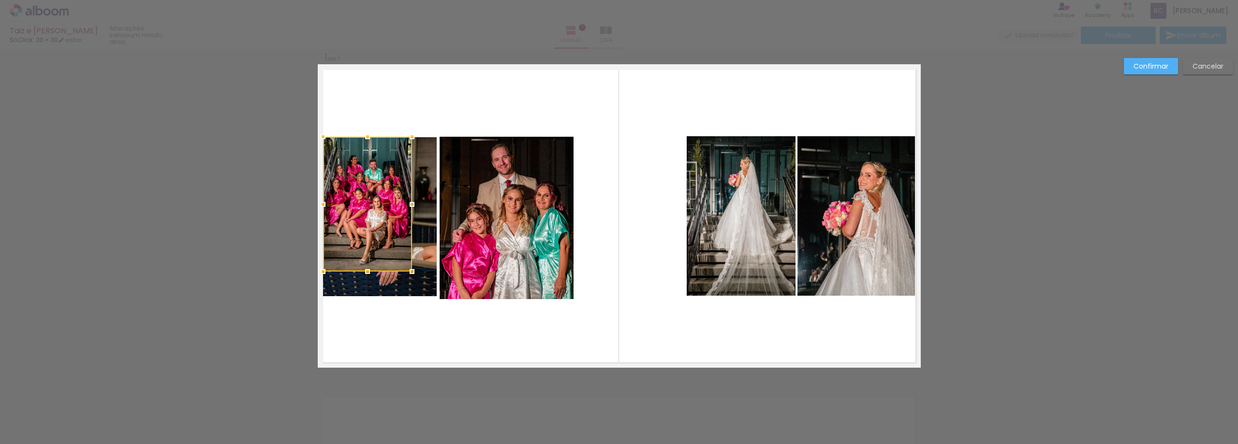
drag, startPoint x: 664, startPoint y: 168, endPoint x: 356, endPoint y: 157, distance: 307.3
click at [356, 157] on div at bounding box center [367, 204] width 89 height 135
drag, startPoint x: 409, startPoint y: 271, endPoint x: 427, endPoint y: 303, distance: 36.2
click at [427, 303] on album-spread "1 de 1" at bounding box center [619, 216] width 603 height 304
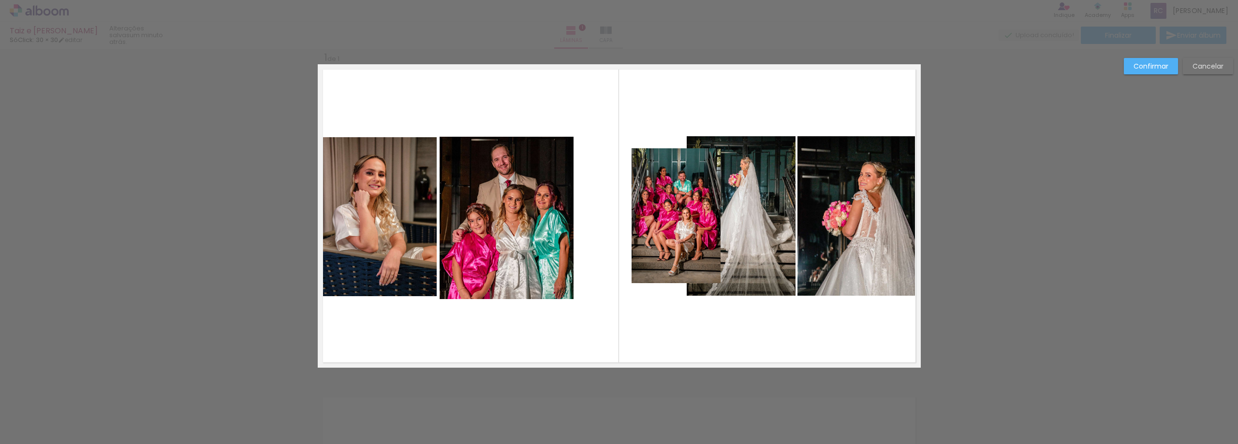
click at [665, 237] on quentale-photo at bounding box center [676, 215] width 89 height 135
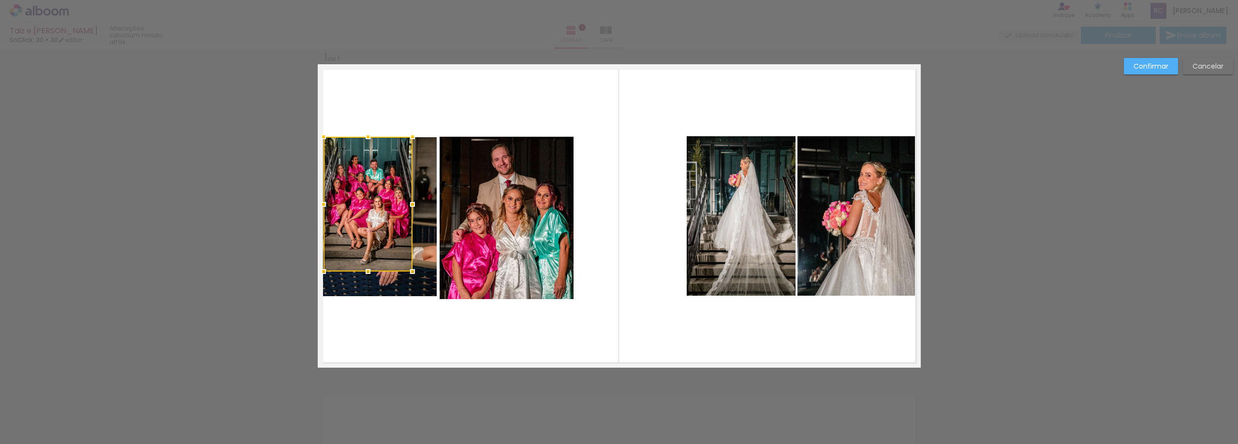
drag, startPoint x: 665, startPoint y: 201, endPoint x: 357, endPoint y: 189, distance: 308.3
click at [357, 189] on div at bounding box center [368, 204] width 89 height 135
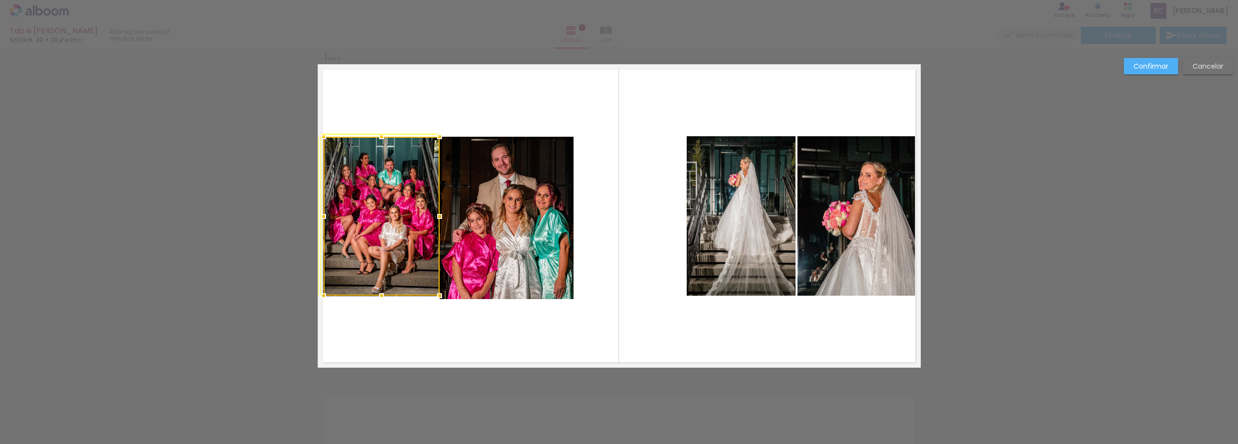
drag, startPoint x: 409, startPoint y: 272, endPoint x: 433, endPoint y: 294, distance: 32.2
click at [433, 294] on div at bounding box center [439, 295] width 19 height 19
click at [430, 331] on quentale-layouter at bounding box center [619, 216] width 603 height 304
click at [399, 217] on quentale-photo at bounding box center [382, 216] width 116 height 159
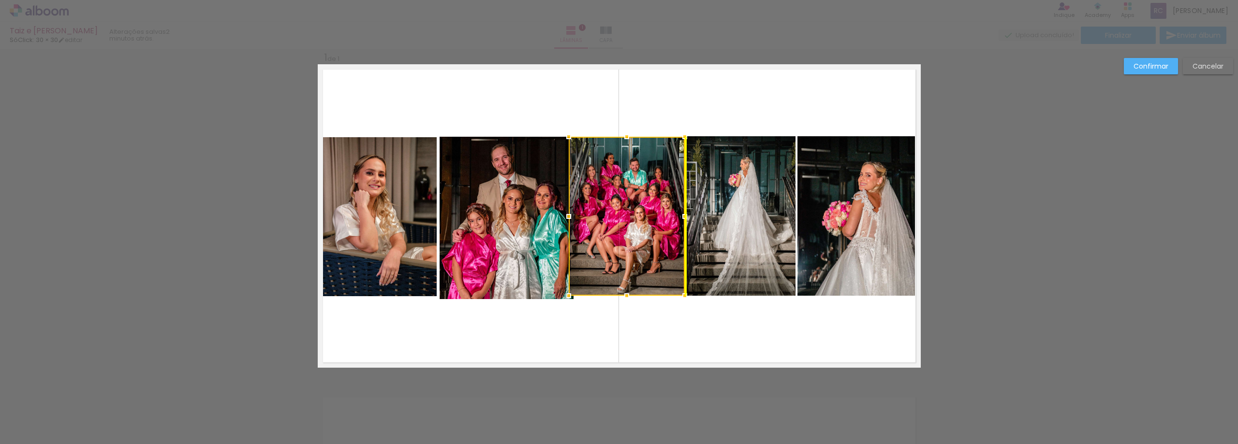
drag, startPoint x: 383, startPoint y: 217, endPoint x: 624, endPoint y: 220, distance: 241.8
click at [624, 220] on div at bounding box center [627, 216] width 116 height 159
click at [571, 312] on quentale-layouter at bounding box center [619, 216] width 603 height 304
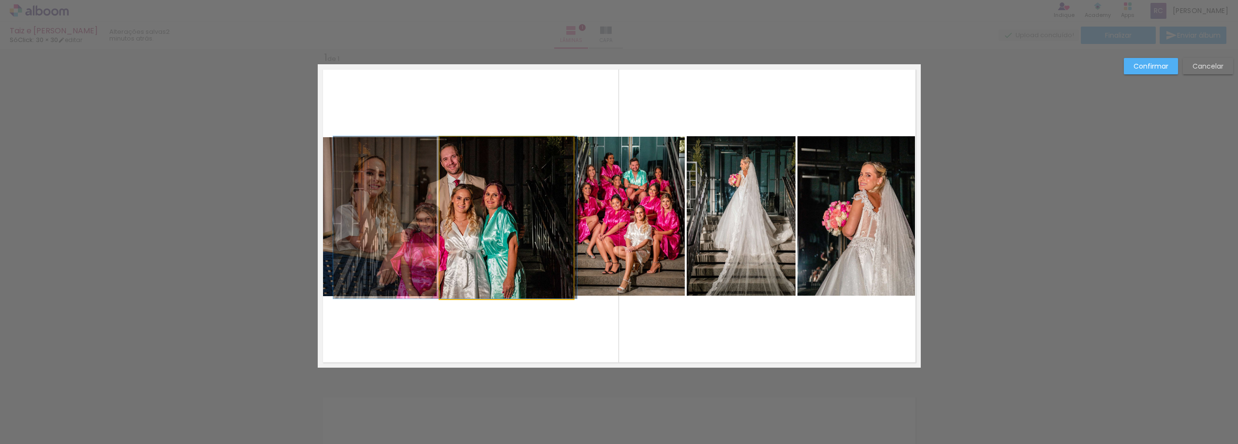
drag, startPoint x: 528, startPoint y: 271, endPoint x: 476, endPoint y: 269, distance: 51.3
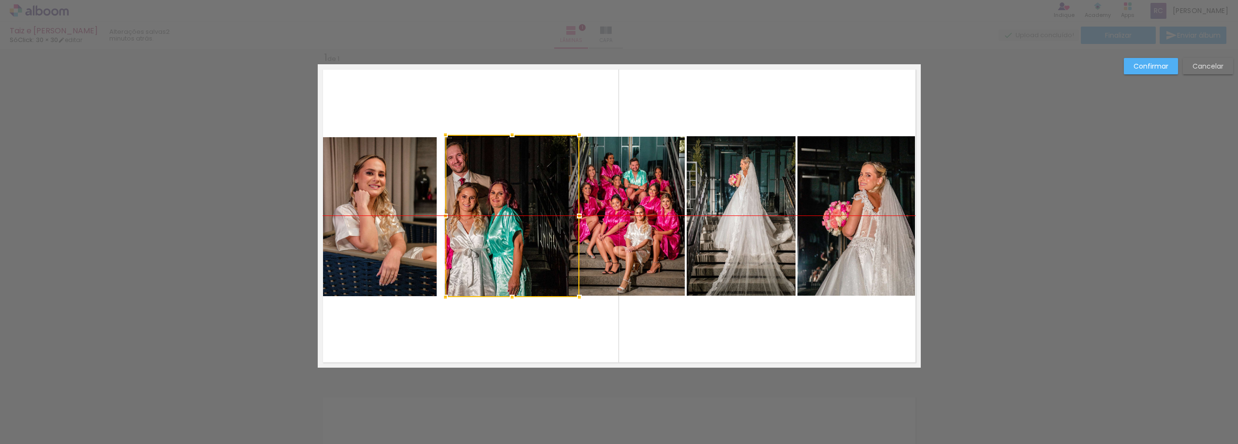
drag, startPoint x: 482, startPoint y: 241, endPoint x: 488, endPoint y: 241, distance: 5.3
click at [488, 241] on div at bounding box center [512, 216] width 134 height 163
click at [488, 242] on div at bounding box center [512, 216] width 134 height 163
click at [490, 347] on quentale-layouter at bounding box center [619, 216] width 603 height 304
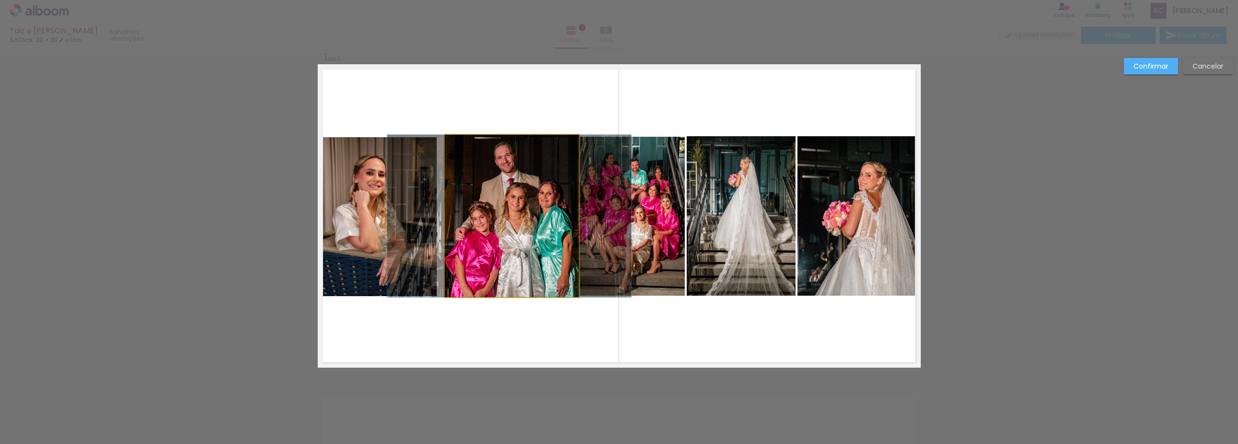
drag, startPoint x: 483, startPoint y: 248, endPoint x: 532, endPoint y: 246, distance: 48.9
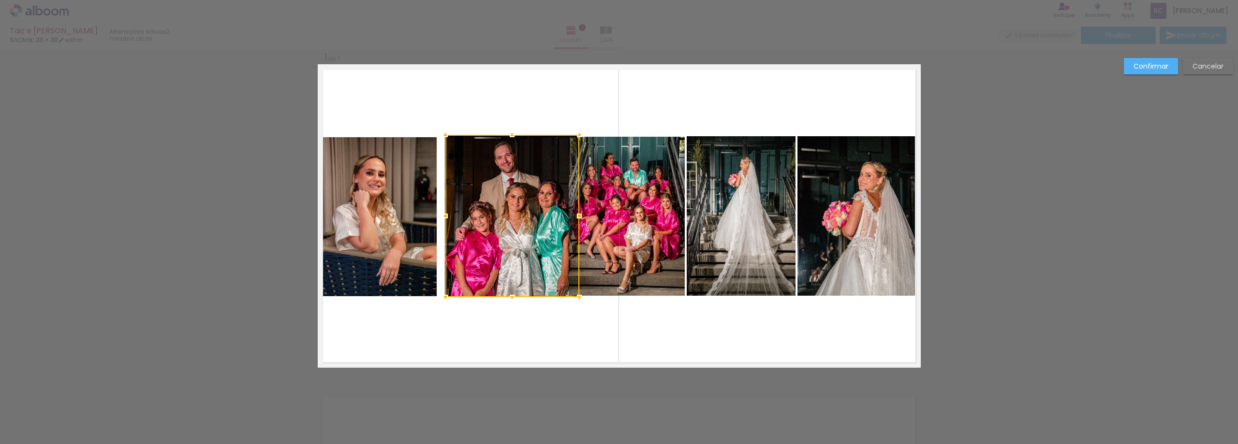
click at [501, 341] on quentale-layouter at bounding box center [619, 216] width 603 height 304
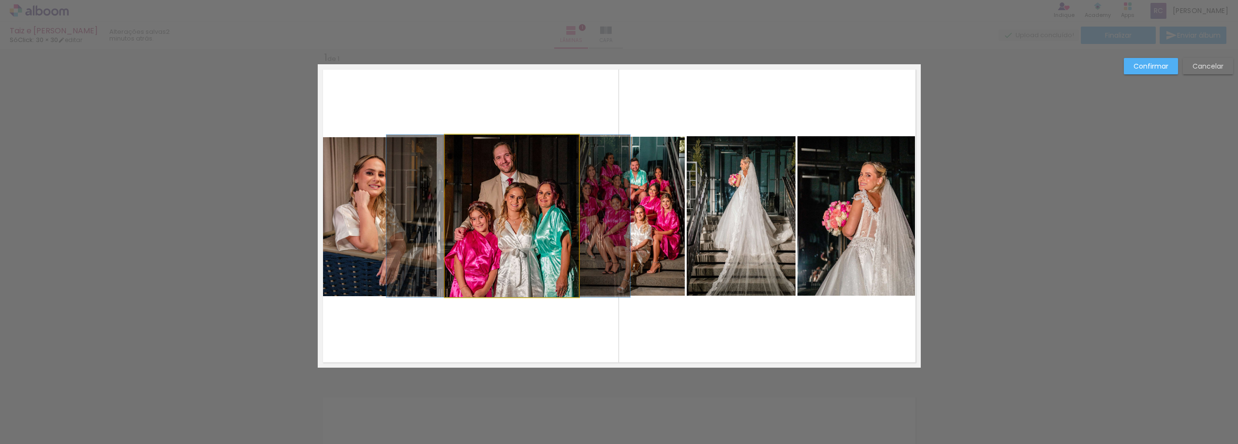
drag, startPoint x: 504, startPoint y: 245, endPoint x: 504, endPoint y: 252, distance: 6.8
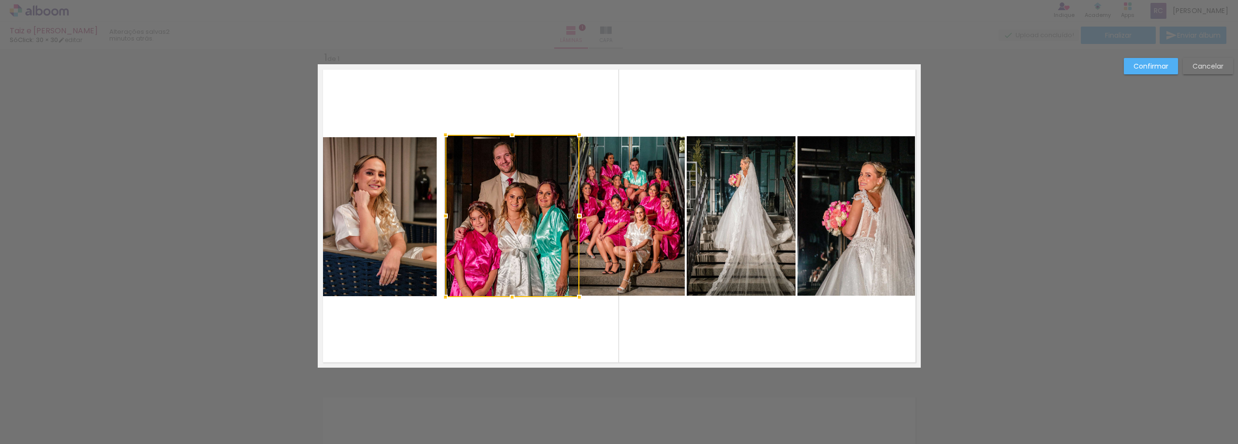
click at [511, 331] on quentale-layouter at bounding box center [619, 216] width 603 height 304
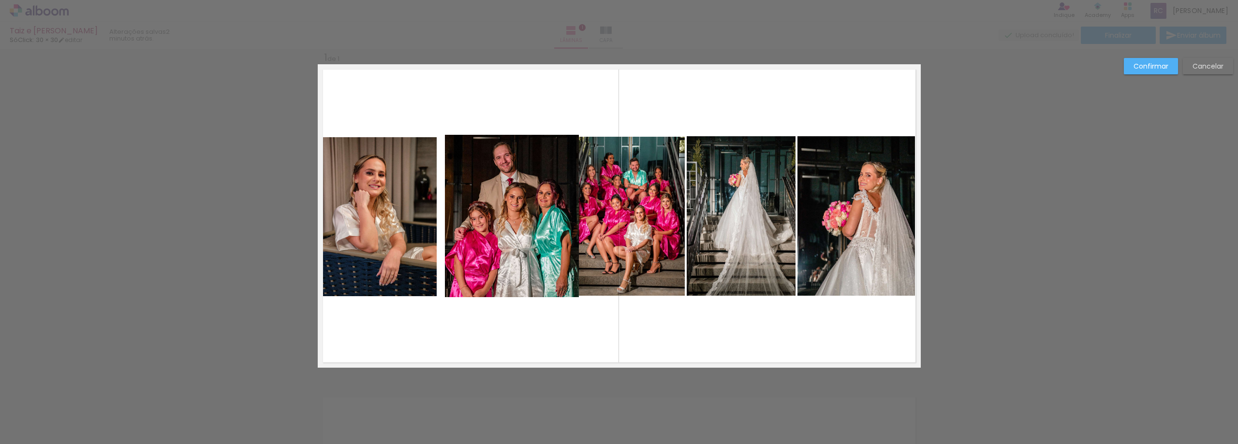
click at [498, 236] on quentale-photo at bounding box center [512, 216] width 134 height 163
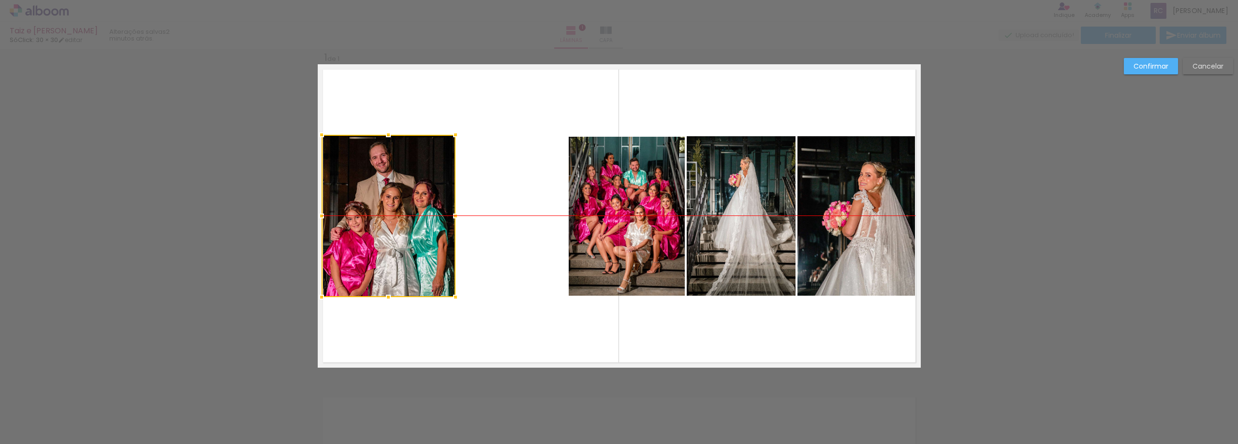
drag, startPoint x: 501, startPoint y: 218, endPoint x: 377, endPoint y: 216, distance: 123.8
click at [377, 216] on div at bounding box center [389, 216] width 134 height 163
click at [489, 183] on quentale-layouter at bounding box center [619, 216] width 603 height 304
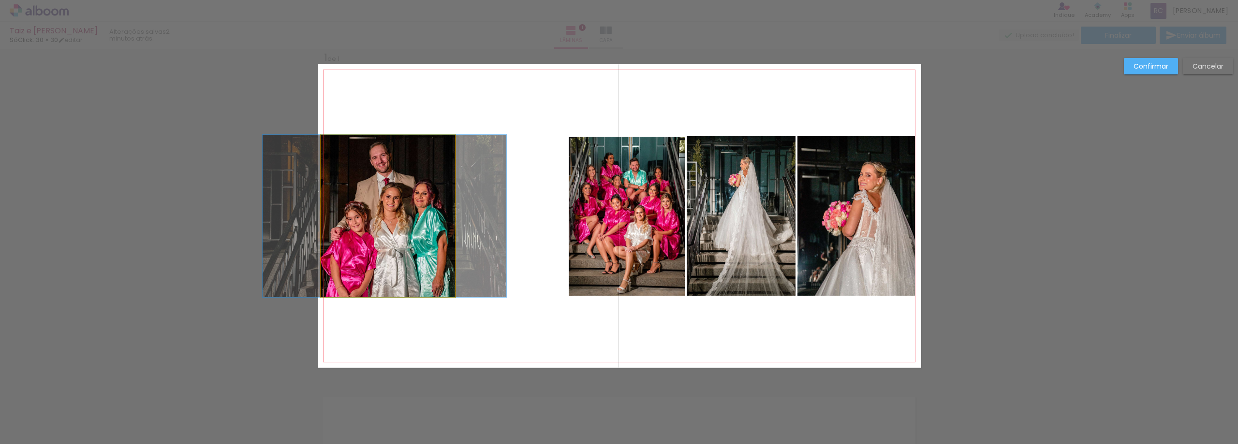
click at [429, 173] on quentale-photo at bounding box center [388, 216] width 134 height 163
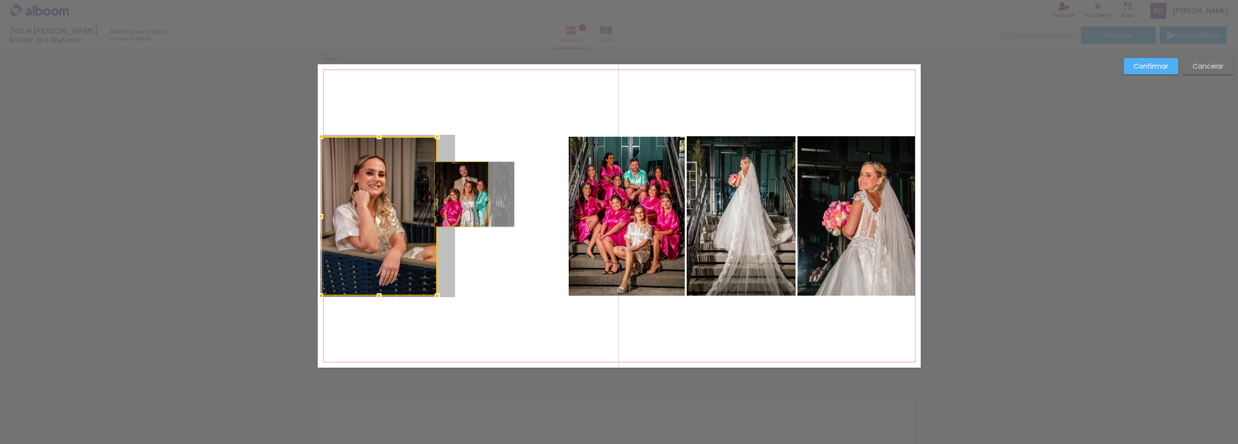
drag, startPoint x: 443, startPoint y: 192, endPoint x: 492, endPoint y: 195, distance: 49.4
click at [490, 195] on quentale-layouter at bounding box center [619, 216] width 603 height 304
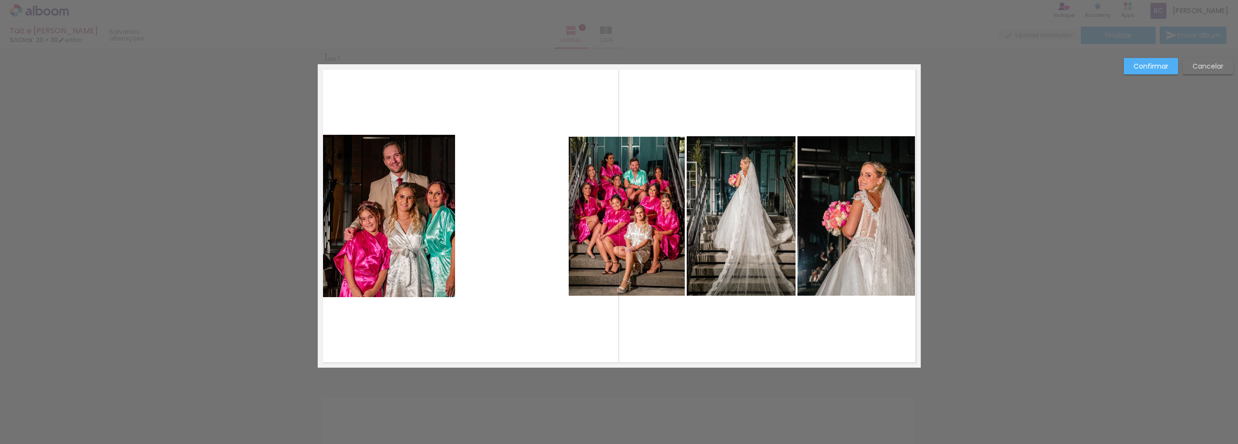
click at [512, 222] on quentale-layouter at bounding box center [619, 216] width 603 height 304
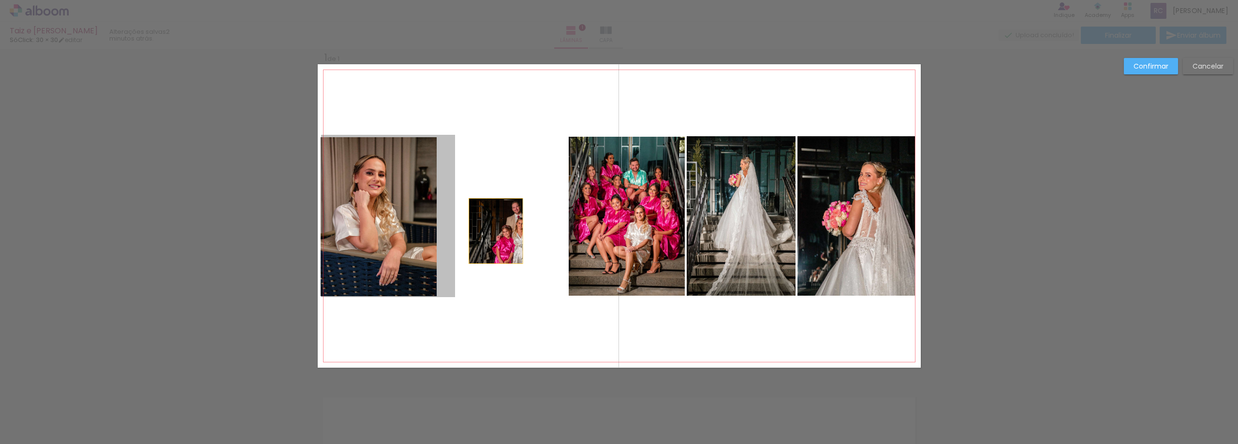
drag, startPoint x: 403, startPoint y: 214, endPoint x: 500, endPoint y: 231, distance: 98.8
click at [500, 231] on quentale-layouter at bounding box center [619, 216] width 603 height 304
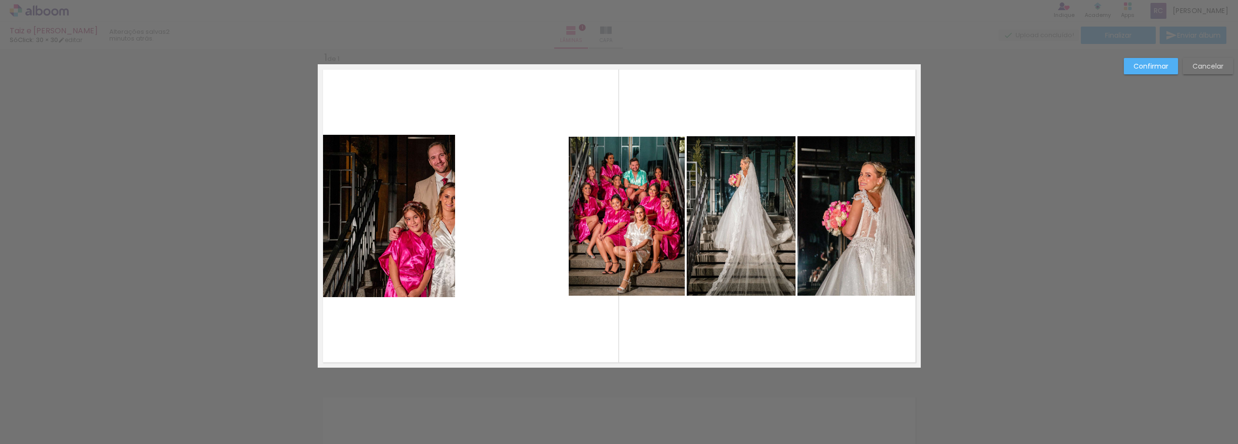
click at [439, 225] on quentale-photo at bounding box center [388, 216] width 134 height 163
click at [439, 225] on div at bounding box center [389, 216] width 134 height 163
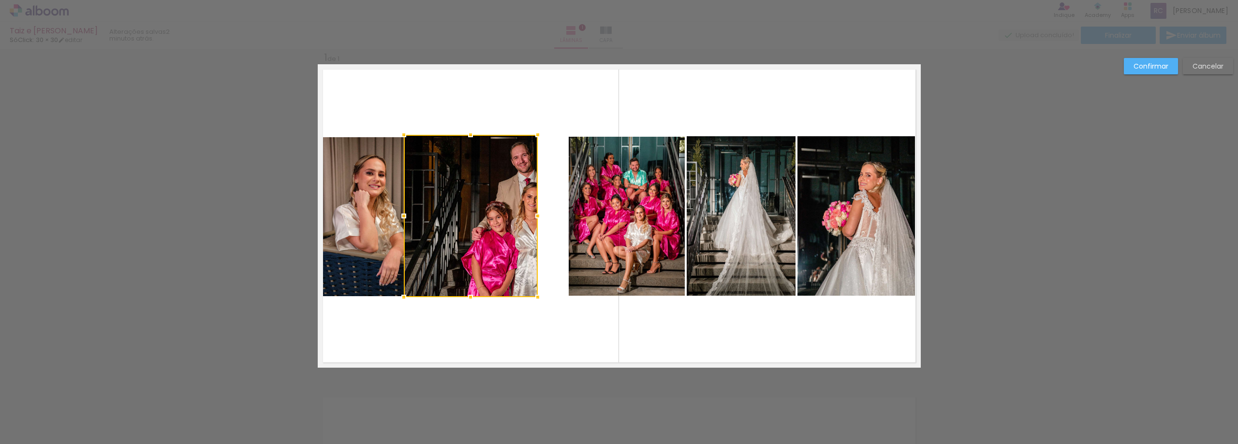
drag, startPoint x: 436, startPoint y: 225, endPoint x: 492, endPoint y: 233, distance: 56.7
click at [492, 233] on div at bounding box center [471, 216] width 134 height 163
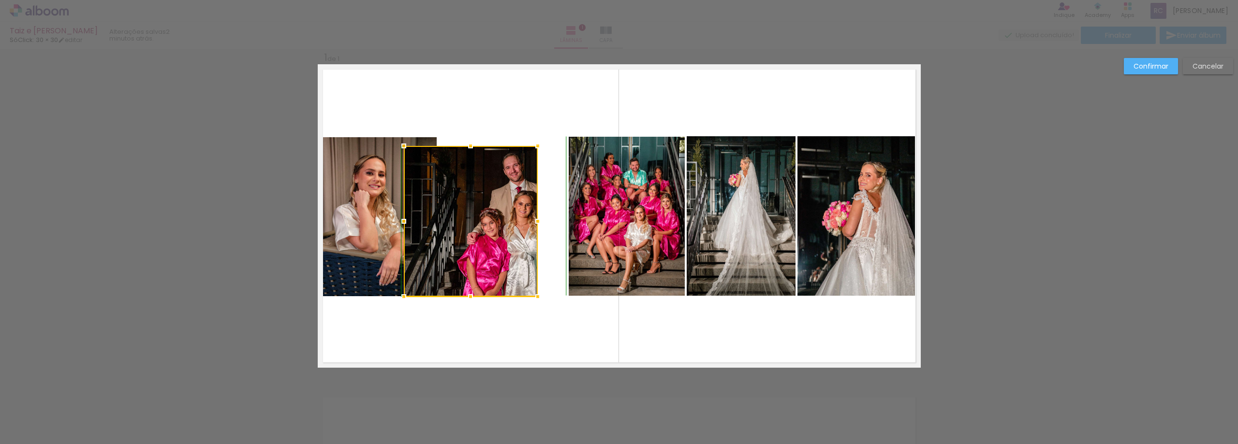
click at [471, 135] on album-spread "1 de 1" at bounding box center [619, 216] width 603 height 304
click at [471, 177] on quentale-photo at bounding box center [471, 222] width 134 height 151
drag, startPoint x: 531, startPoint y: 223, endPoint x: 502, endPoint y: 223, distance: 29.5
click at [511, 221] on div at bounding box center [519, 221] width 19 height 19
click at [482, 347] on quentale-layouter at bounding box center [619, 216] width 603 height 304
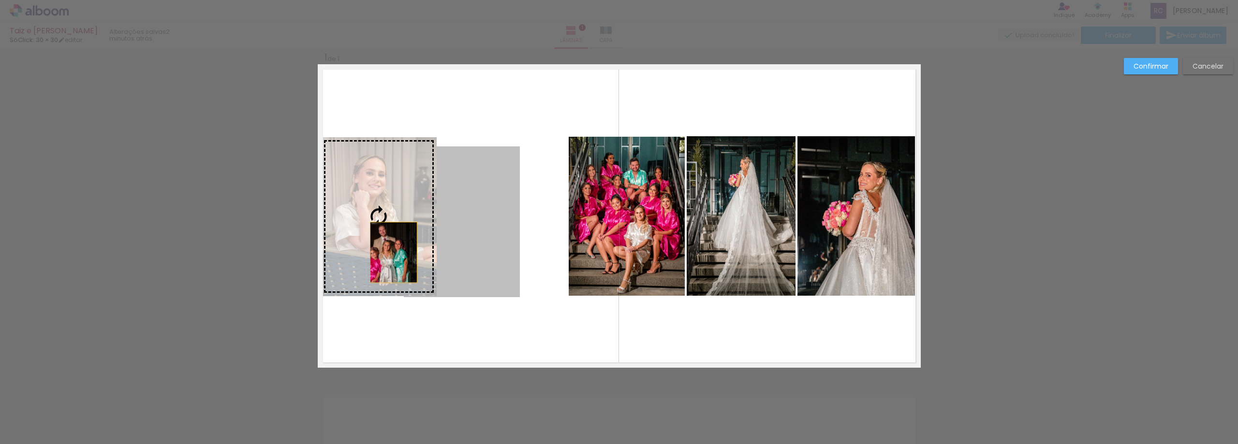
drag, startPoint x: 474, startPoint y: 270, endPoint x: 390, endPoint y: 252, distance: 86.4
click at [0, 0] on slot at bounding box center [0, 0] width 0 height 0
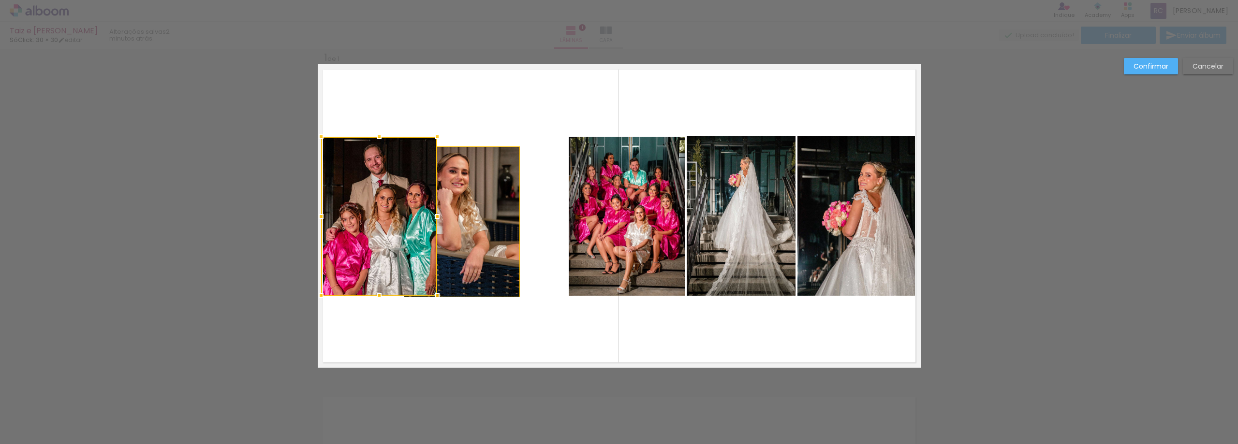
click at [472, 346] on quentale-layouter at bounding box center [619, 216] width 603 height 304
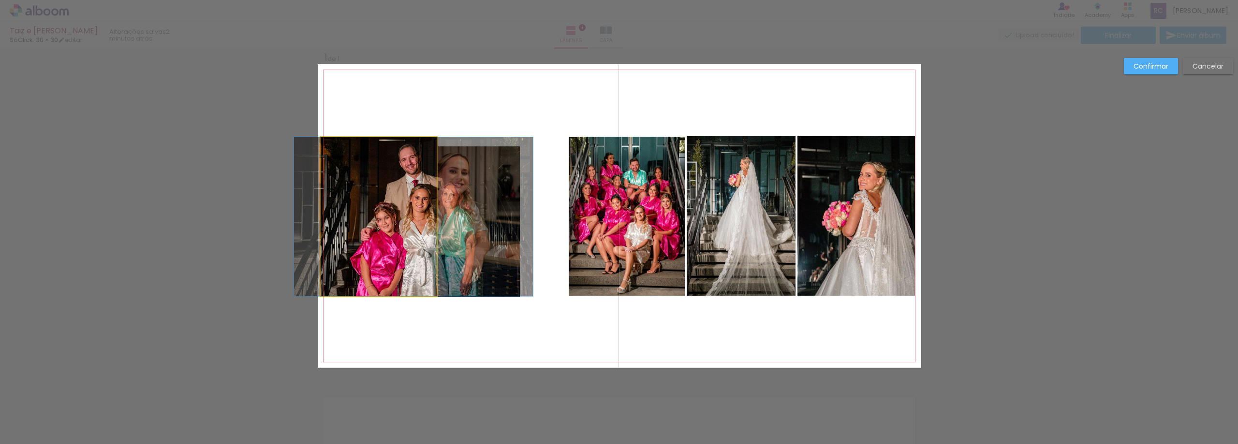
drag, startPoint x: 364, startPoint y: 189, endPoint x: 370, endPoint y: 201, distance: 13.6
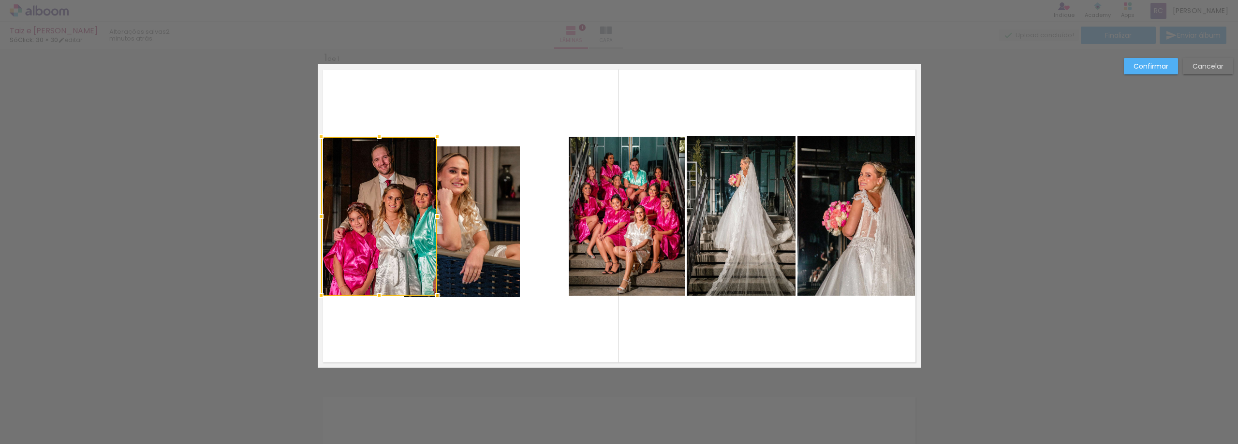
click at [348, 198] on div at bounding box center [379, 216] width 116 height 159
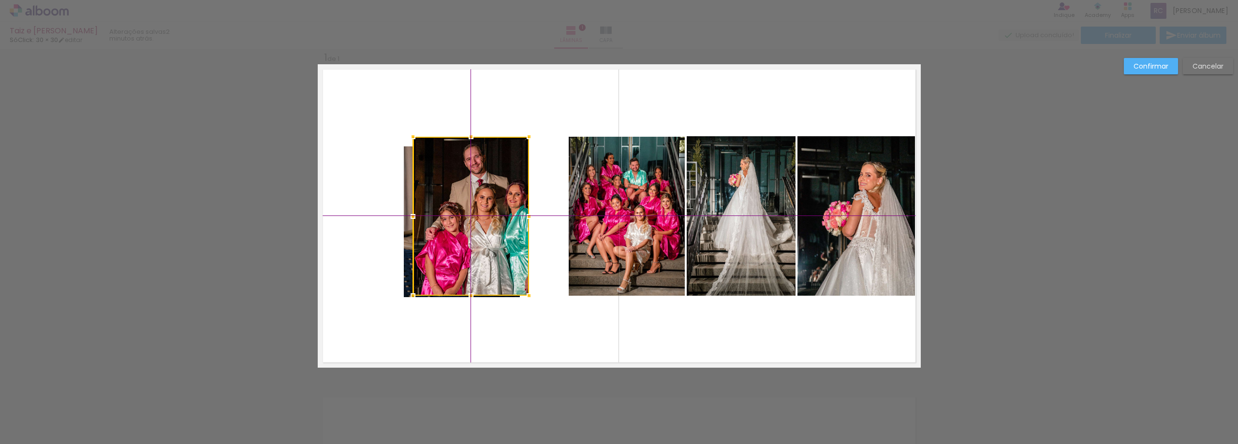
drag, startPoint x: 348, startPoint y: 192, endPoint x: 448, endPoint y: 201, distance: 100.6
click at [448, 201] on div at bounding box center [471, 216] width 116 height 159
drag, startPoint x: 475, startPoint y: 176, endPoint x: 462, endPoint y: 185, distance: 16.0
click at [462, 185] on div at bounding box center [471, 215] width 116 height 159
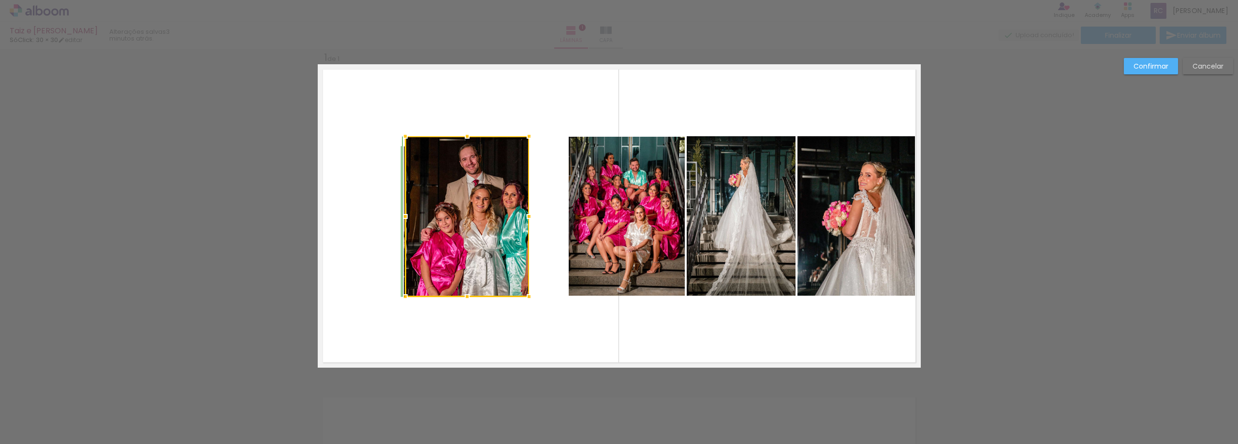
drag, startPoint x: 409, startPoint y: 295, endPoint x: 414, endPoint y: 287, distance: 9.4
click at [414, 287] on div at bounding box center [467, 216] width 124 height 161
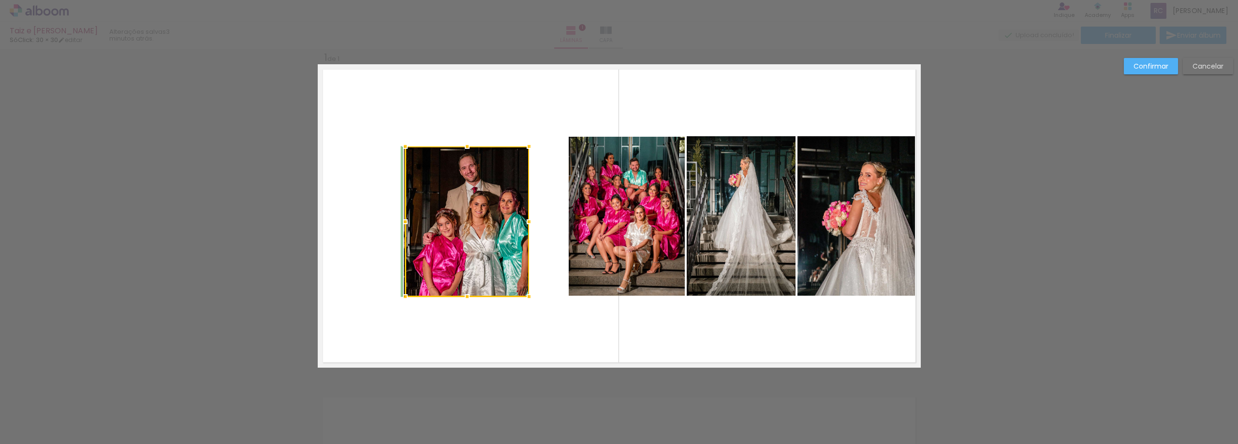
drag, startPoint x: 466, startPoint y: 135, endPoint x: 460, endPoint y: 147, distance: 12.3
click at [460, 147] on div at bounding box center [467, 146] width 19 height 19
click at [521, 223] on div at bounding box center [521, 221] width 19 height 19
click at [556, 223] on quentale-layouter at bounding box center [619, 216] width 603 height 304
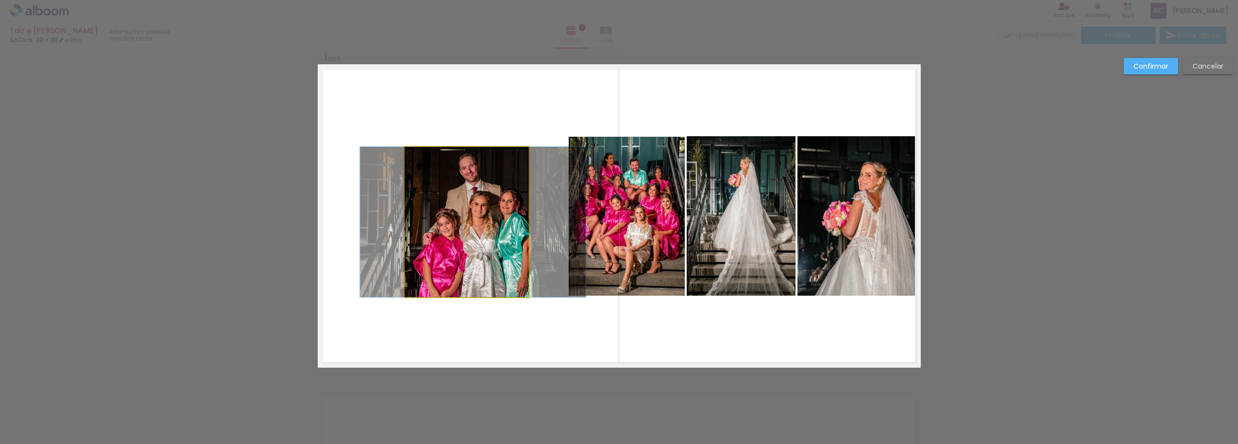
click at [520, 222] on quentale-photo at bounding box center [467, 222] width 124 height 150
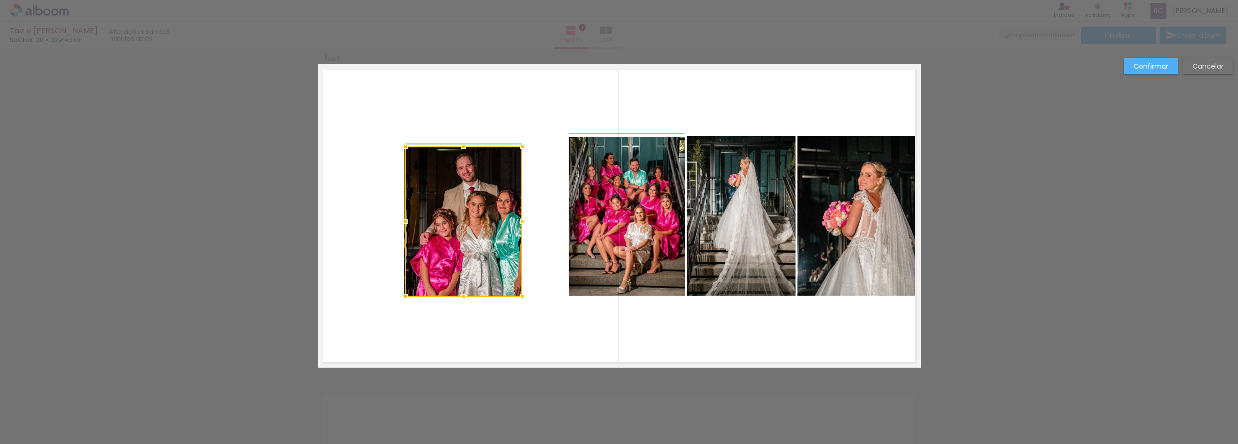
drag, startPoint x: 526, startPoint y: 222, endPoint x: 516, endPoint y: 222, distance: 10.2
click at [516, 222] on div at bounding box center [522, 221] width 19 height 19
click at [552, 214] on quentale-layouter at bounding box center [619, 216] width 603 height 304
click at [458, 226] on quentale-photo at bounding box center [463, 222] width 117 height 150
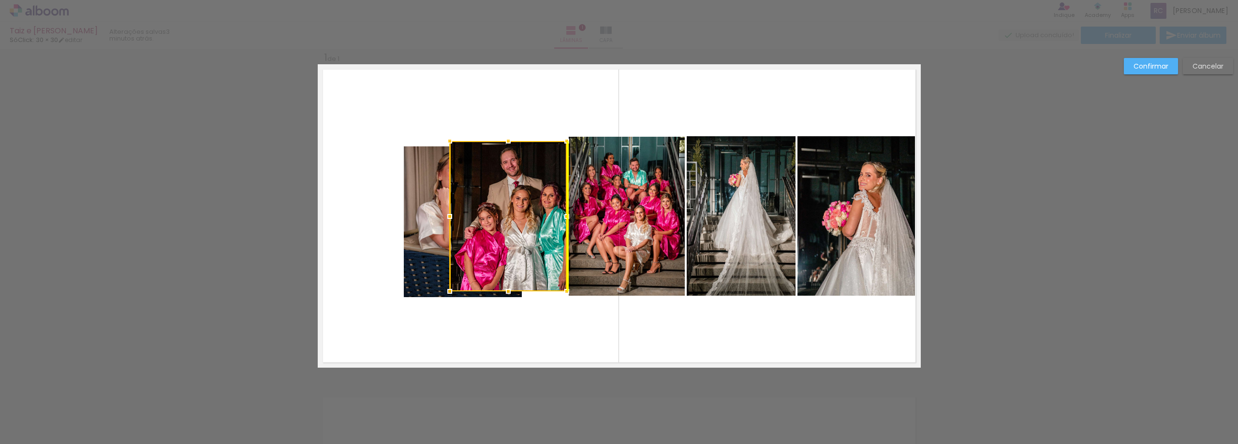
drag, startPoint x: 459, startPoint y: 226, endPoint x: 500, endPoint y: 214, distance: 42.7
click at [500, 214] on div at bounding box center [508, 216] width 117 height 150
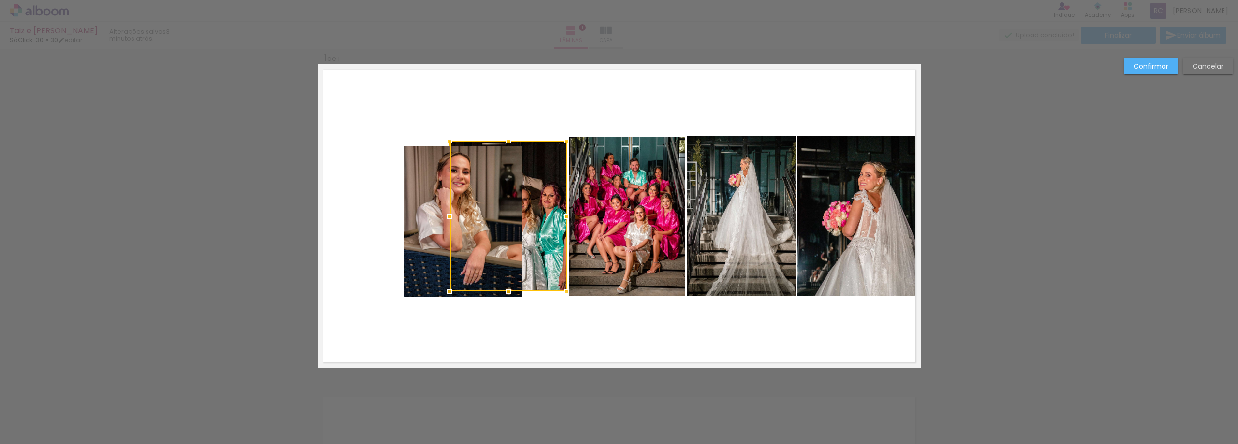
click at [423, 210] on quentale-photo at bounding box center [463, 222] width 118 height 151
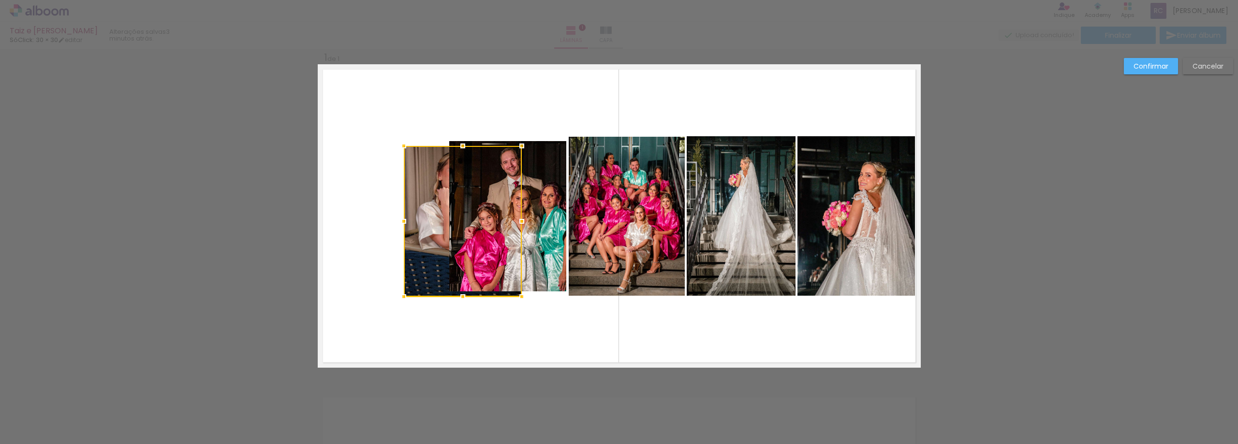
click at [353, 200] on quentale-layouter at bounding box center [619, 216] width 603 height 304
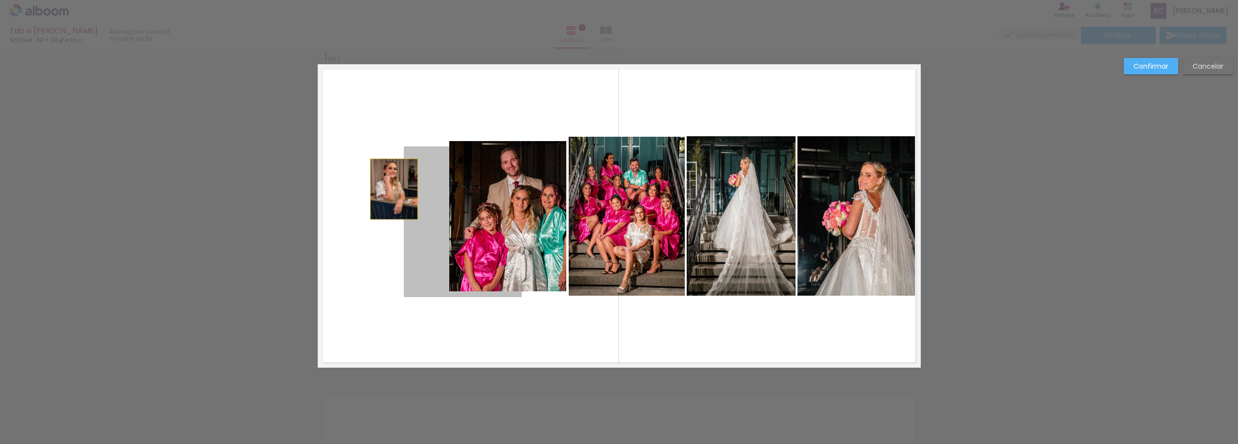
drag, startPoint x: 415, startPoint y: 189, endPoint x: 391, endPoint y: 189, distance: 24.2
click at [391, 189] on quentale-layouter at bounding box center [619, 216] width 603 height 304
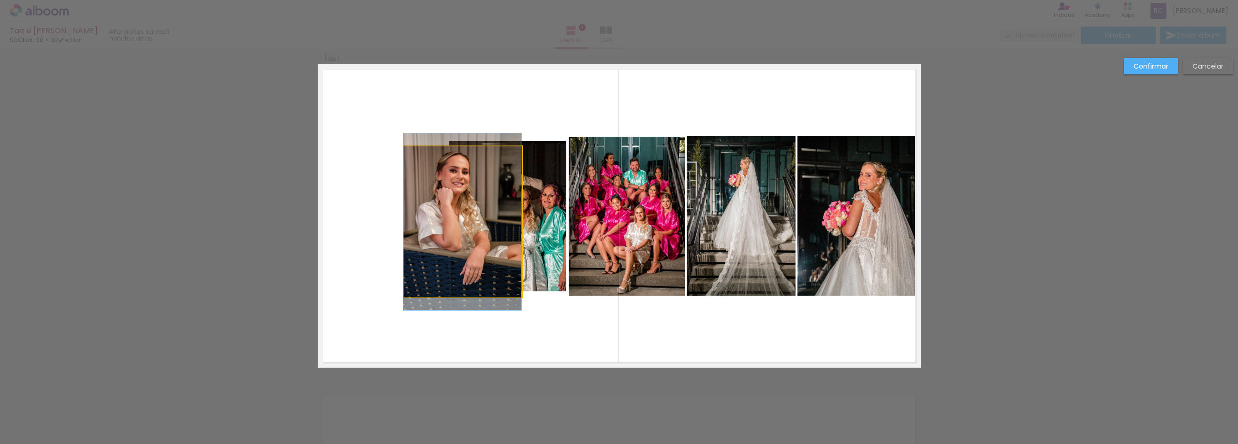
click at [443, 194] on quentale-photo at bounding box center [463, 222] width 118 height 151
click at [443, 194] on div at bounding box center [463, 221] width 118 height 151
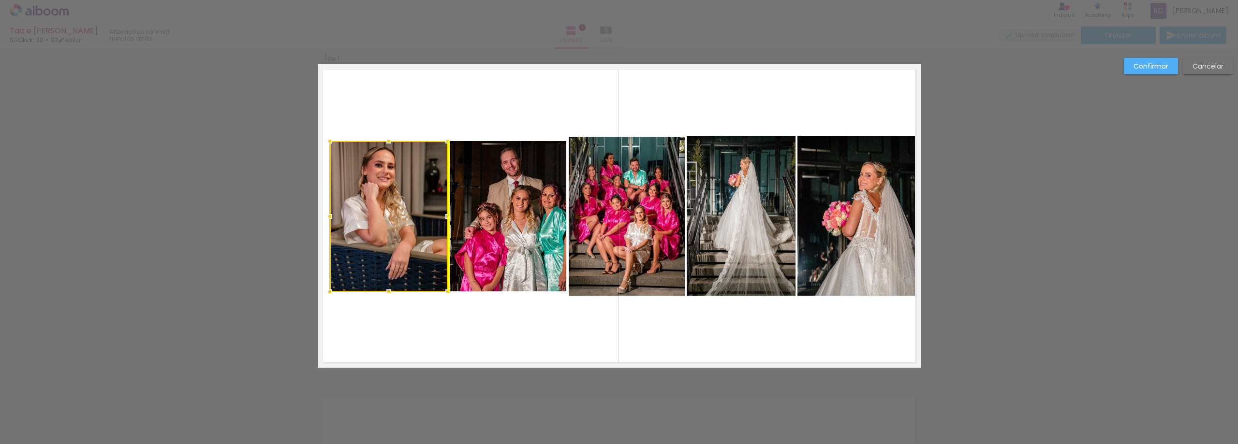
drag, startPoint x: 438, startPoint y: 194, endPoint x: 356, endPoint y: 192, distance: 81.8
click at [356, 192] on div at bounding box center [389, 216] width 118 height 151
click at [391, 105] on quentale-layouter at bounding box center [619, 216] width 603 height 304
click at [401, 169] on quentale-photo at bounding box center [388, 216] width 118 height 151
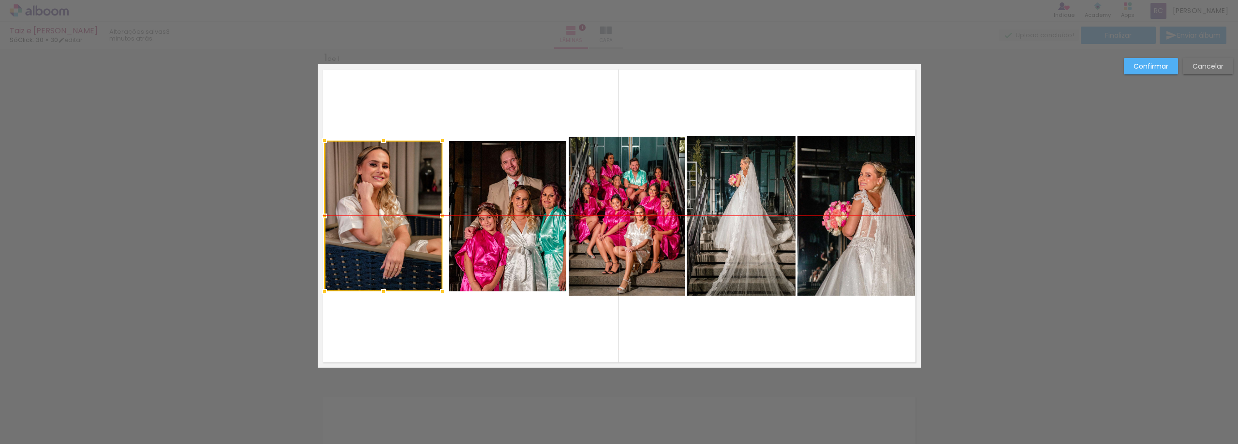
drag, startPoint x: 398, startPoint y: 180, endPoint x: 392, endPoint y: 180, distance: 5.3
click at [392, 180] on div at bounding box center [384, 216] width 118 height 151
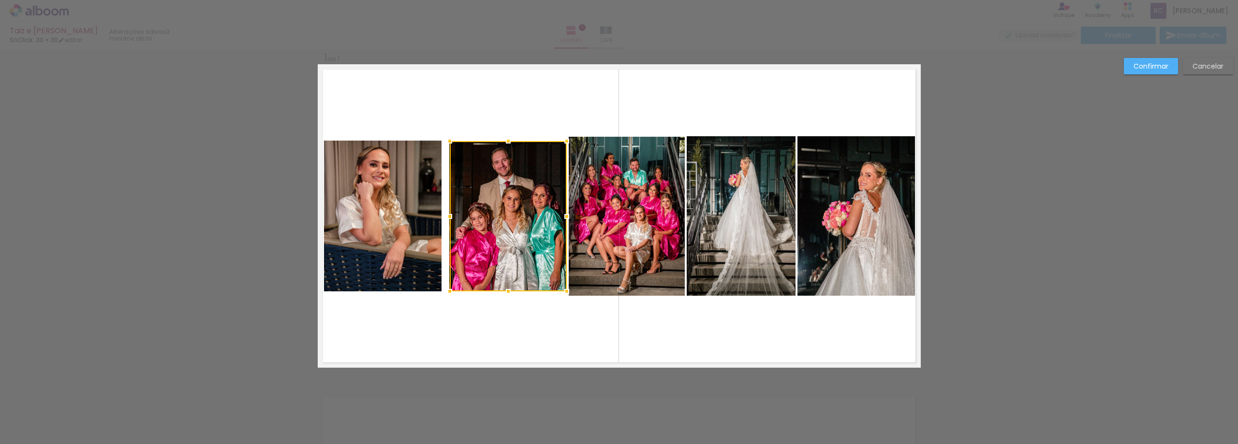
click at [495, 183] on div at bounding box center [508, 216] width 117 height 150
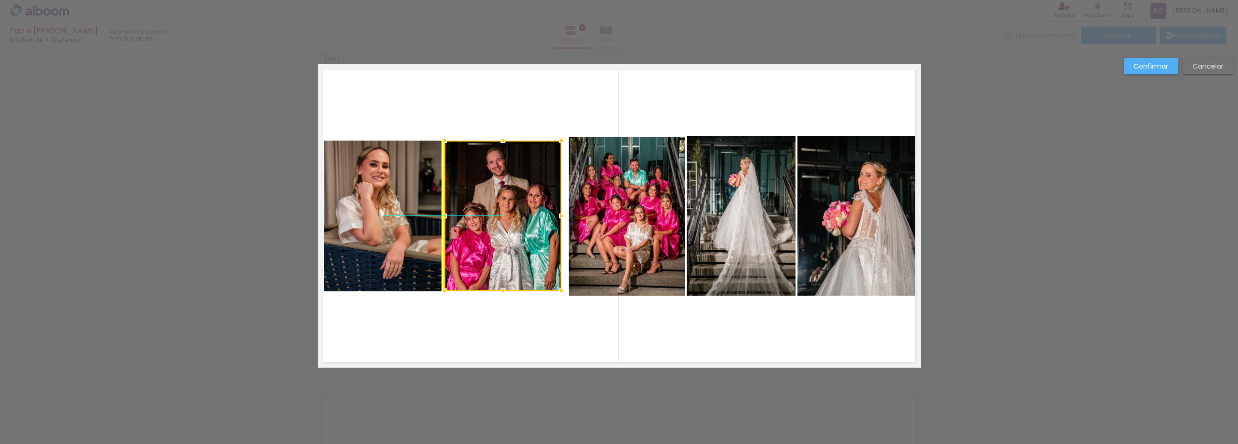
drag, startPoint x: 516, startPoint y: 193, endPoint x: 510, endPoint y: 193, distance: 5.8
click at [510, 193] on div at bounding box center [502, 216] width 117 height 150
click at [529, 102] on quentale-layouter at bounding box center [619, 216] width 603 height 304
click at [596, 169] on quentale-photo at bounding box center [627, 216] width 116 height 159
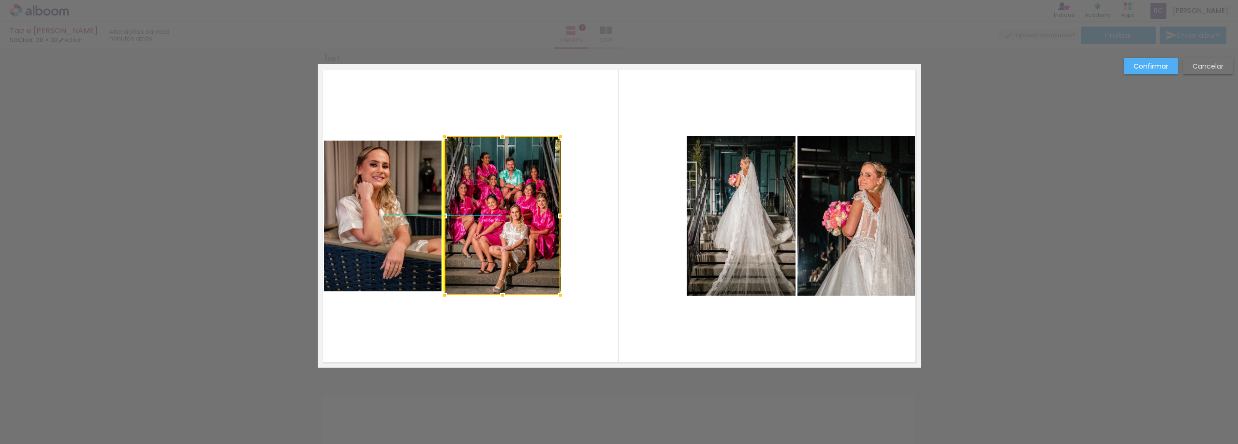
drag, startPoint x: 633, startPoint y: 182, endPoint x: 508, endPoint y: 182, distance: 124.3
click at [508, 182] on div at bounding box center [502, 215] width 116 height 159
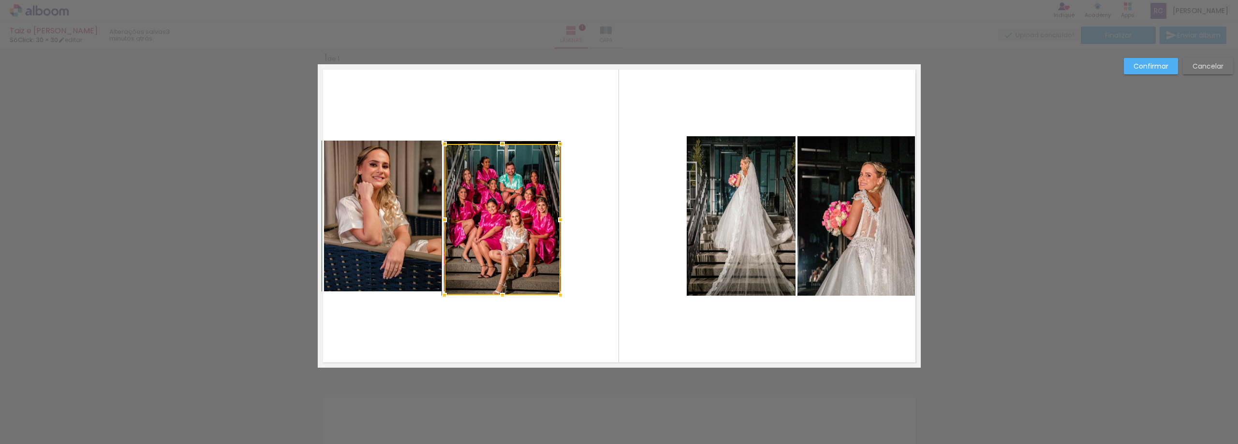
drag, startPoint x: 499, startPoint y: 137, endPoint x: 498, endPoint y: 144, distance: 6.8
click at [498, 144] on div at bounding box center [502, 143] width 19 height 19
click at [497, 290] on div at bounding box center [502, 290] width 19 height 19
click at [502, 242] on div at bounding box center [502, 219] width 116 height 151
click at [500, 293] on div at bounding box center [502, 291] width 19 height 19
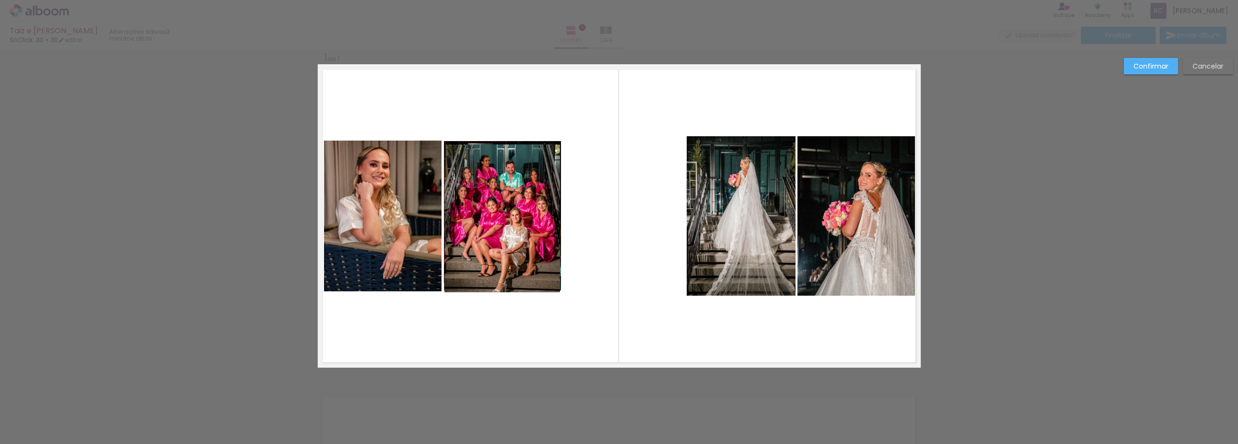
click at [511, 318] on quentale-layouter at bounding box center [619, 216] width 603 height 304
click at [503, 213] on quentale-photo at bounding box center [502, 219] width 116 height 148
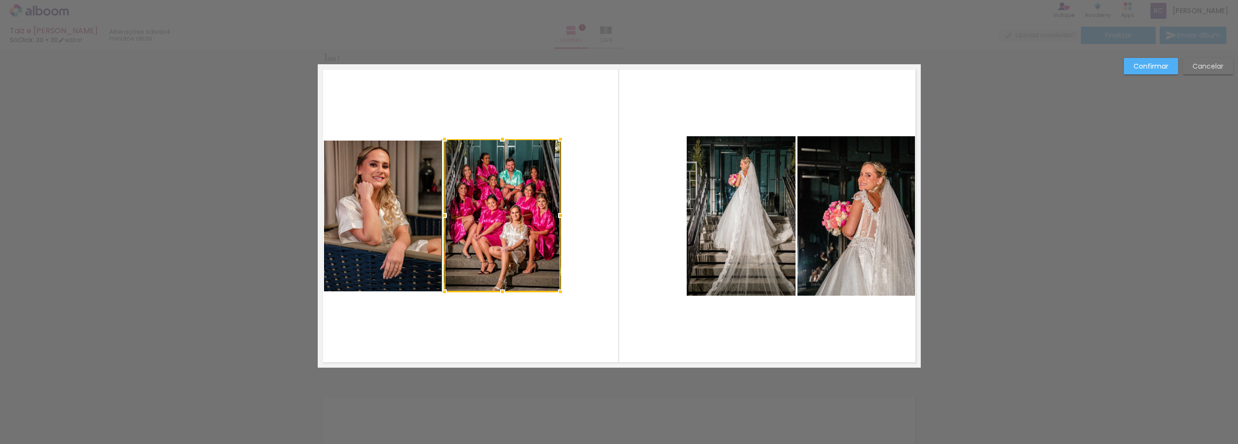
click at [501, 143] on div at bounding box center [502, 139] width 19 height 19
click at [586, 134] on quentale-layouter at bounding box center [619, 216] width 603 height 304
drag, startPoint x: 472, startPoint y: 185, endPoint x: 490, endPoint y: 186, distance: 17.9
click at [0, 0] on slot at bounding box center [0, 0] width 0 height 0
click at [505, 199] on div at bounding box center [502, 215] width 116 height 153
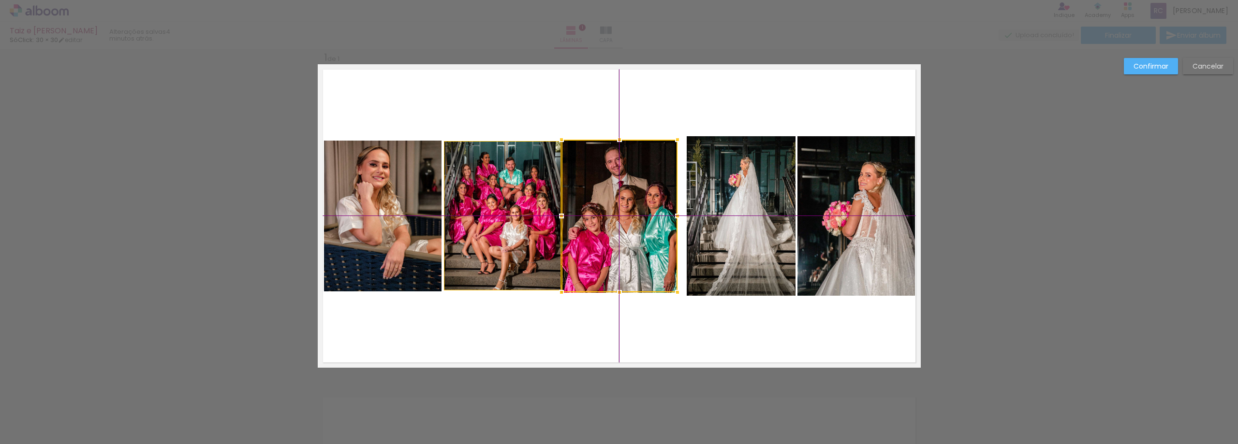
drag, startPoint x: 514, startPoint y: 199, endPoint x: 627, endPoint y: 205, distance: 113.3
click at [627, 205] on div at bounding box center [620, 216] width 116 height 153
click at [558, 110] on quentale-layouter at bounding box center [619, 216] width 603 height 304
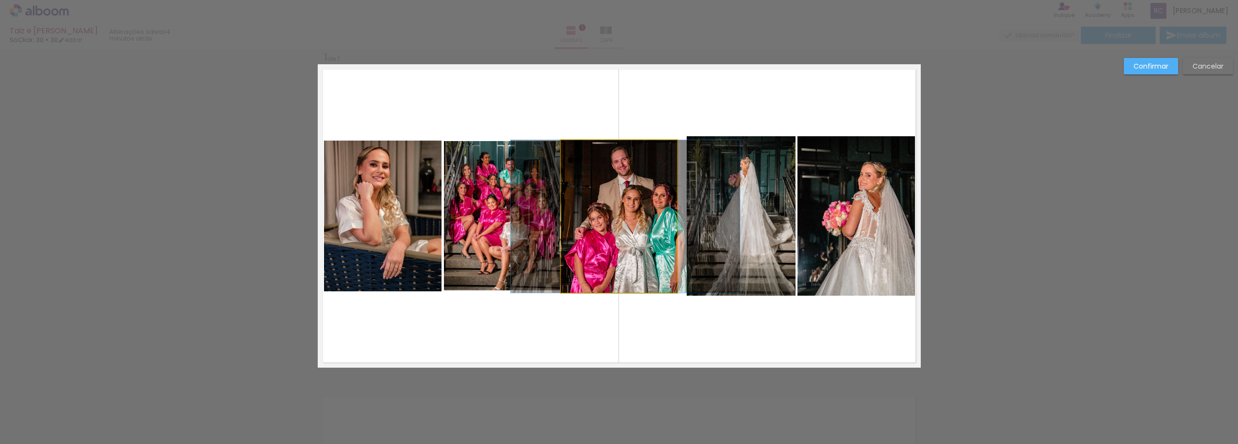
drag, startPoint x: 580, startPoint y: 186, endPoint x: 589, endPoint y: 187, distance: 8.3
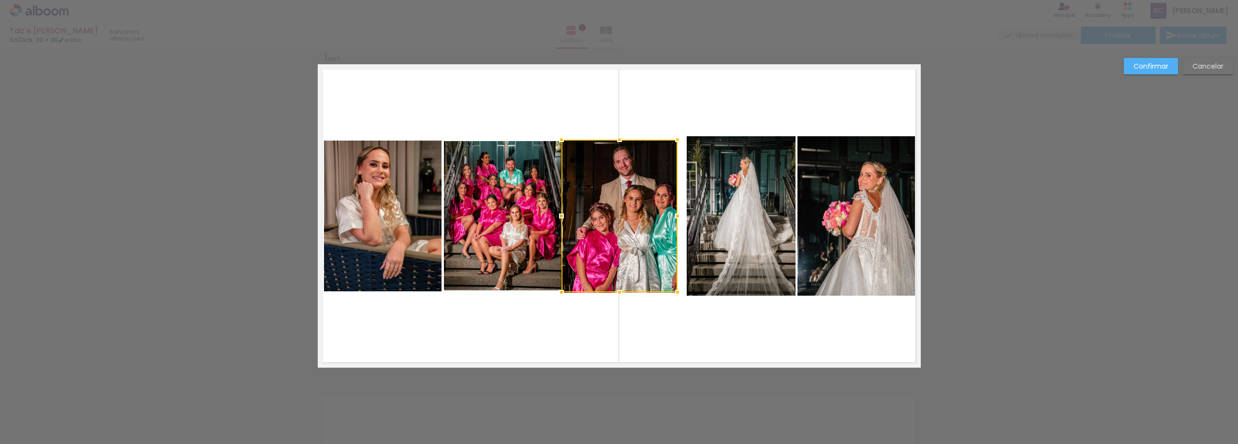
click at [607, 186] on div at bounding box center [620, 216] width 116 height 153
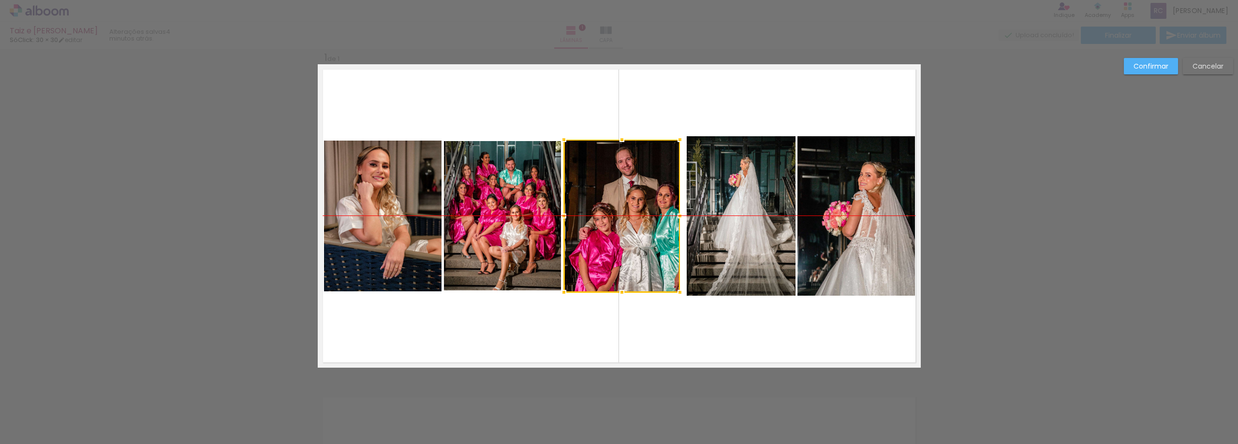
click at [606, 184] on div at bounding box center [622, 216] width 116 height 153
click at [582, 97] on quentale-layouter at bounding box center [619, 216] width 603 height 304
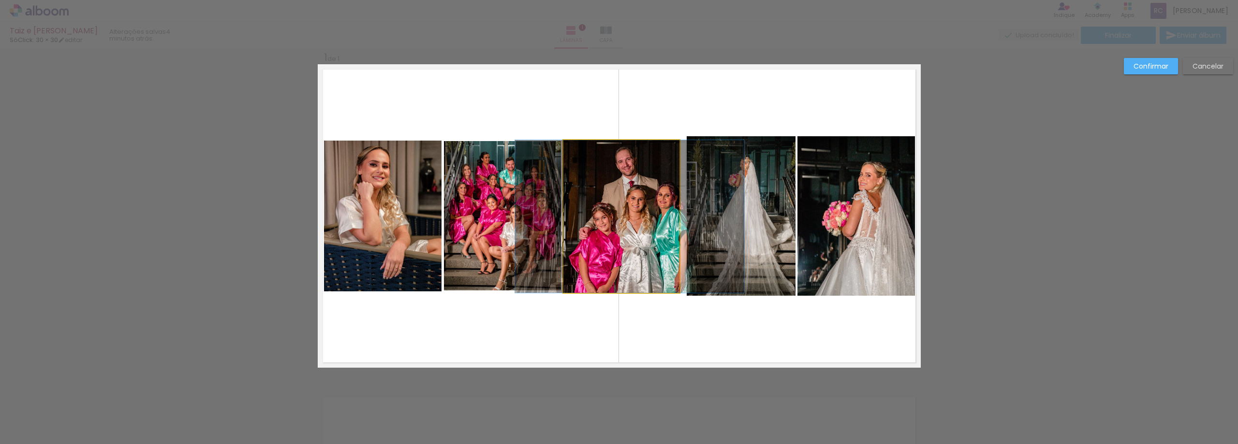
click at [618, 157] on quentale-photo at bounding box center [621, 216] width 116 height 153
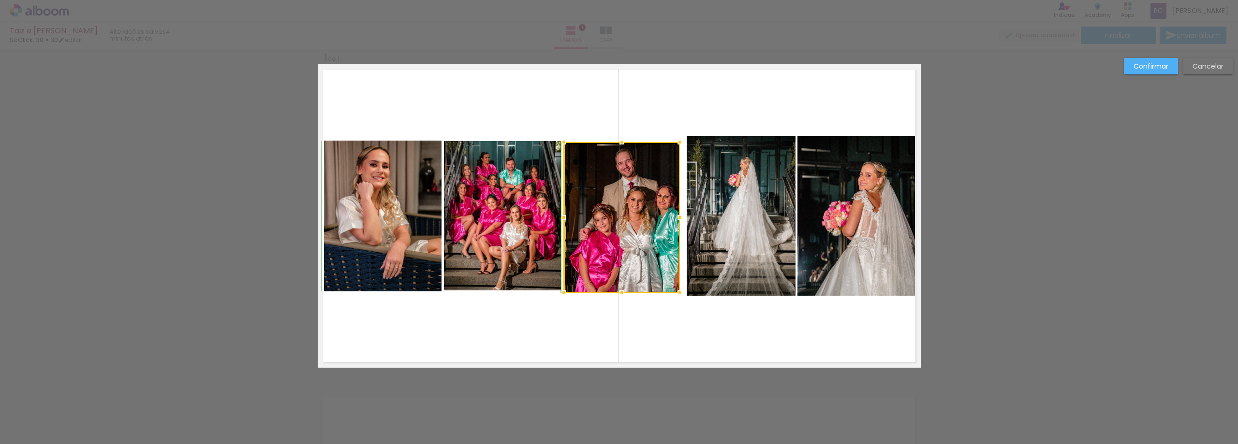
click at [619, 139] on div at bounding box center [621, 142] width 19 height 19
click at [591, 121] on quentale-layouter at bounding box center [619, 216] width 603 height 304
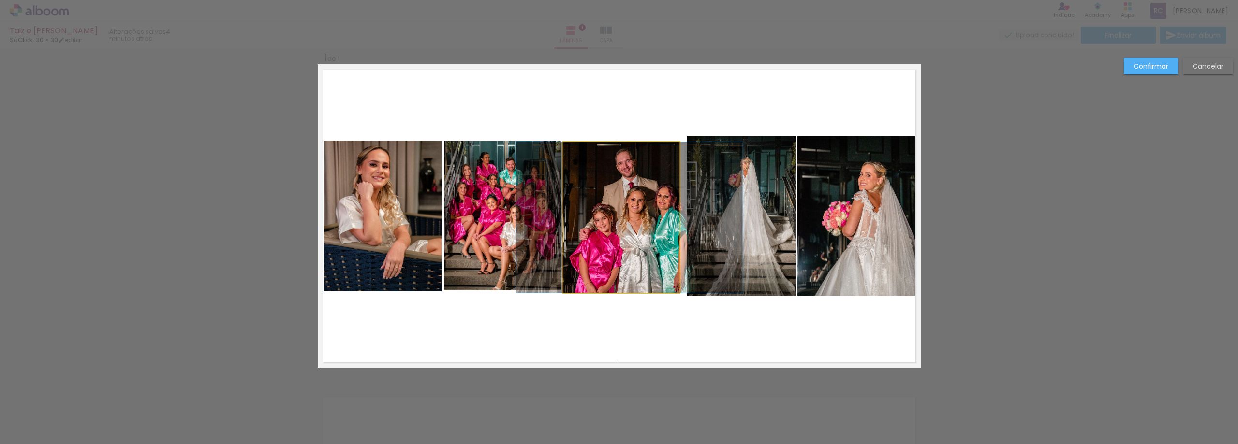
click at [608, 164] on quentale-photo at bounding box center [621, 217] width 116 height 151
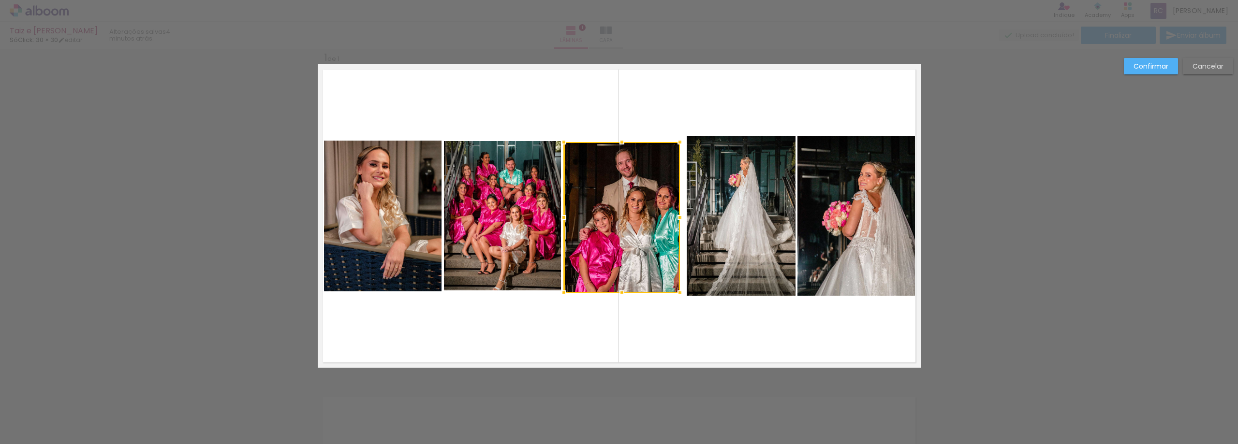
click at [522, 424] on div "Confirmar Cancelar" at bounding box center [619, 375] width 1238 height 679
click at [541, 350] on quentale-layouter at bounding box center [619, 216] width 603 height 304
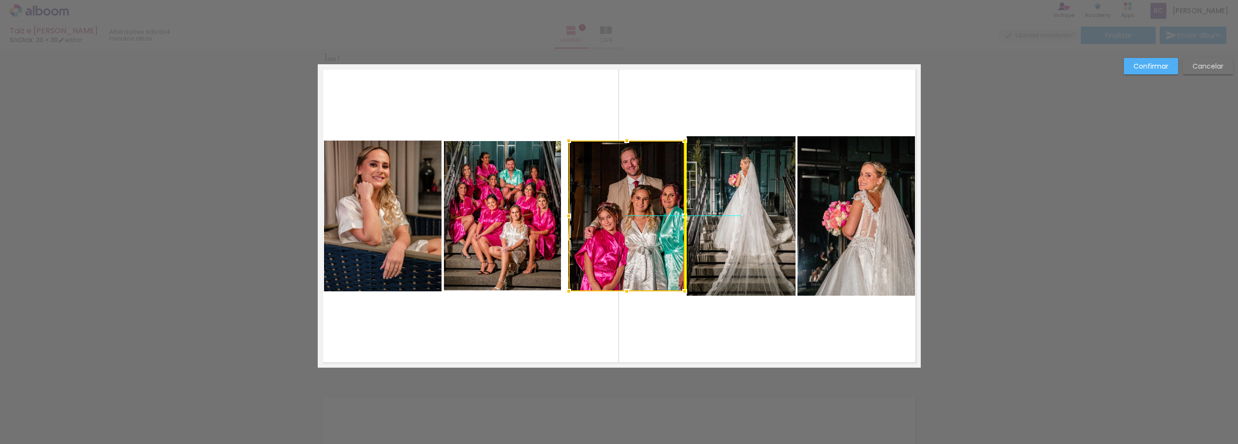
click at [611, 247] on div at bounding box center [627, 216] width 116 height 151
click at [540, 115] on quentale-layouter at bounding box center [619, 216] width 603 height 304
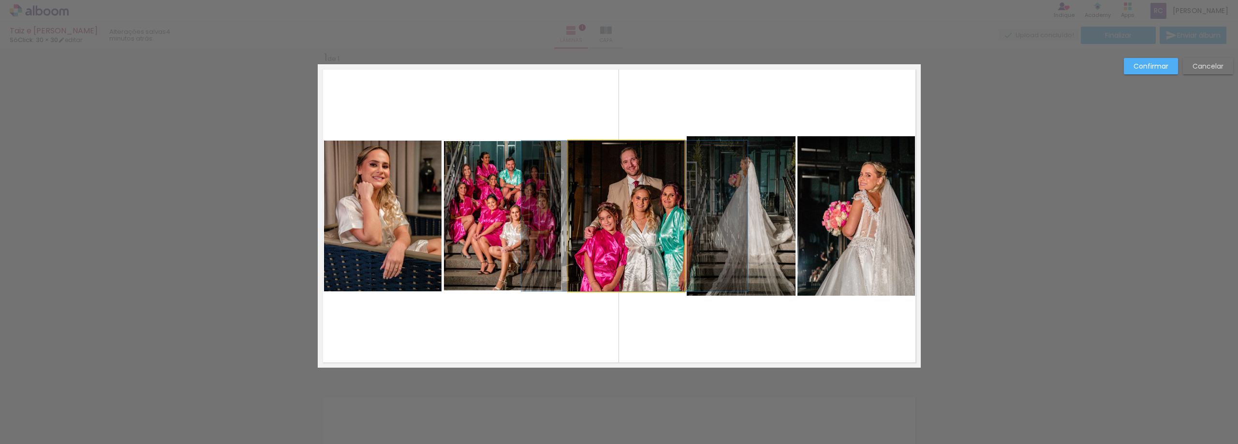
click at [612, 227] on quentale-photo at bounding box center [626, 216] width 116 height 151
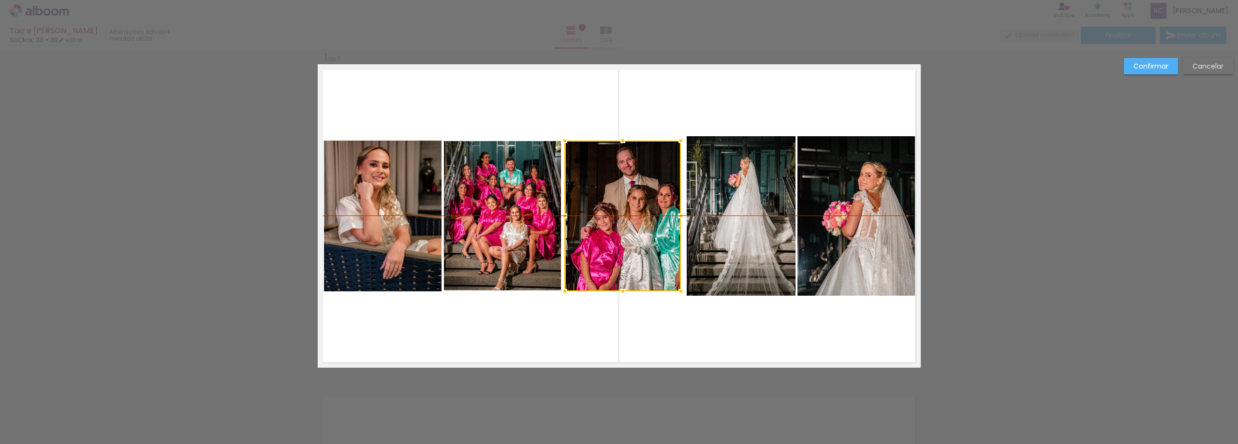
click at [635, 227] on div at bounding box center [623, 216] width 116 height 151
click at [629, 227] on div at bounding box center [623, 216] width 116 height 151
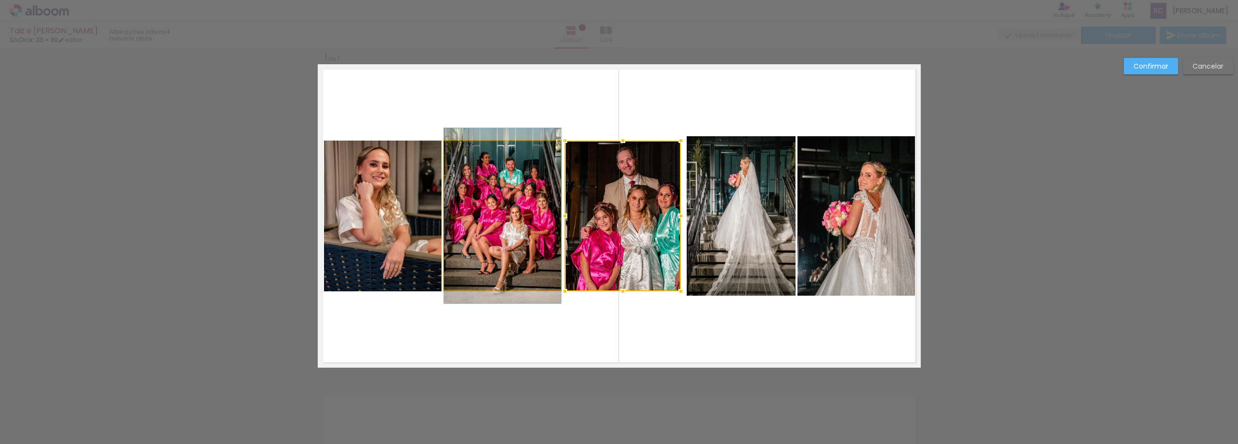
click at [485, 226] on quentale-photo at bounding box center [502, 216] width 117 height 150
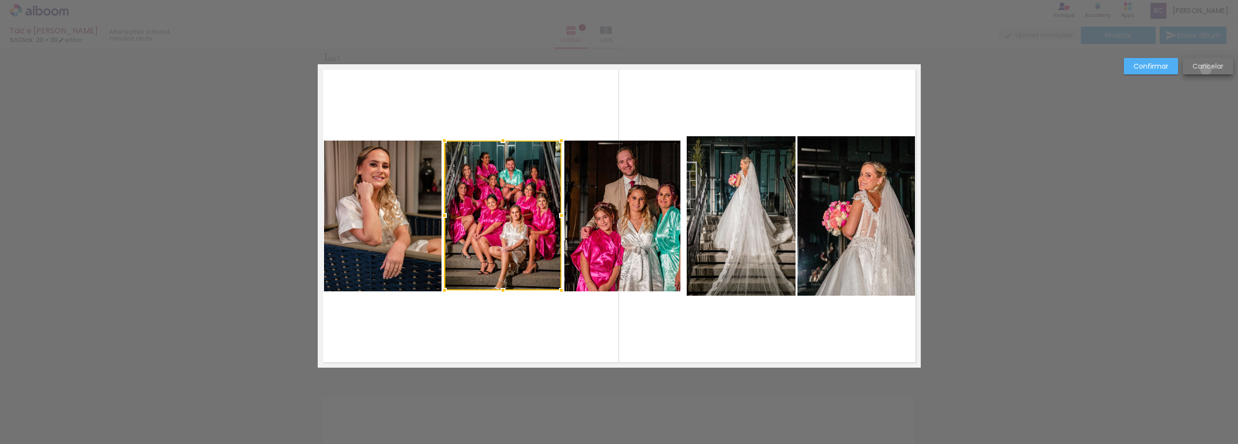
drag, startPoint x: 1206, startPoint y: 69, endPoint x: 798, endPoint y: 273, distance: 455.9
click at [0, 0] on slot "Cancelar" at bounding box center [0, 0] width 0 height 0
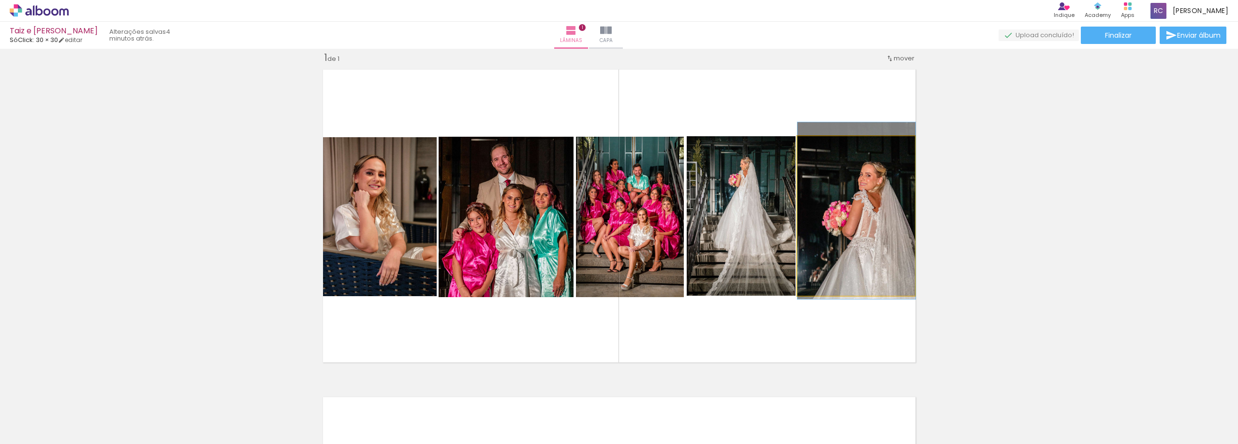
click at [828, 259] on quentale-photo at bounding box center [857, 216] width 118 height 160
click at [811, 264] on quentale-photo at bounding box center [857, 216] width 118 height 160
click at [831, 228] on quentale-photo at bounding box center [857, 216] width 118 height 160
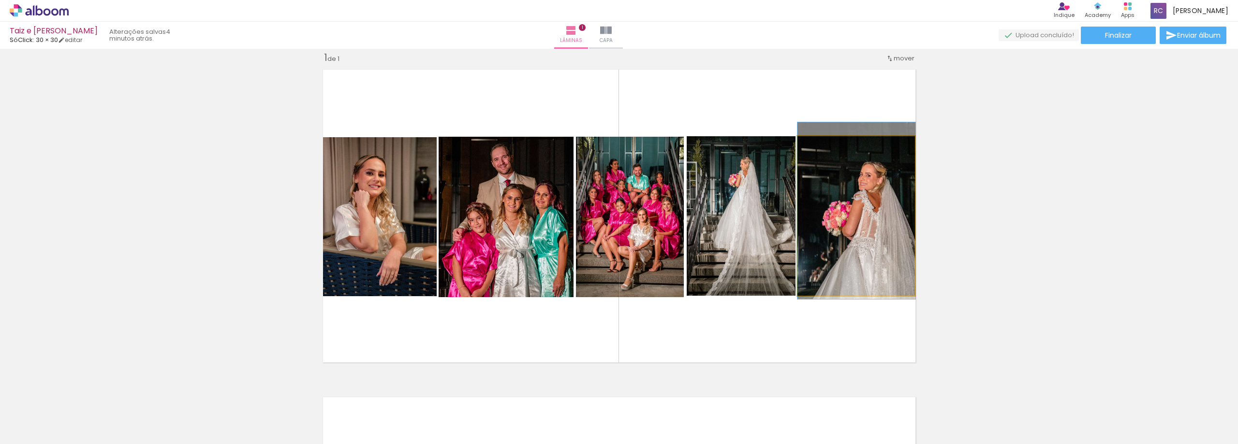
click at [831, 228] on quentale-photo at bounding box center [857, 216] width 118 height 160
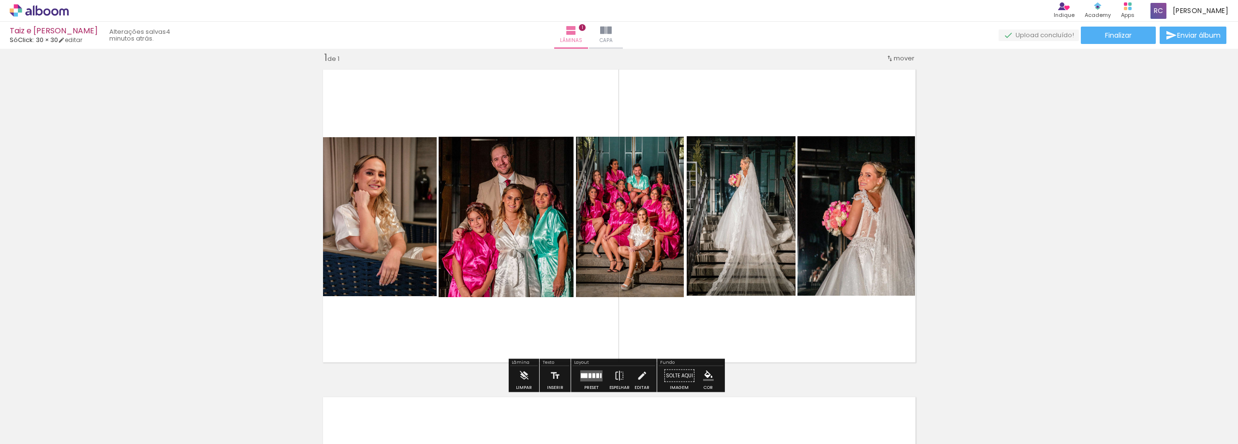
click at [589, 372] on quentale-layouter at bounding box center [591, 375] width 22 height 11
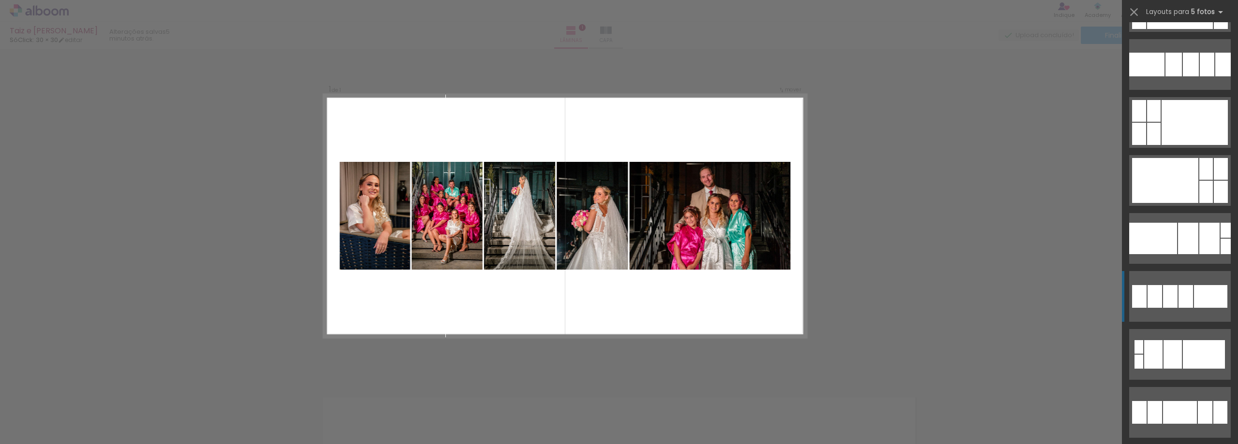
scroll to position [1199, 0]
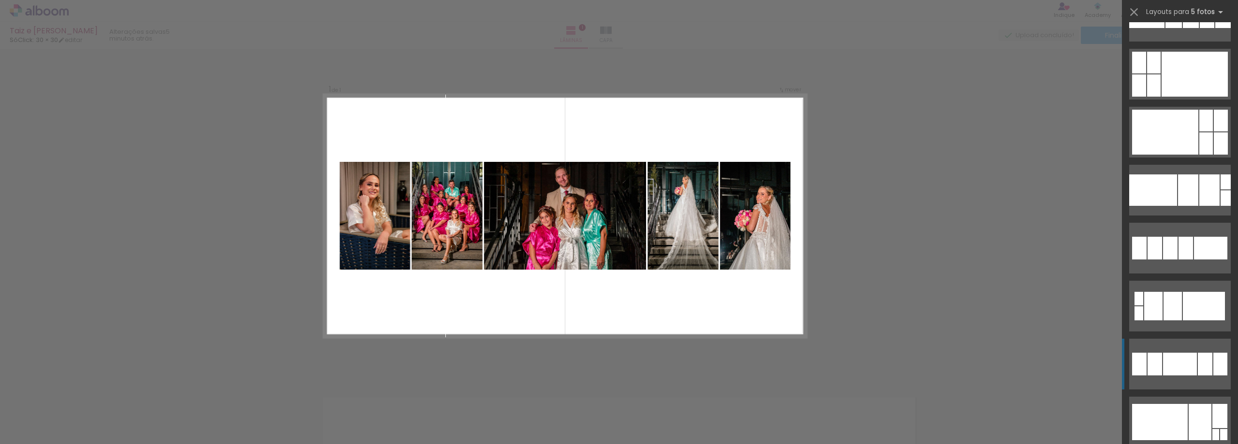
click at [1190, 358] on div at bounding box center [1180, 364] width 34 height 23
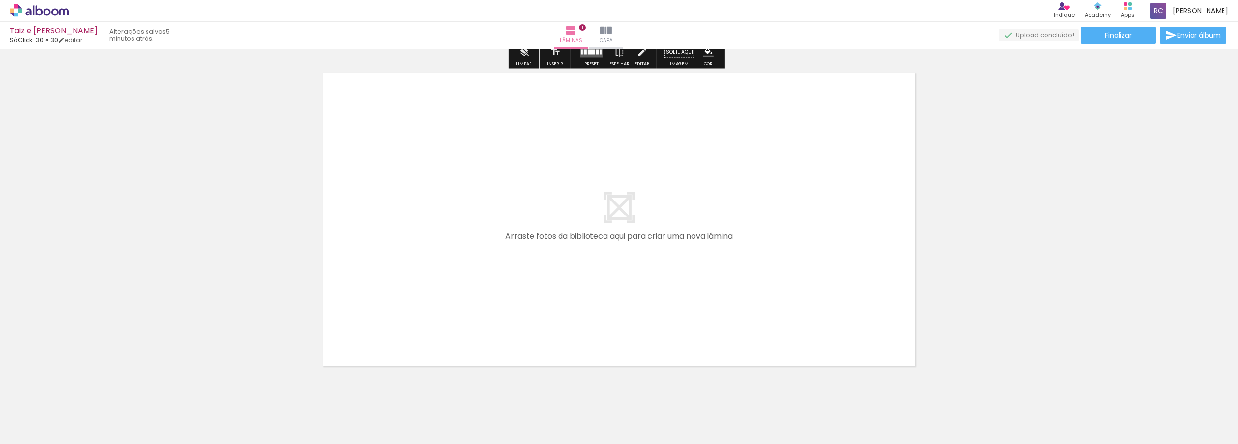
scroll to position [351, 0]
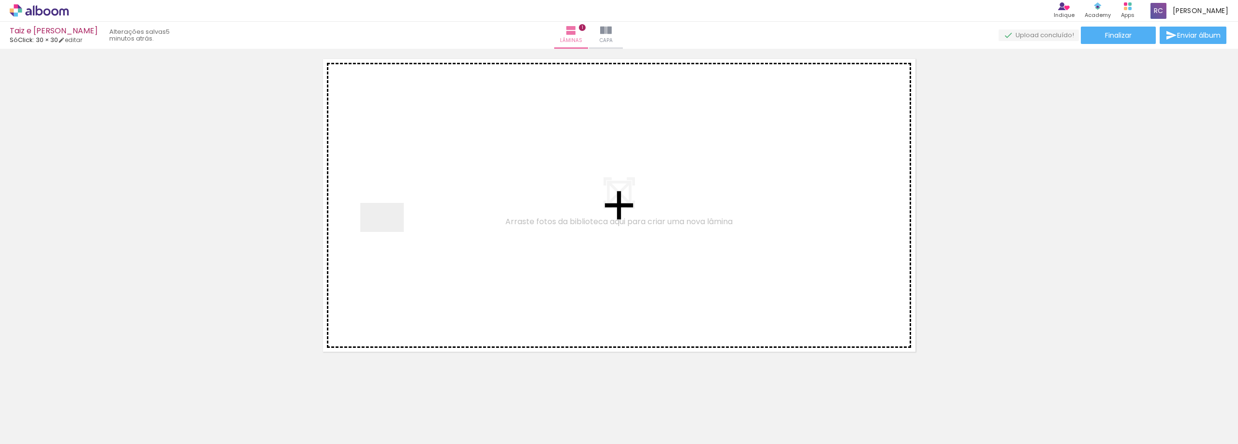
drag, startPoint x: 171, startPoint y: 419, endPoint x: 389, endPoint y: 232, distance: 287.5
click at [389, 232] on quentale-workspace at bounding box center [619, 222] width 1238 height 444
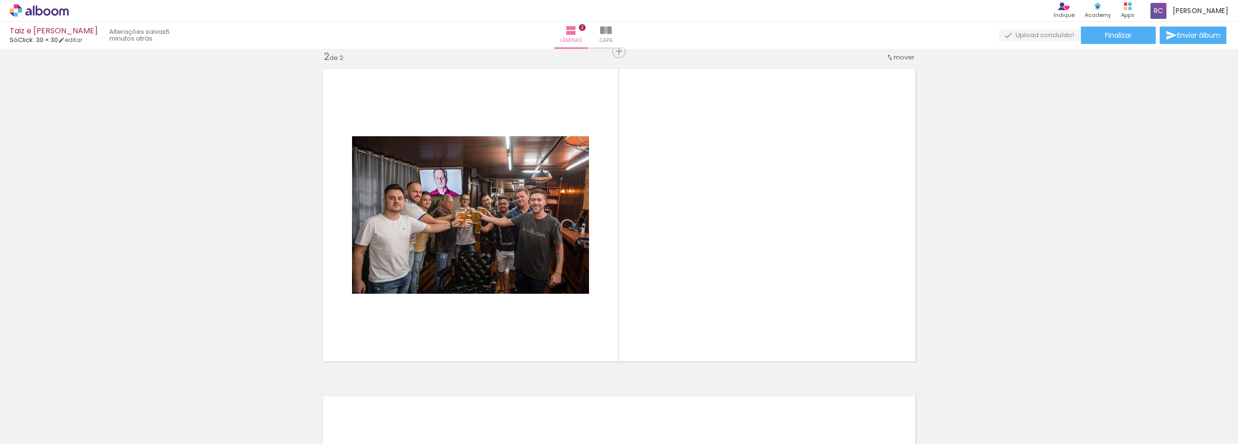
scroll to position [340, 0]
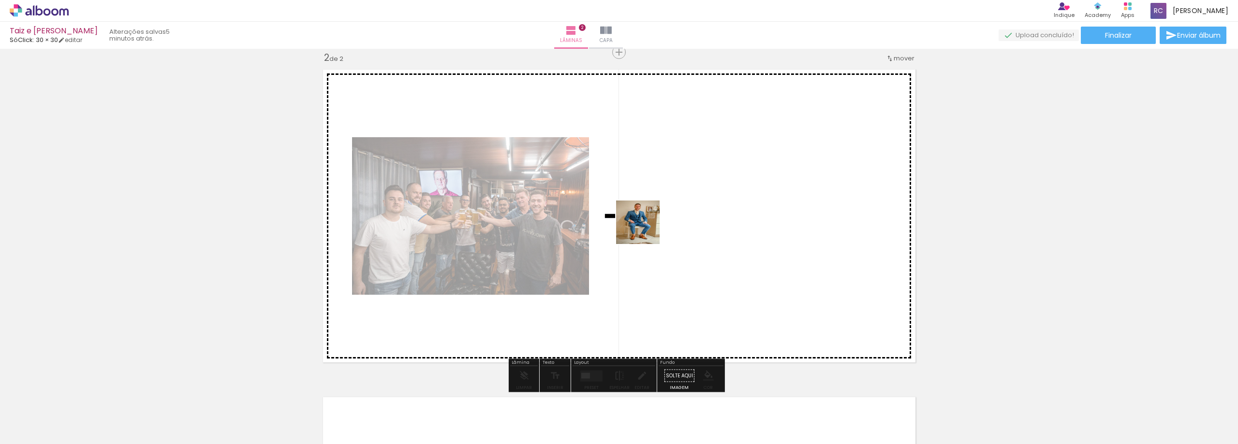
drag, startPoint x: 257, startPoint y: 394, endPoint x: 667, endPoint y: 220, distance: 445.8
click at [667, 220] on quentale-workspace at bounding box center [619, 222] width 1238 height 444
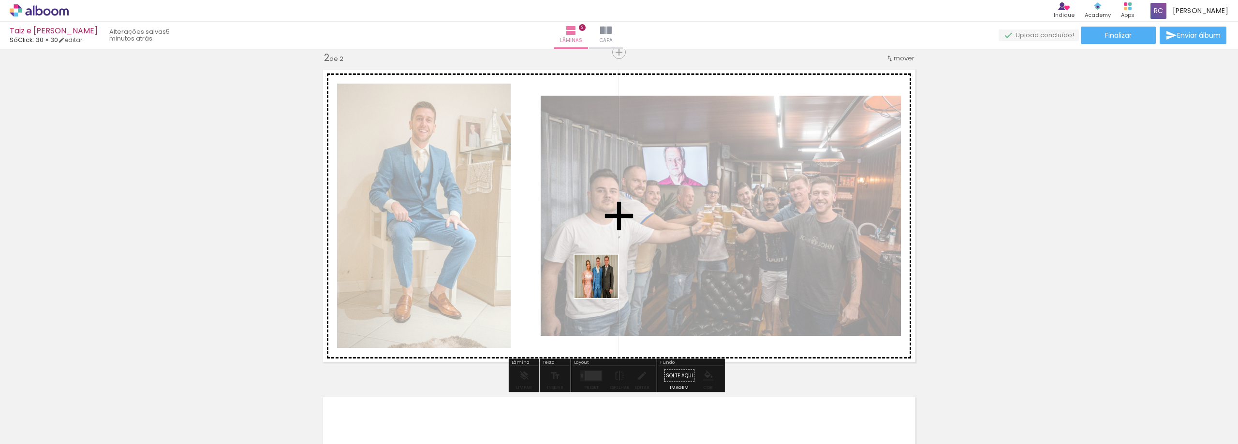
drag, startPoint x: 279, startPoint y: 414, endPoint x: 604, endPoint y: 284, distance: 349.8
click at [604, 284] on quentale-workspace at bounding box center [619, 222] width 1238 height 444
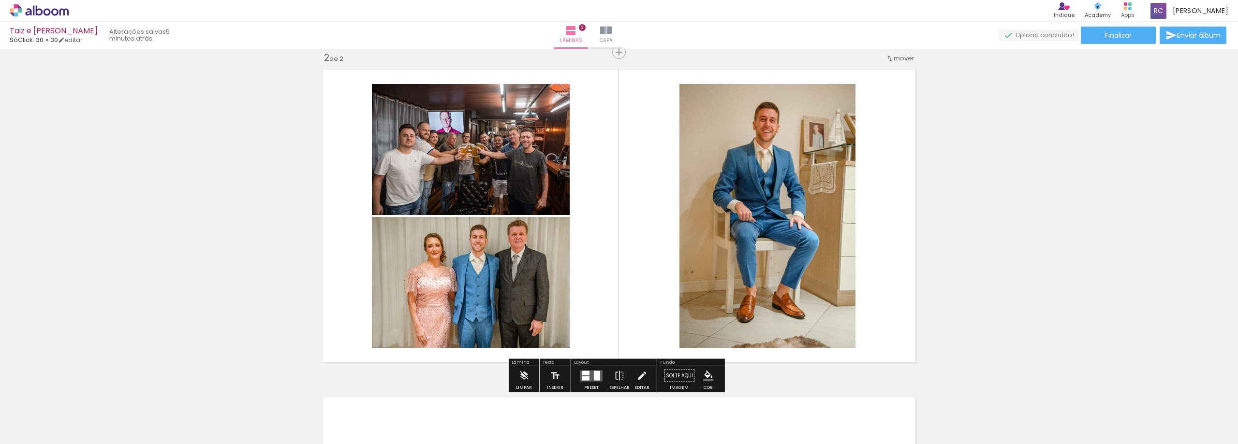
click at [586, 375] on quentale-layouter at bounding box center [591, 375] width 22 height 11
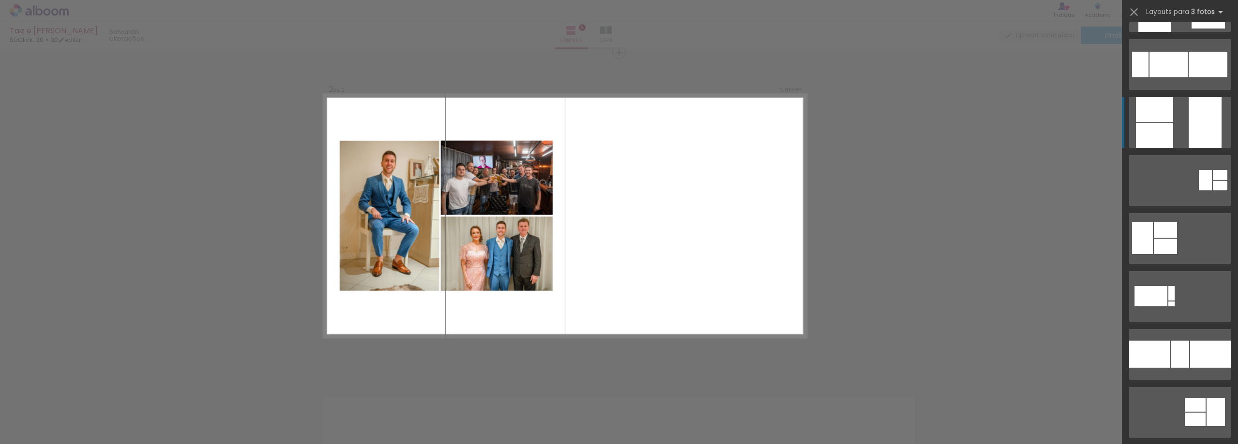
scroll to position [435, 0]
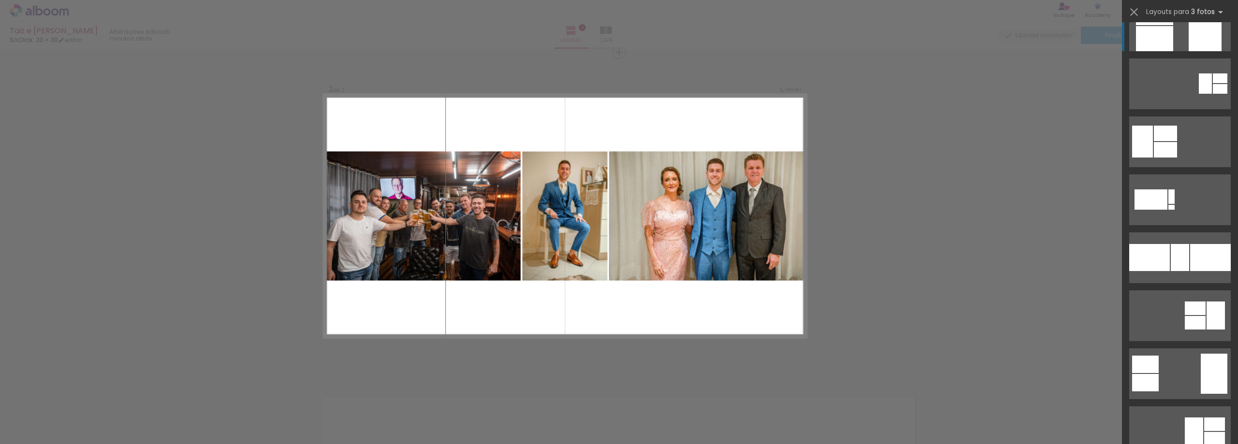
click at [1181, 262] on div at bounding box center [1180, 257] width 18 height 27
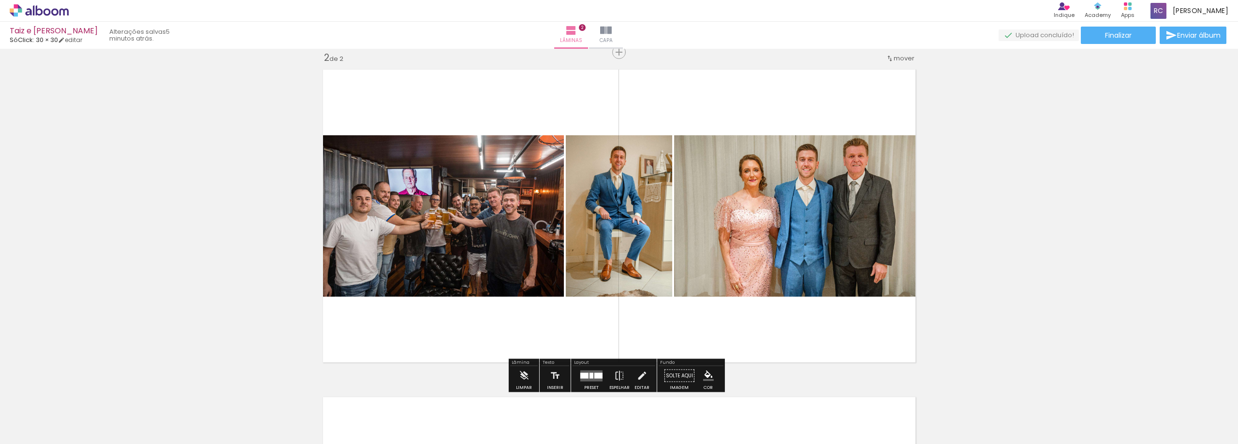
click at [618, 258] on quentale-photo at bounding box center [619, 216] width 106 height 162
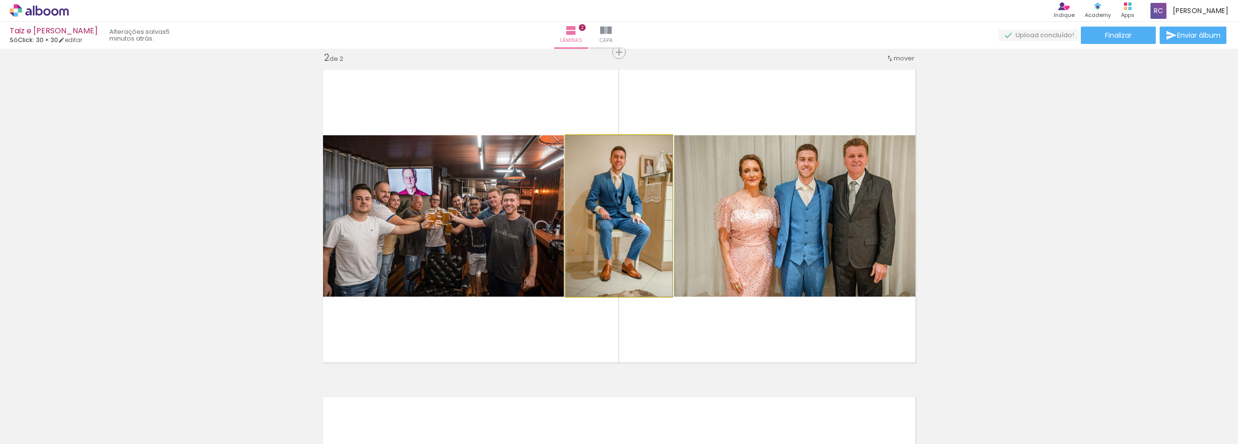
click at [620, 252] on quentale-photo at bounding box center [619, 216] width 106 height 162
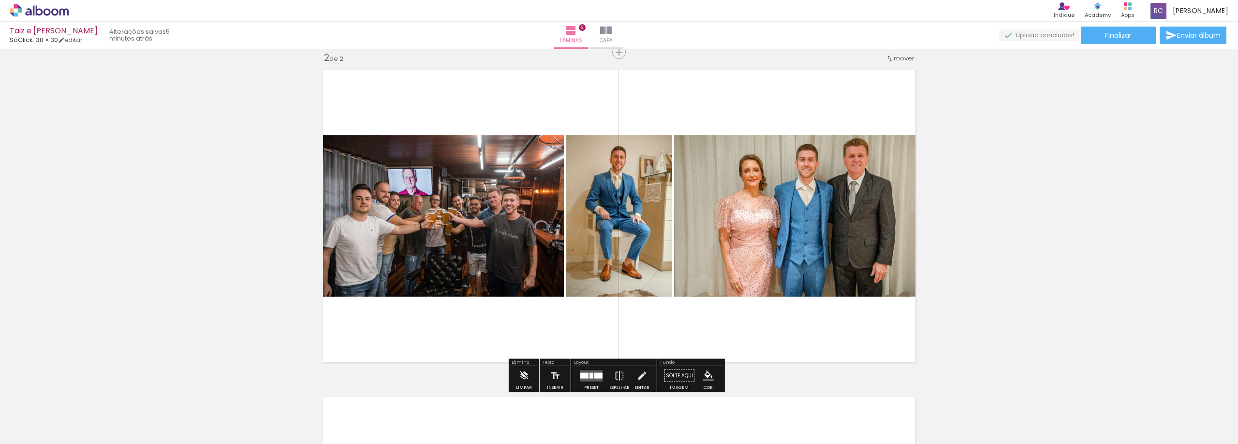
click at [602, 318] on quentale-layouter at bounding box center [619, 216] width 603 height 304
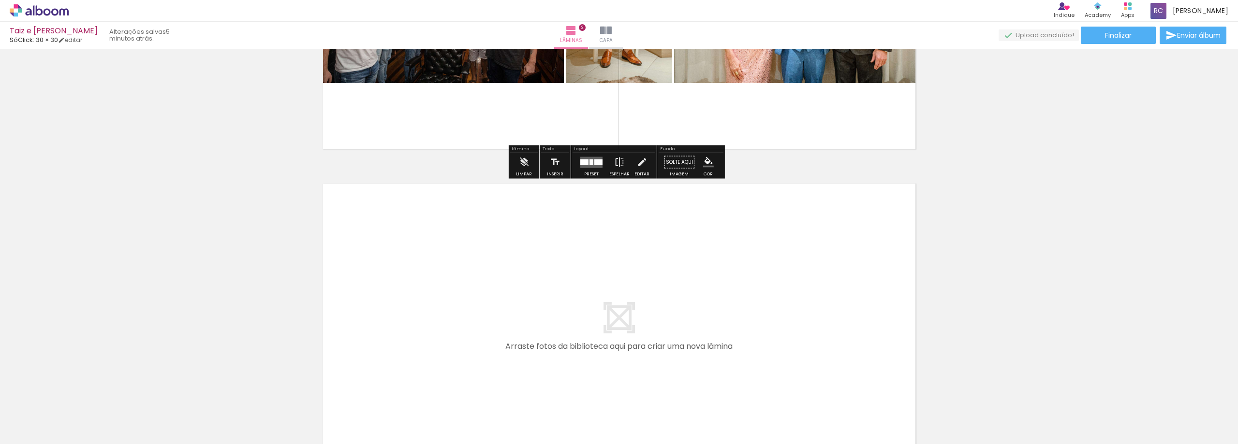
scroll to position [582, 0]
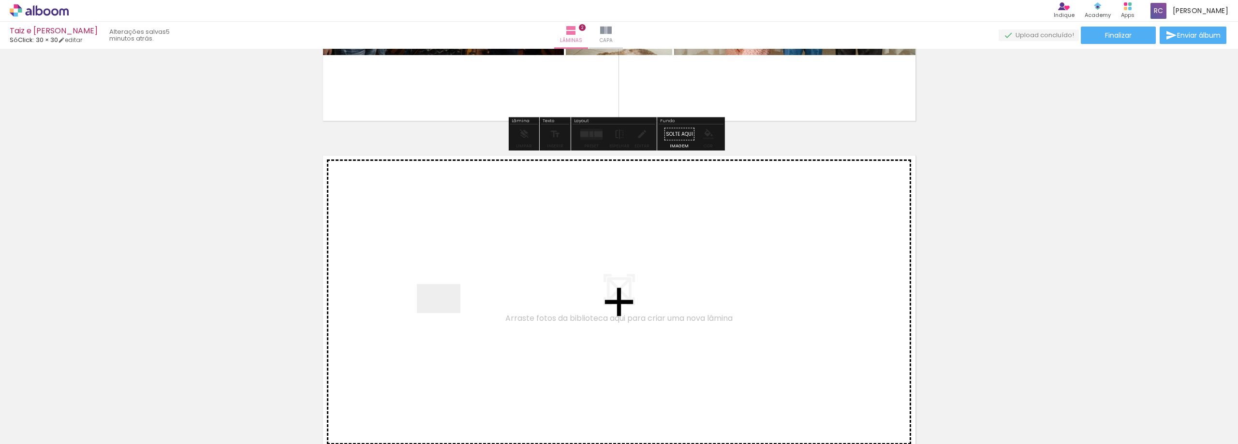
drag, startPoint x: 535, startPoint y: 414, endPoint x: 546, endPoint y: 388, distance: 27.8
click at [445, 312] on quentale-workspace at bounding box center [619, 222] width 1238 height 444
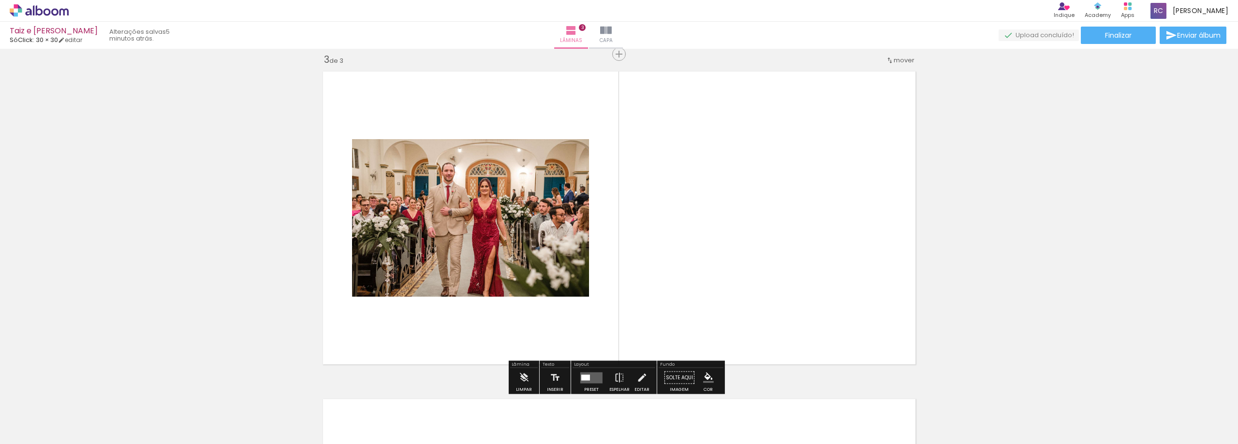
scroll to position [668, 0]
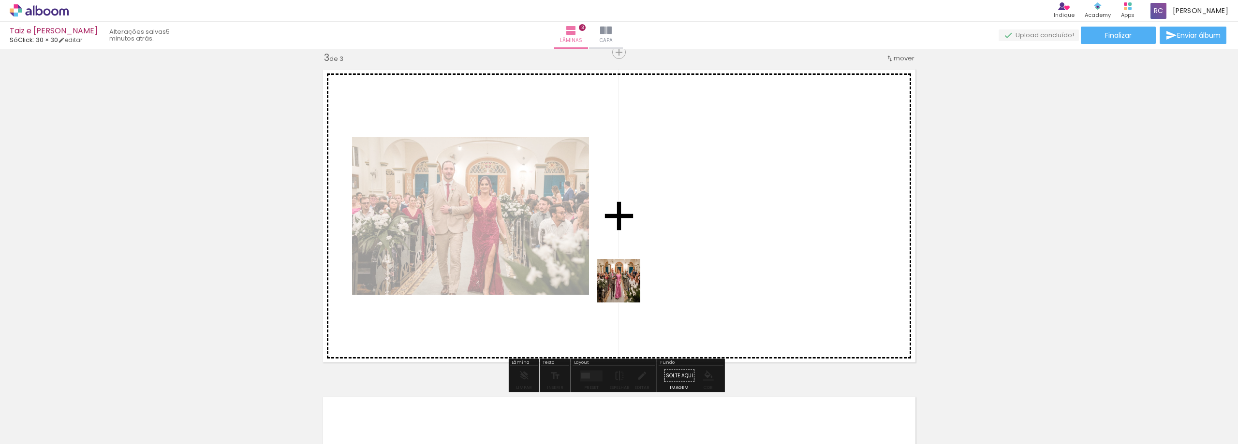
drag, startPoint x: 586, startPoint y: 387, endPoint x: 626, endPoint y: 288, distance: 106.3
click at [626, 288] on quentale-workspace at bounding box center [619, 222] width 1238 height 444
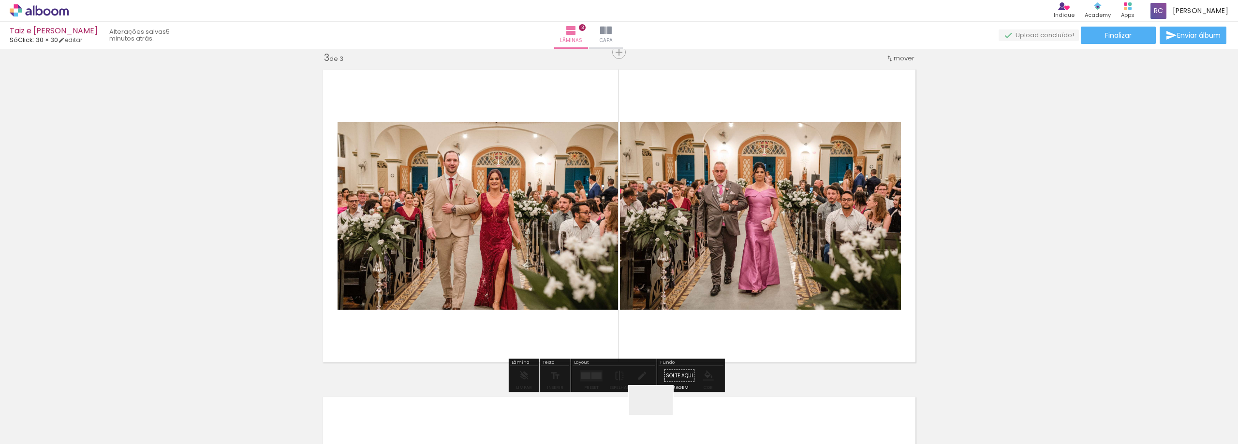
drag, startPoint x: 658, startPoint y: 423, endPoint x: 679, endPoint y: 358, distance: 67.9
click at [687, 295] on quentale-workspace at bounding box center [619, 222] width 1238 height 444
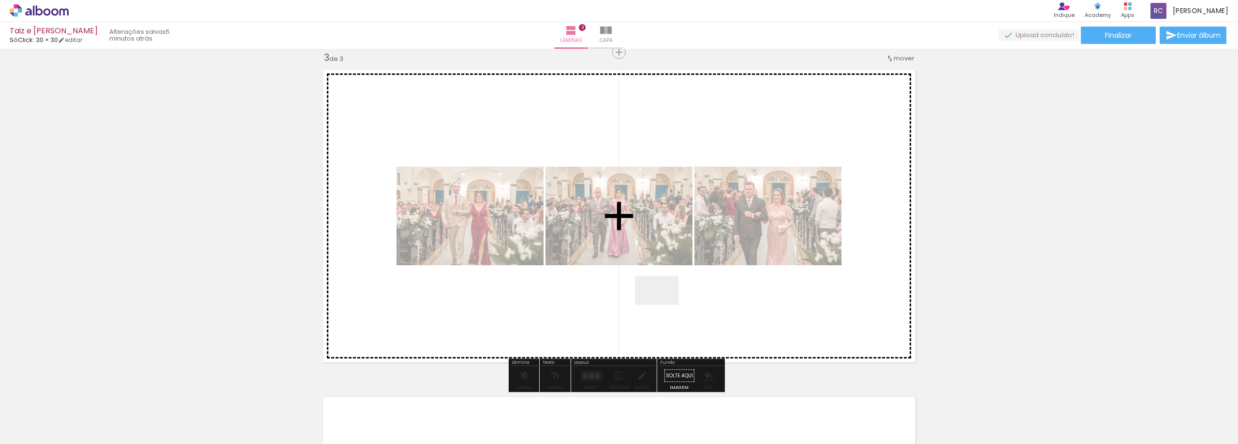
drag, startPoint x: 685, startPoint y: 417, endPoint x: 704, endPoint y: 391, distance: 31.8
click at [664, 305] on quentale-workspace at bounding box center [619, 222] width 1238 height 444
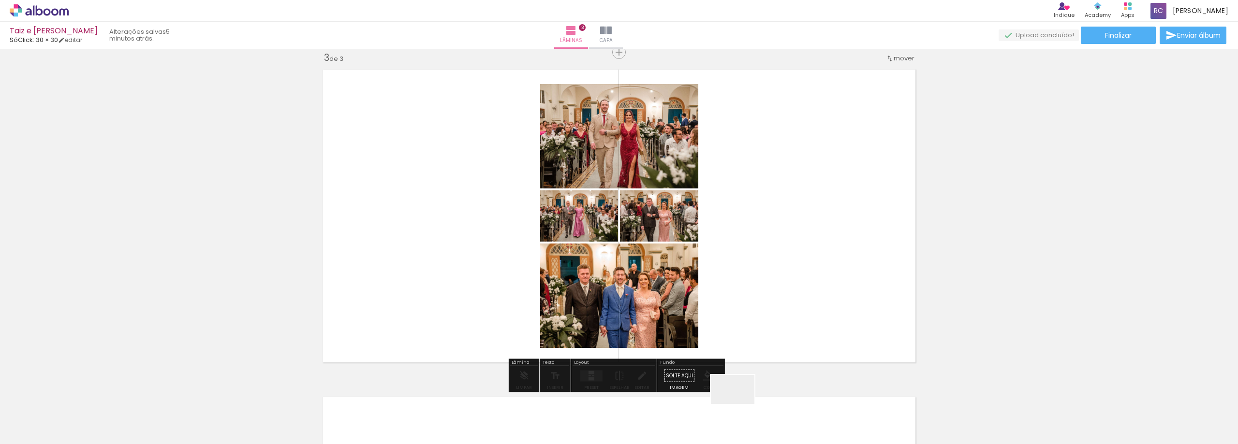
drag, startPoint x: 740, startPoint y: 404, endPoint x: 774, endPoint y: 361, distance: 55.4
click at [739, 309] on quentale-workspace at bounding box center [619, 222] width 1238 height 444
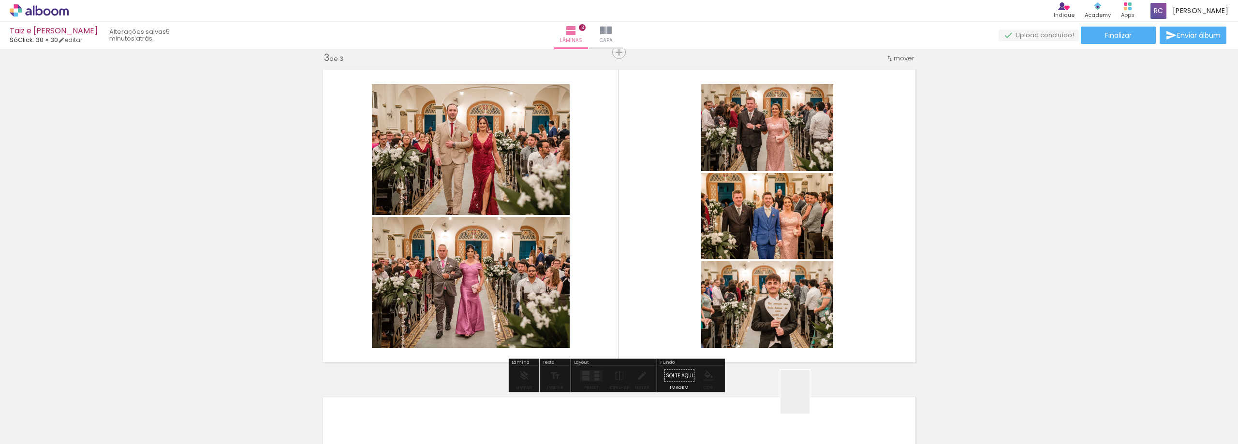
drag, startPoint x: 810, startPoint y: 399, endPoint x: 833, endPoint y: 289, distance: 112.7
click at [835, 289] on quentale-workspace at bounding box center [619, 222] width 1238 height 444
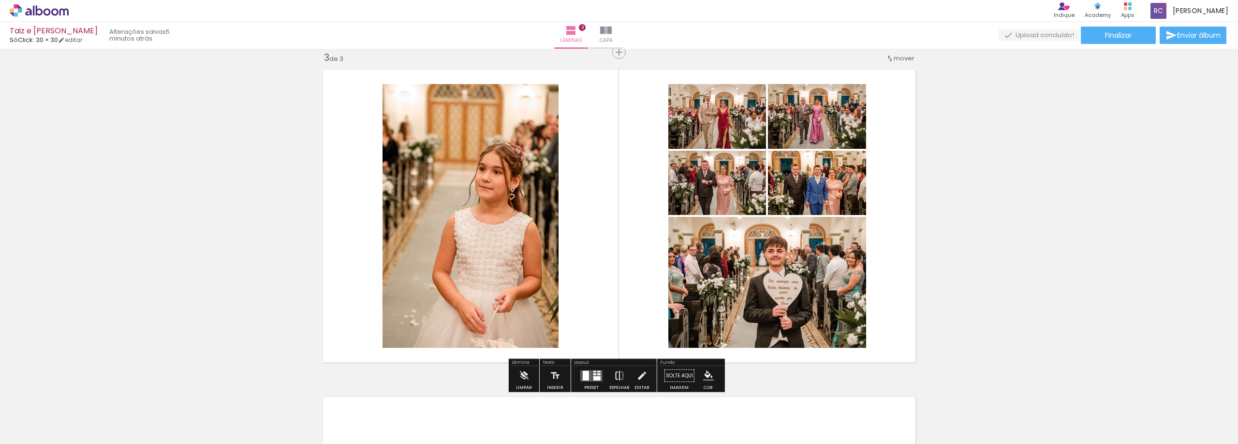
click at [615, 376] on iron-icon at bounding box center [619, 376] width 11 height 19
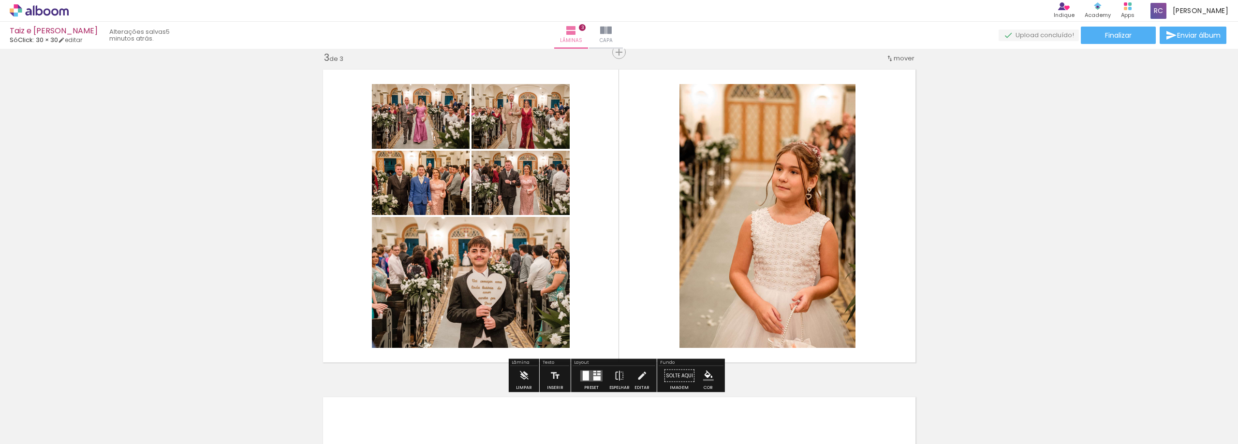
click at [592, 384] on quentale-thumb at bounding box center [584, 412] width 54 height 56
click at [593, 380] on div at bounding box center [596, 378] width 7 height 4
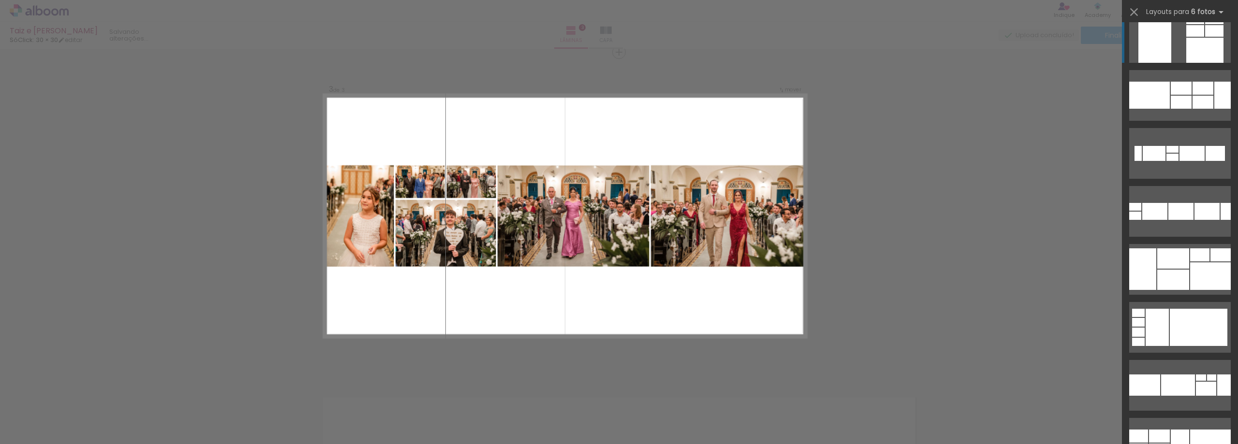
scroll to position [1064, 0]
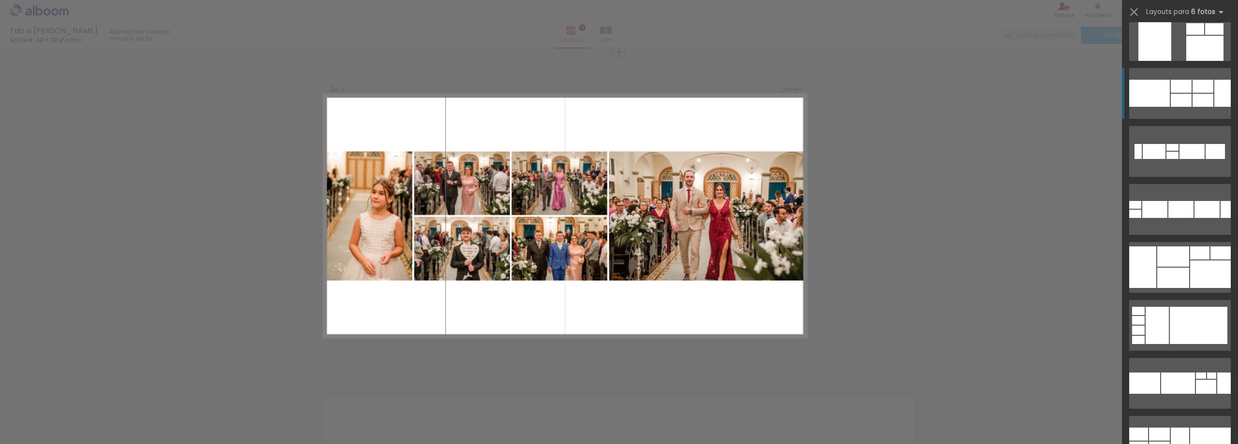
click at [1193, 105] on div at bounding box center [1203, 100] width 21 height 13
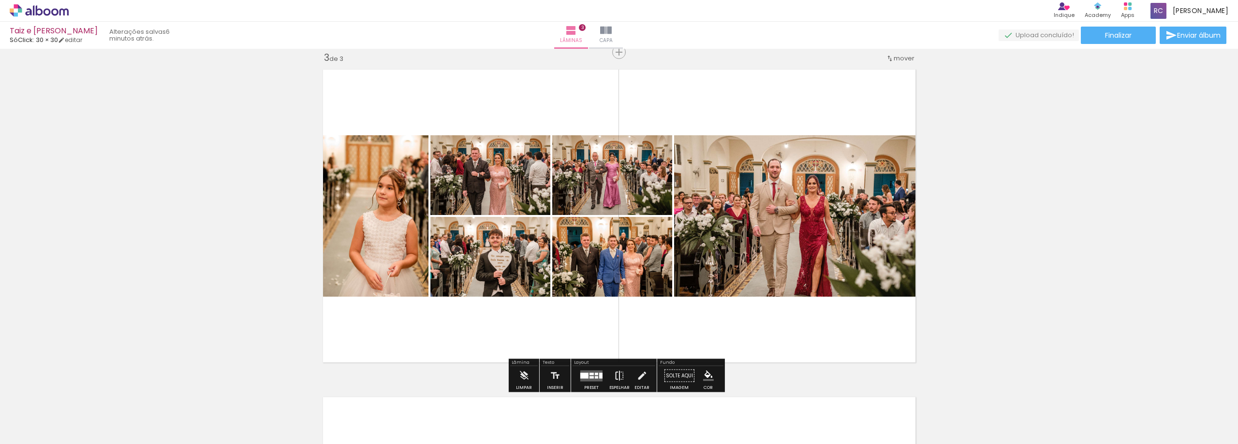
click at [616, 376] on iron-icon at bounding box center [619, 376] width 11 height 19
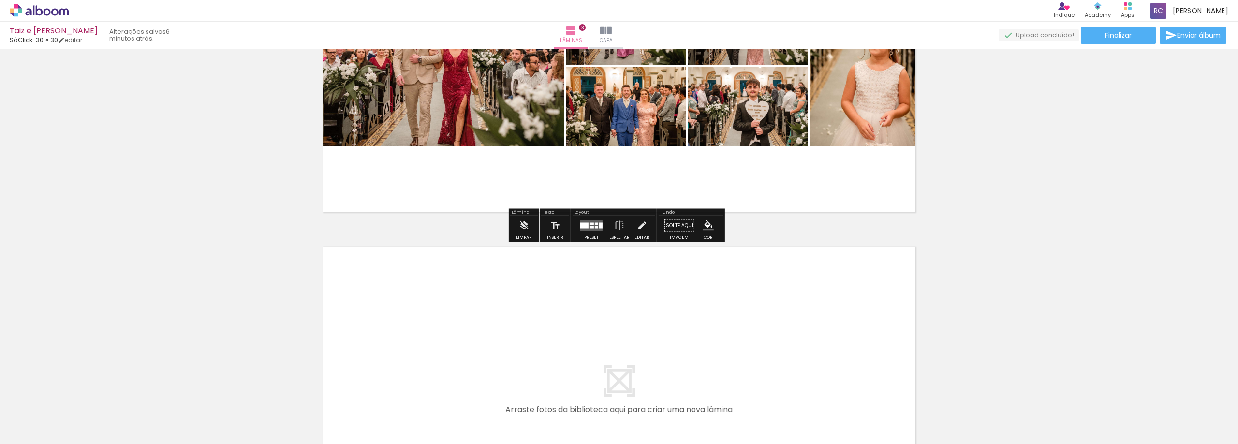
scroll to position [910, 0]
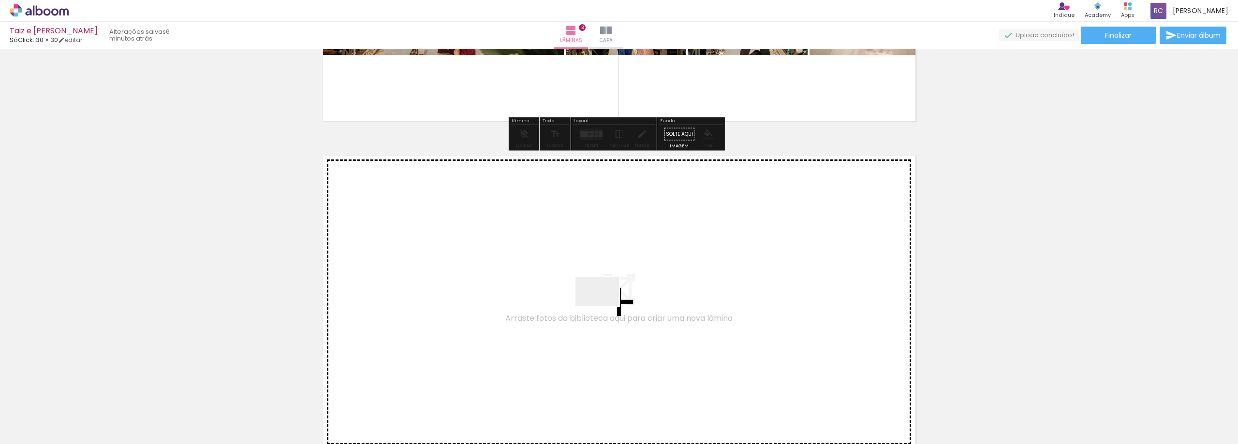
drag, startPoint x: 845, startPoint y: 415, endPoint x: 596, endPoint y: 302, distance: 273.4
click at [596, 302] on quentale-workspace at bounding box center [619, 222] width 1238 height 444
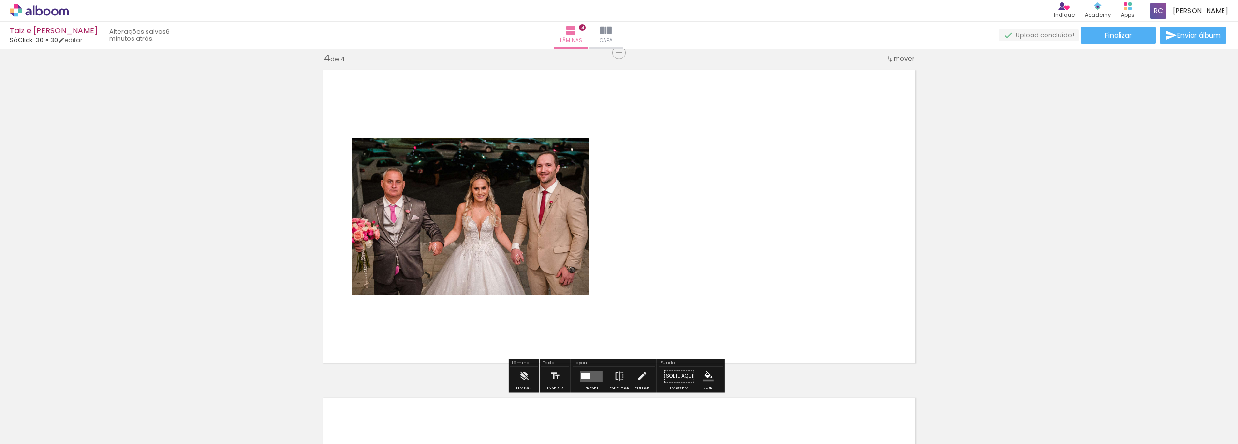
scroll to position [996, 0]
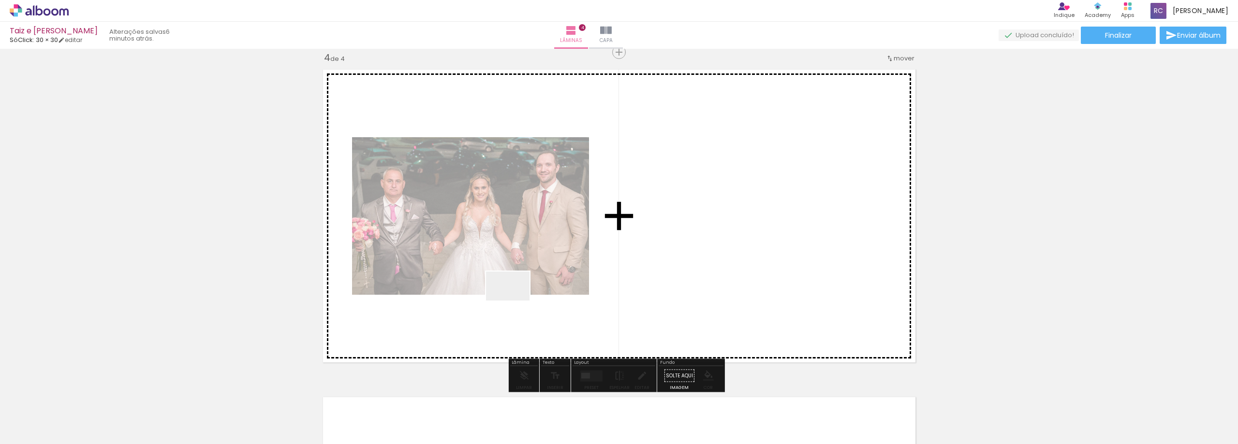
drag, startPoint x: 911, startPoint y: 413, endPoint x: 519, endPoint y: 303, distance: 406.7
click at [495, 297] on quentale-workspace at bounding box center [619, 222] width 1238 height 444
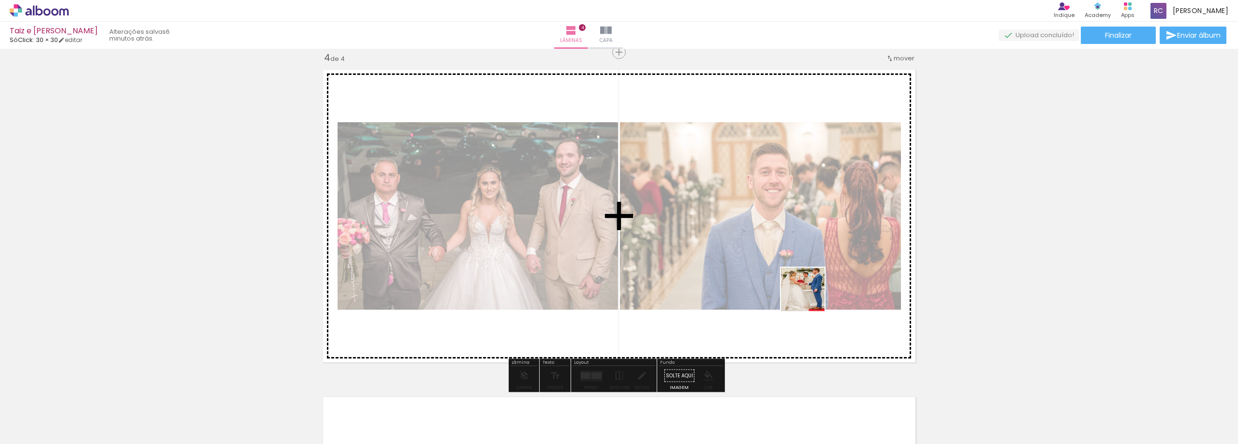
drag, startPoint x: 972, startPoint y: 407, endPoint x: 809, endPoint y: 296, distance: 196.7
click at [809, 296] on quentale-workspace at bounding box center [619, 222] width 1238 height 444
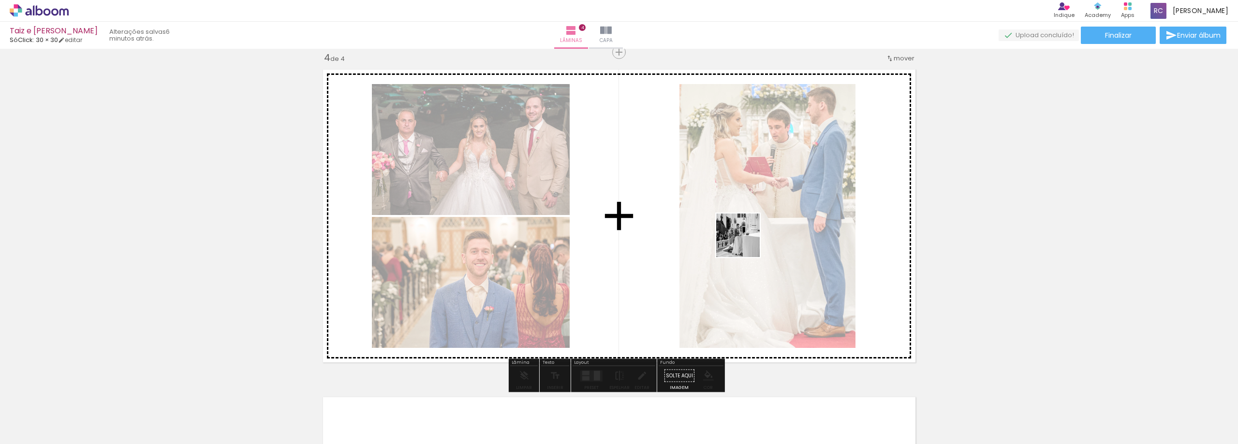
drag, startPoint x: 1018, startPoint y: 414, endPoint x: 738, endPoint y: 237, distance: 331.0
click at [738, 237] on quentale-workspace at bounding box center [619, 222] width 1238 height 444
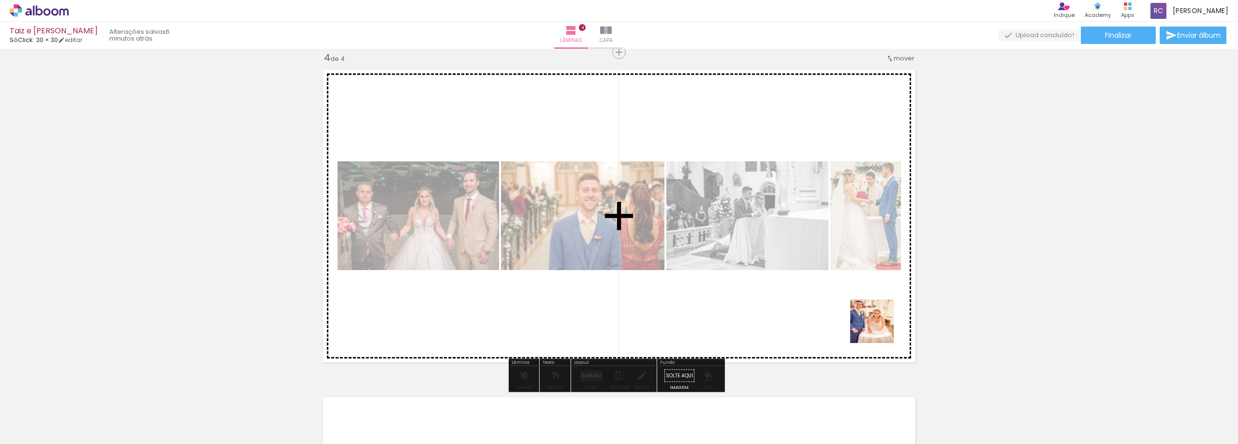
drag, startPoint x: 1091, startPoint y: 413, endPoint x: 877, endPoint y: 328, distance: 230.4
click at [877, 328] on quentale-workspace at bounding box center [619, 222] width 1238 height 444
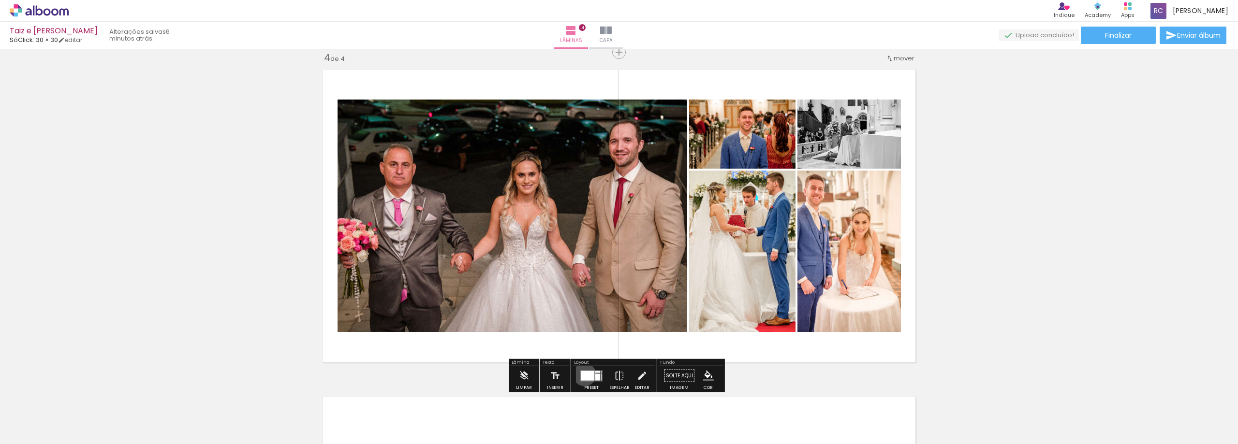
click at [582, 375] on div at bounding box center [588, 376] width 14 height 10
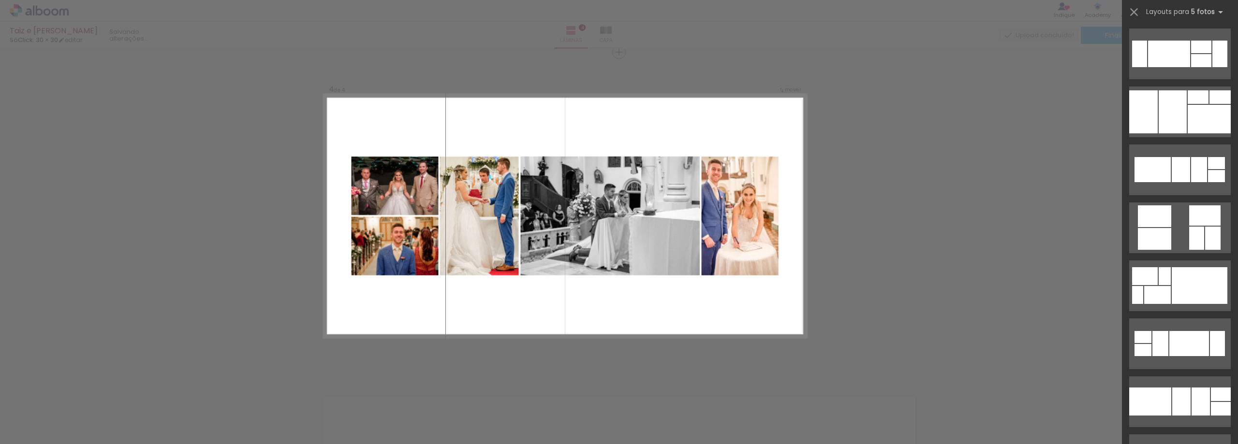
scroll to position [1935, 0]
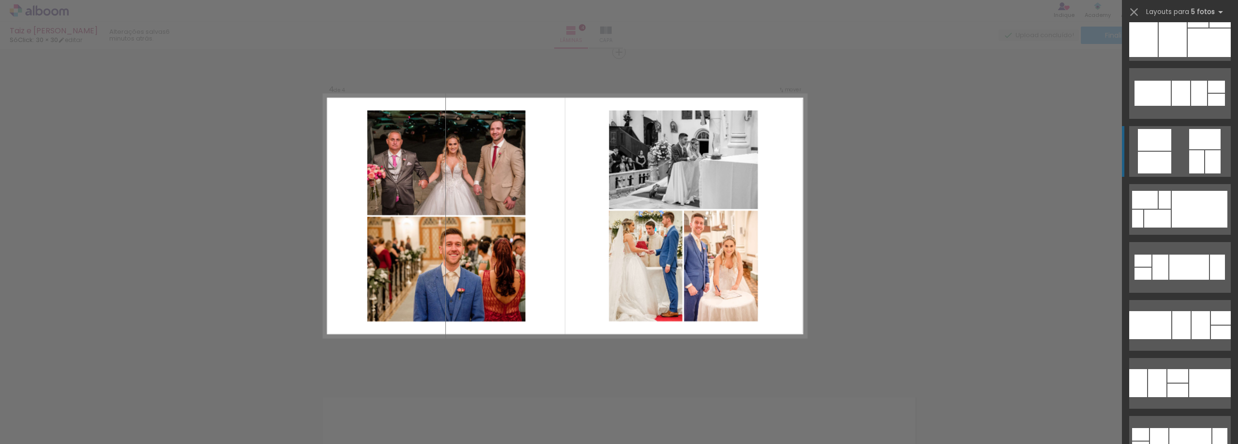
click at [1191, 159] on div at bounding box center [1196, 161] width 15 height 23
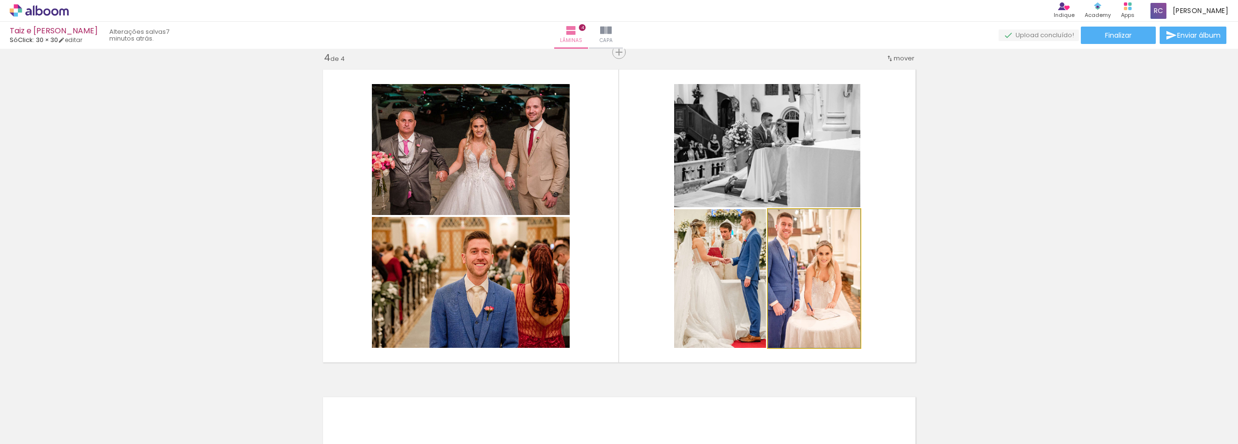
drag, startPoint x: 828, startPoint y: 266, endPoint x: 840, endPoint y: 266, distance: 12.6
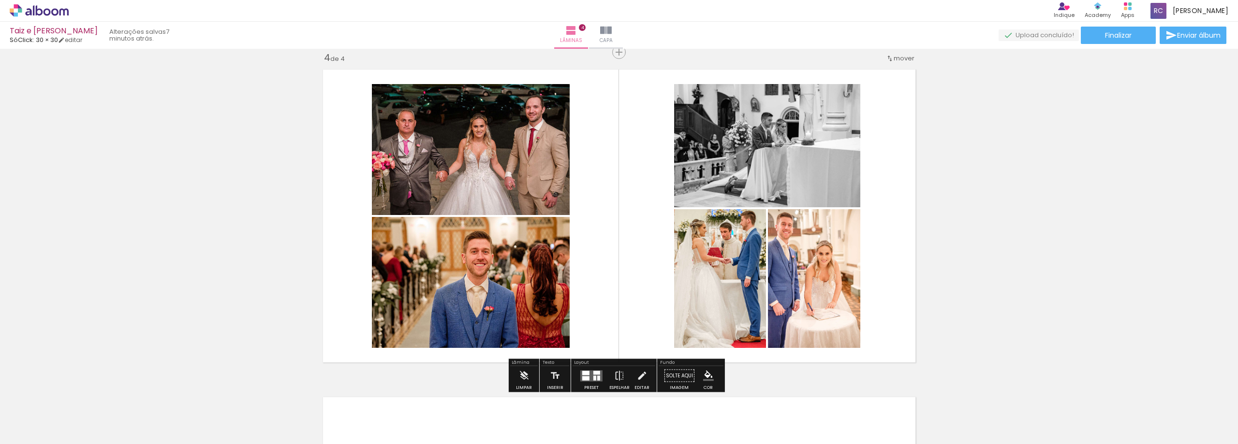
click at [840, 266] on quentale-photo at bounding box center [814, 278] width 92 height 139
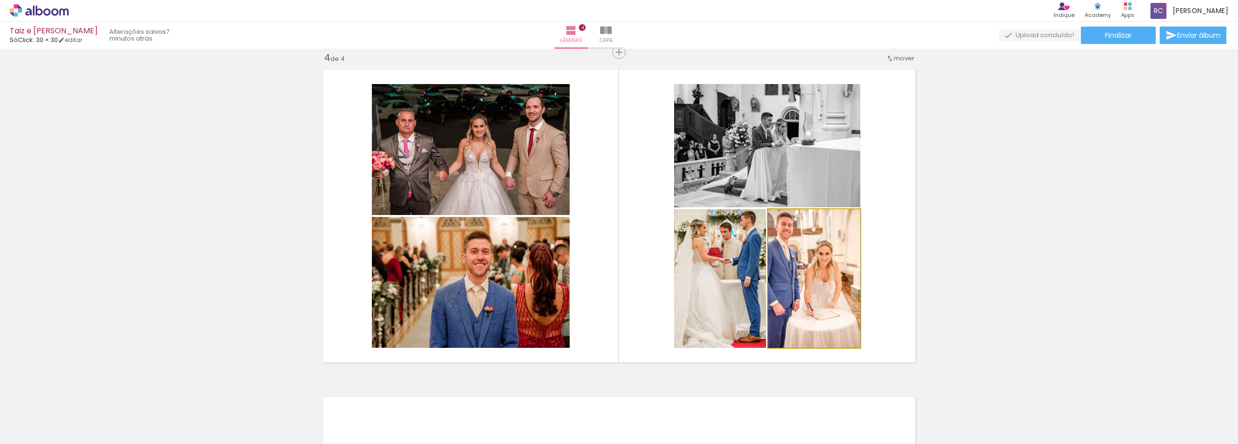
drag, startPoint x: 821, startPoint y: 266, endPoint x: 830, endPoint y: 267, distance: 9.2
click at [826, 268] on quentale-photo at bounding box center [814, 278] width 92 height 139
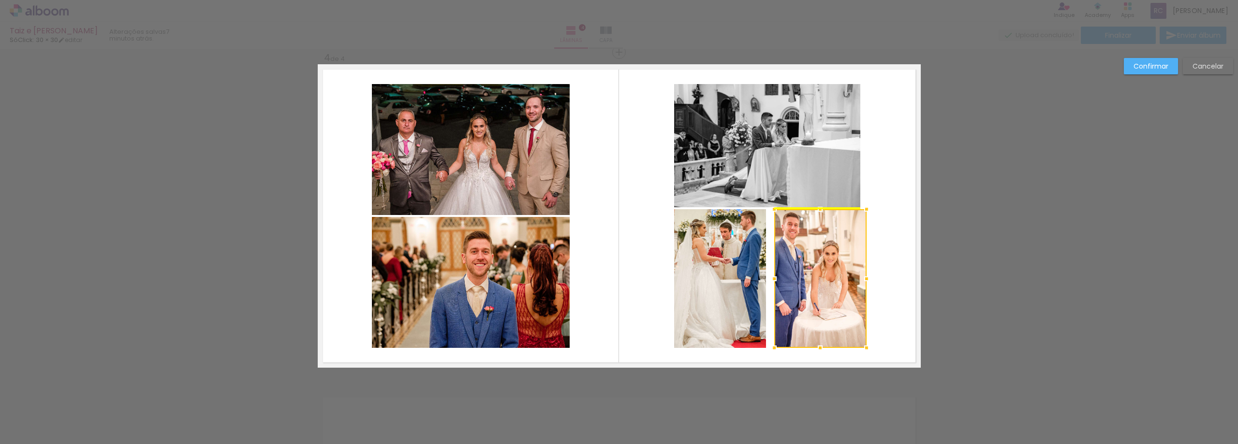
drag, startPoint x: 791, startPoint y: 284, endPoint x: 798, endPoint y: 285, distance: 6.3
click at [798, 285] on div at bounding box center [820, 278] width 92 height 139
click at [0, 0] on slot "Cancelar" at bounding box center [0, 0] width 0 height 0
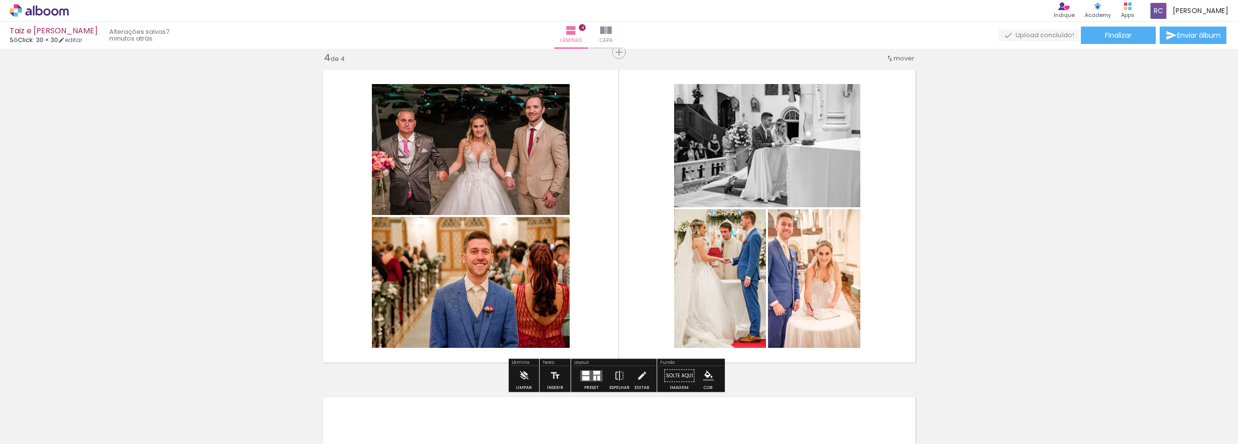
click at [808, 287] on quentale-photo at bounding box center [814, 278] width 92 height 139
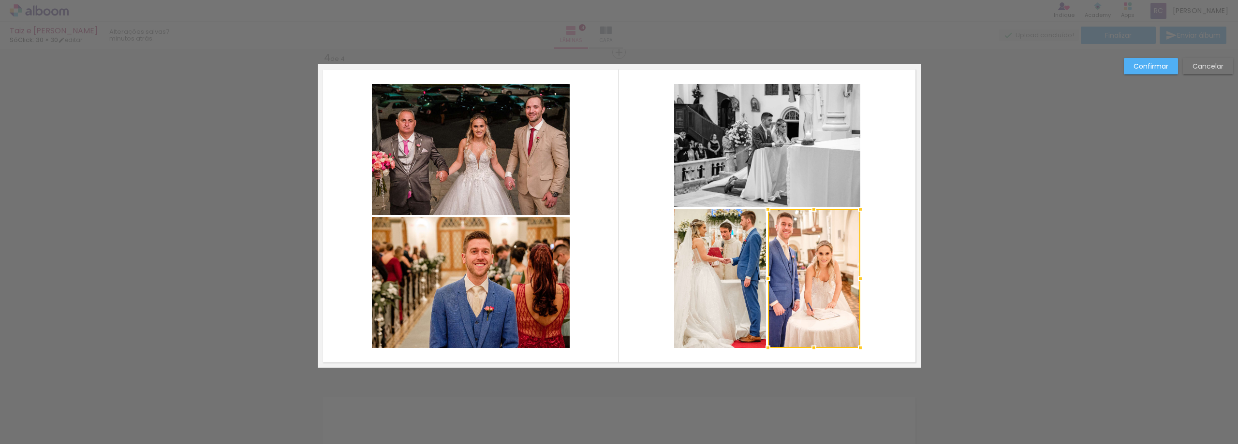
click at [745, 284] on quentale-photo at bounding box center [720, 278] width 92 height 139
drag, startPoint x: 799, startPoint y: 277, endPoint x: 807, endPoint y: 275, distance: 8.0
click at [809, 274] on div at bounding box center [814, 278] width 92 height 139
click at [0, 0] on slot "Cancelar" at bounding box center [0, 0] width 0 height 0
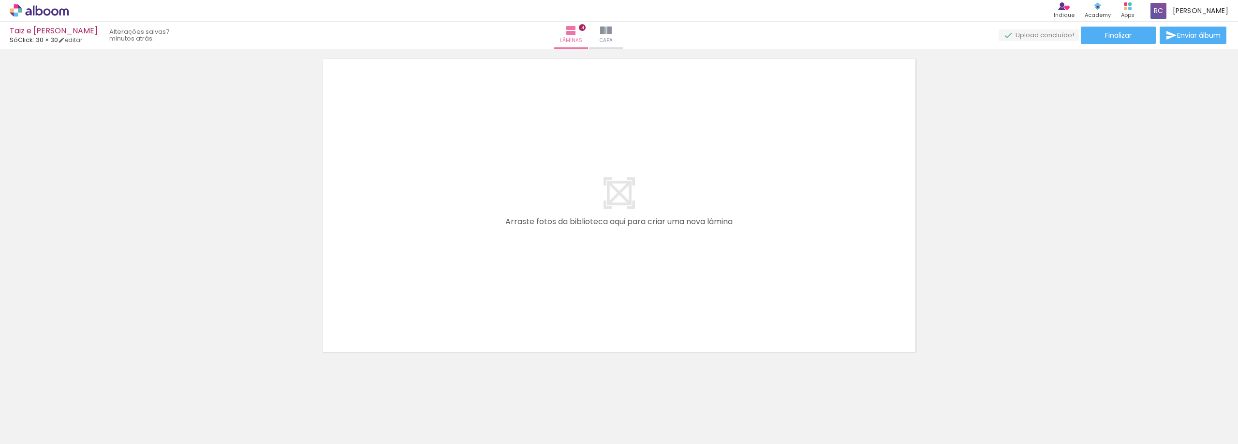
scroll to position [0, 786]
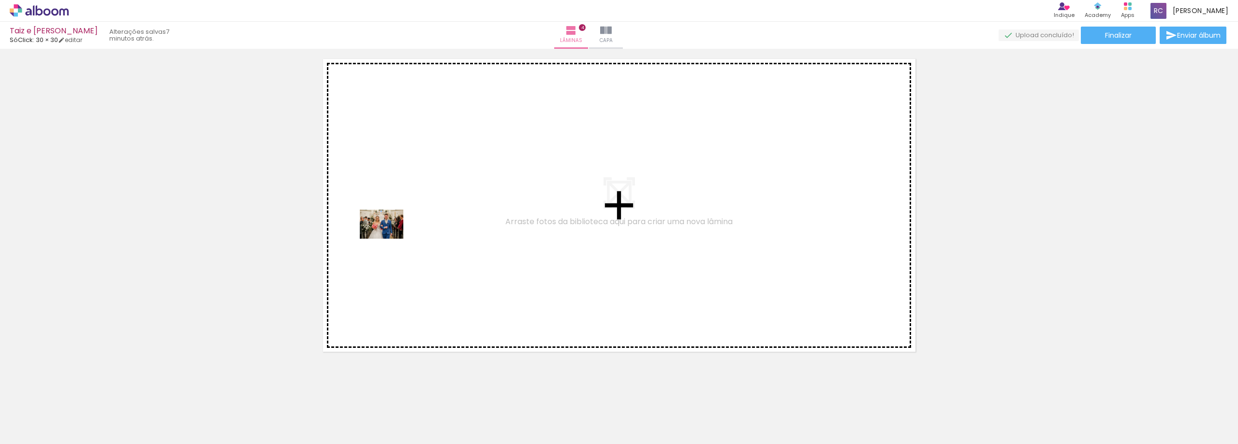
drag, startPoint x: 368, startPoint y: 375, endPoint x: 389, endPoint y: 239, distance: 138.0
click at [389, 239] on quentale-workspace at bounding box center [619, 222] width 1238 height 444
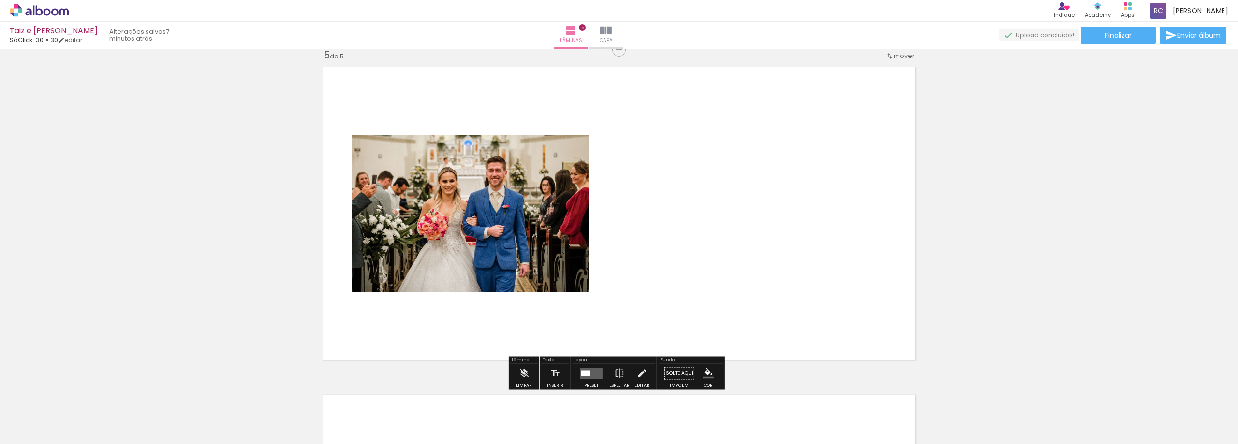
scroll to position [1324, 0]
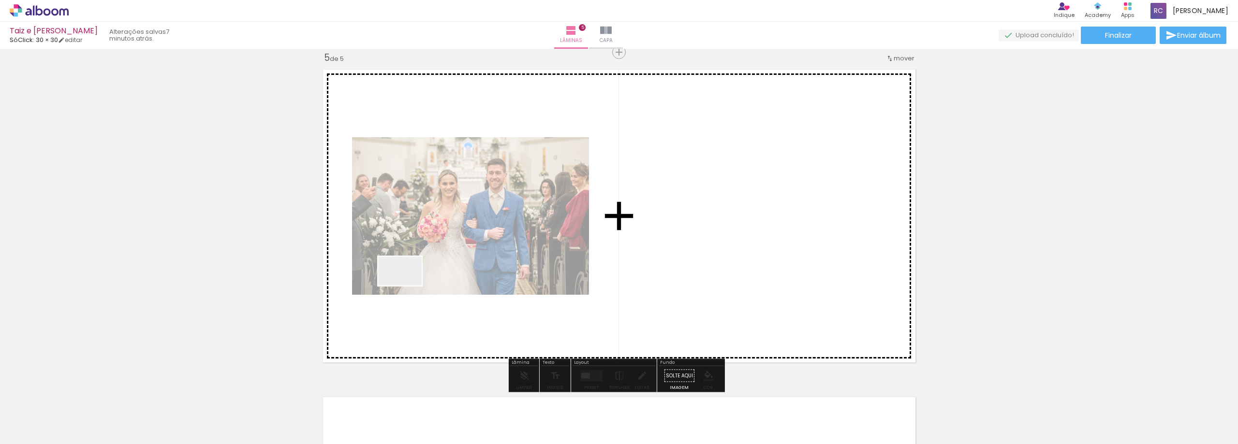
drag, startPoint x: 395, startPoint y: 421, endPoint x: 408, endPoint y: 285, distance: 137.0
click at [408, 285] on quentale-workspace at bounding box center [619, 222] width 1238 height 444
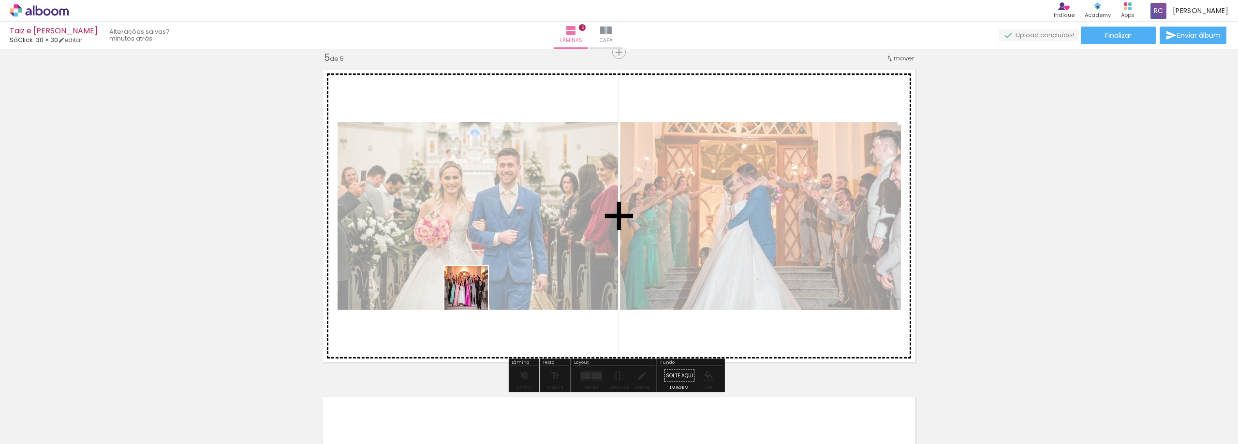
drag, startPoint x: 445, startPoint y: 415, endPoint x: 473, endPoint y: 296, distance: 122.7
click at [473, 296] on quentale-workspace at bounding box center [619, 222] width 1238 height 444
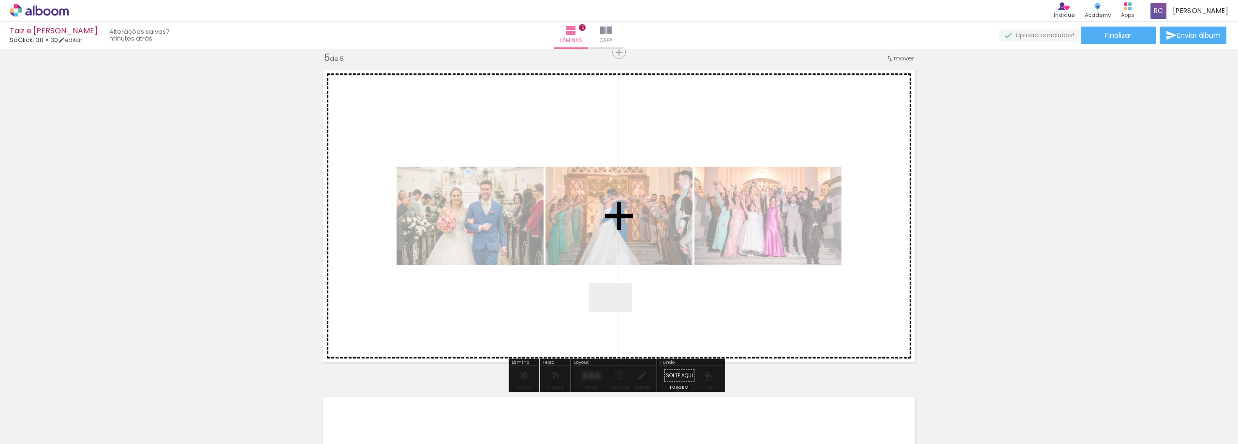
drag, startPoint x: 515, startPoint y: 412, endPoint x: 627, endPoint y: 308, distance: 152.7
click at [627, 308] on quentale-workspace at bounding box center [619, 222] width 1238 height 444
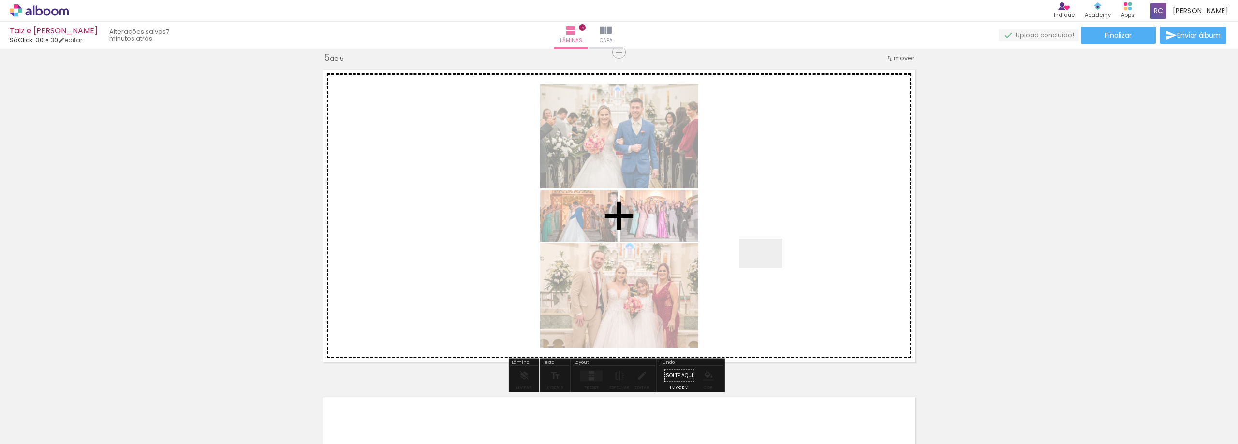
drag, startPoint x: 571, startPoint y: 412, endPoint x: 775, endPoint y: 260, distance: 255.1
click at [775, 260] on quentale-workspace at bounding box center [619, 222] width 1238 height 444
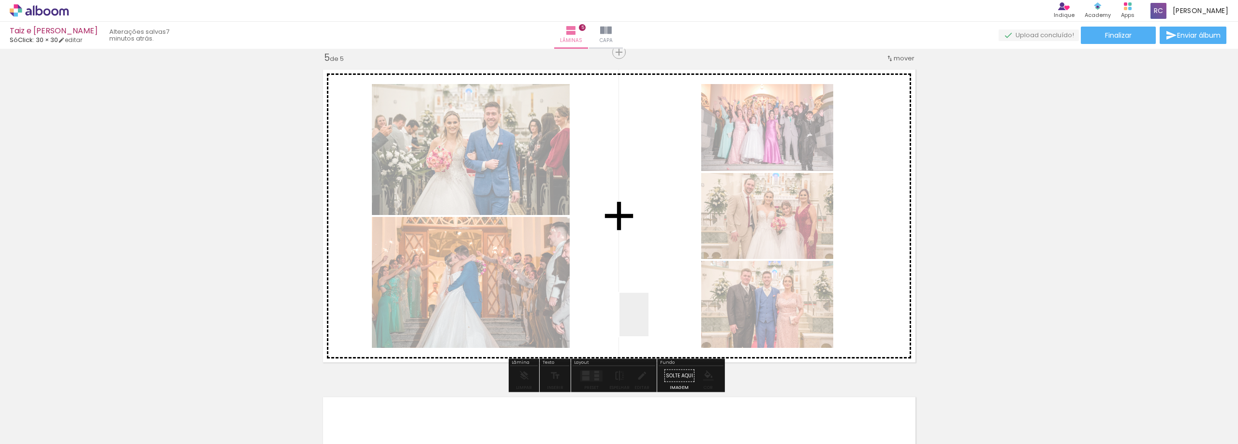
click at [653, 314] on quentale-workspace at bounding box center [619, 222] width 1238 height 444
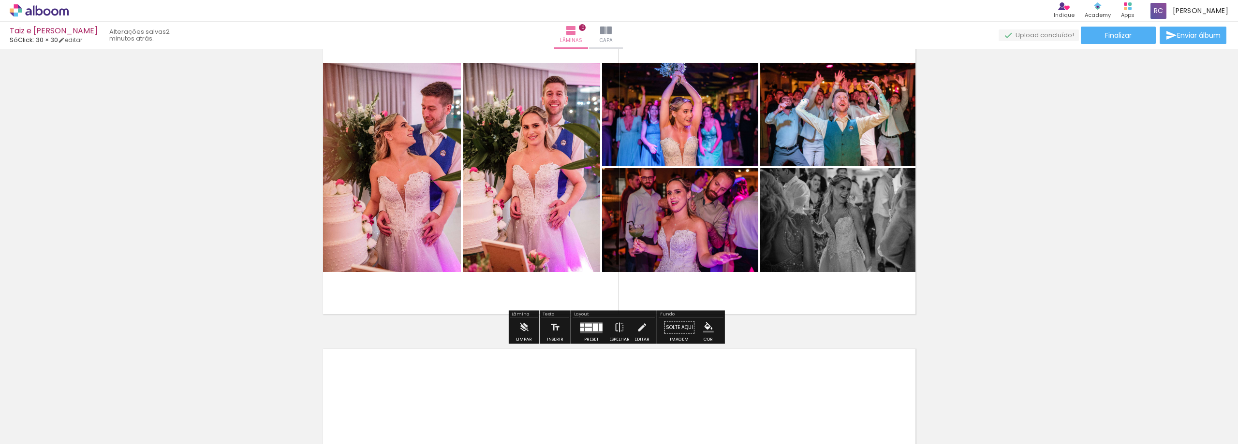
scroll to position [2964, 0]
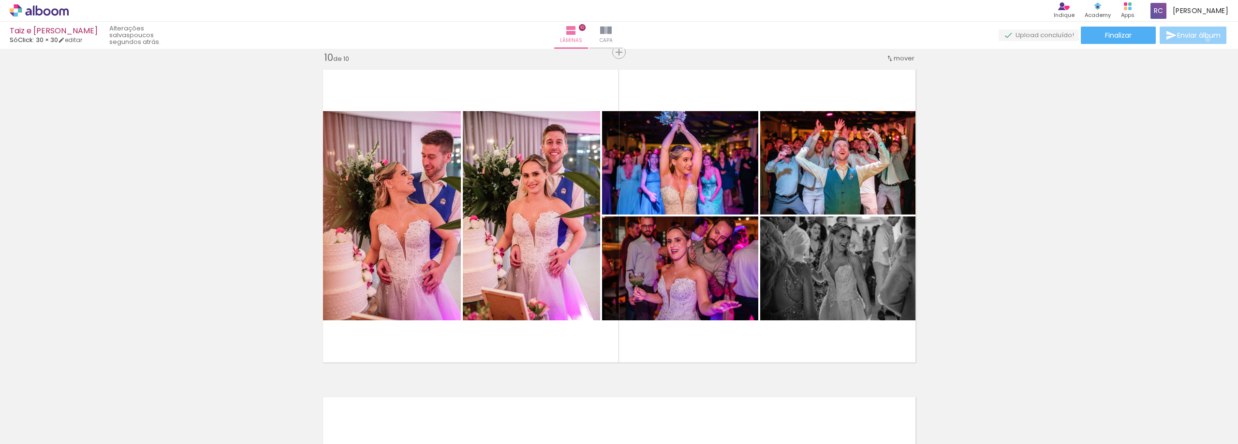
click at [1205, 39] on span "Enviar álbum" at bounding box center [1199, 35] width 44 height 7
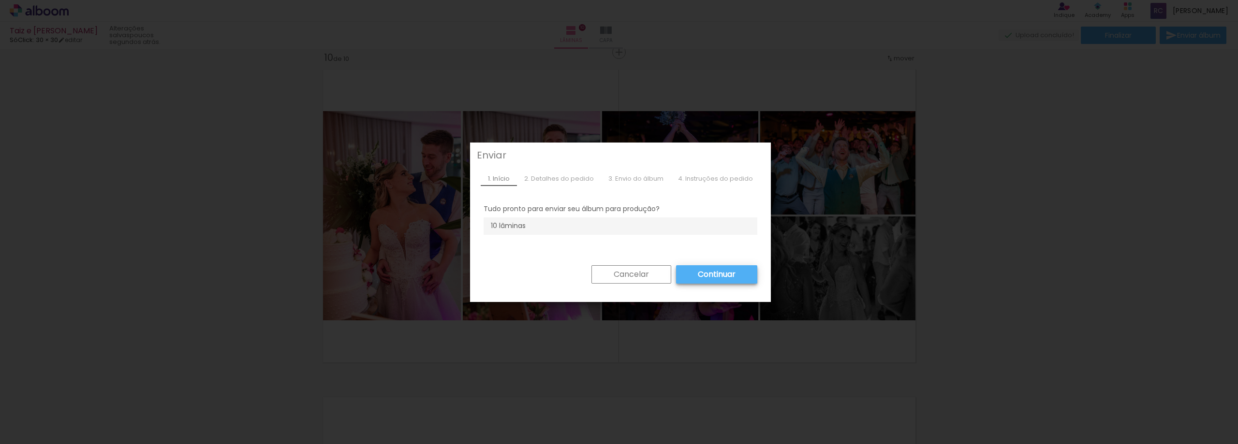
click at [654, 270] on paper-button "Cancelar" at bounding box center [631, 275] width 80 height 18
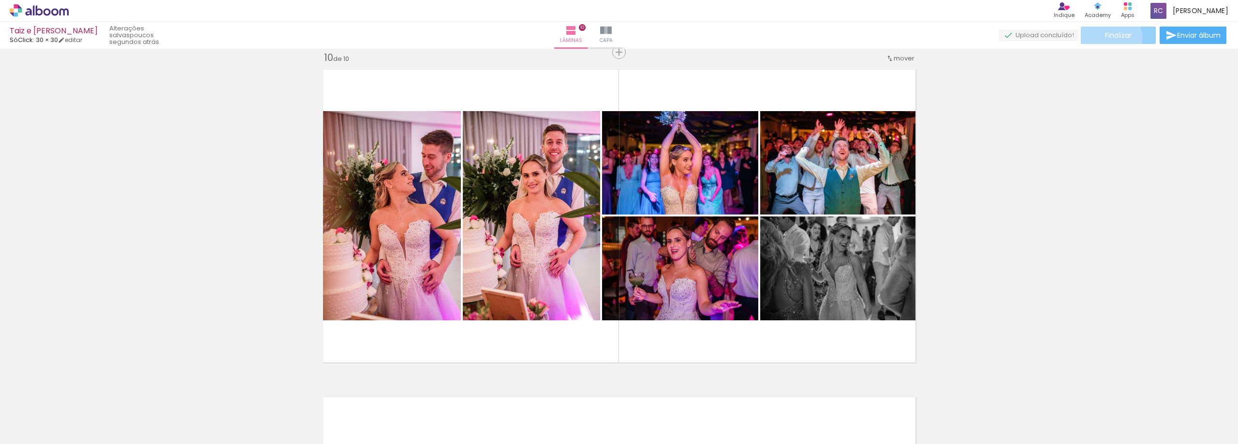
click at [1107, 38] on span "Finalizar" at bounding box center [1118, 35] width 27 height 7
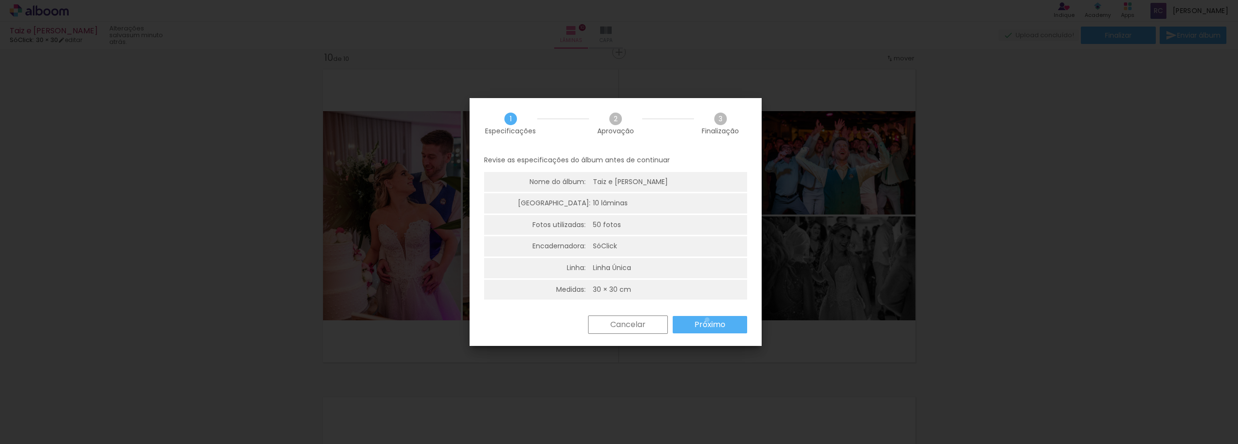
click at [0, 0] on slot "Próximo" at bounding box center [0, 0] width 0 height 0
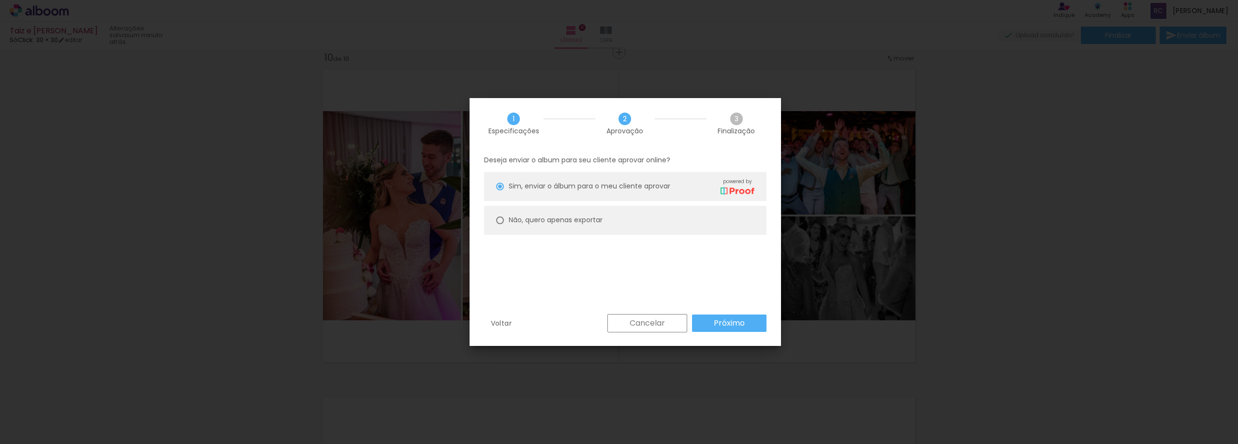
click at [593, 228] on paper-radio-button "Não, quero apenas exportar" at bounding box center [625, 220] width 282 height 29
type paper-radio-button "on"
click at [700, 323] on paper-button "Próximo" at bounding box center [729, 323] width 74 height 17
type input "Alta, 300 DPI"
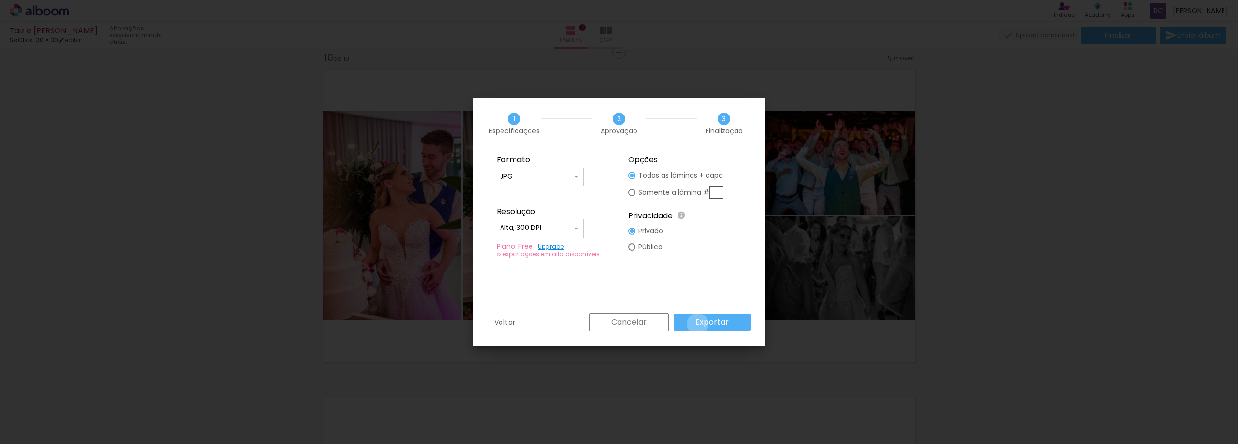
click at [0, 0] on slot "Exportar" at bounding box center [0, 0] width 0 height 0
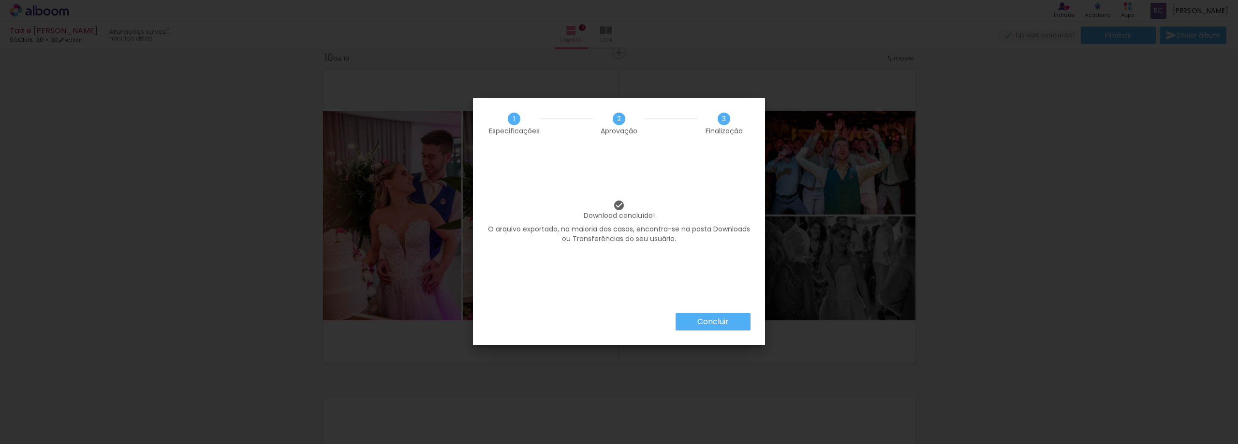
scroll to position [0, 1553]
click at [689, 323] on paper-button "Concluir" at bounding box center [713, 321] width 75 height 17
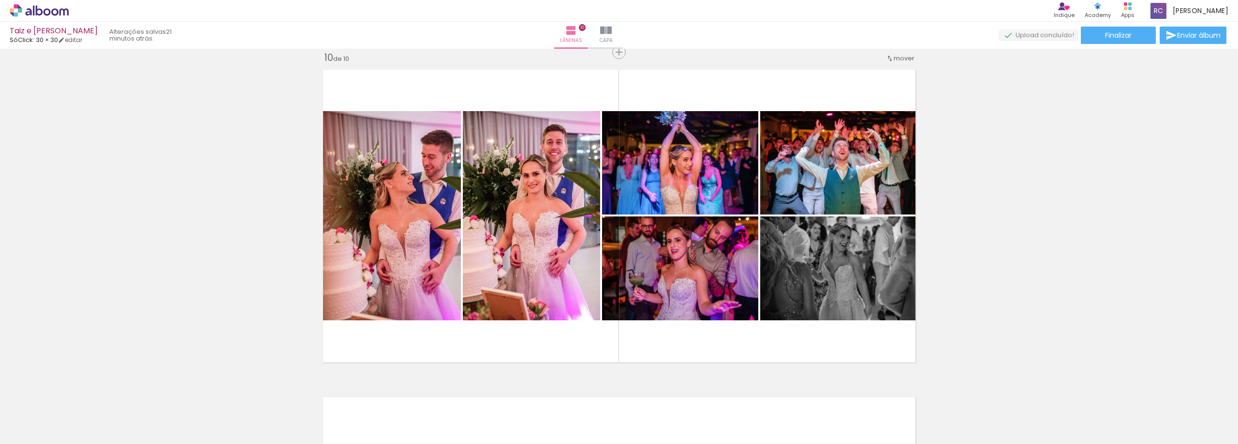
scroll to position [0, 1553]
